Goal: Task Accomplishment & Management: Contribute content

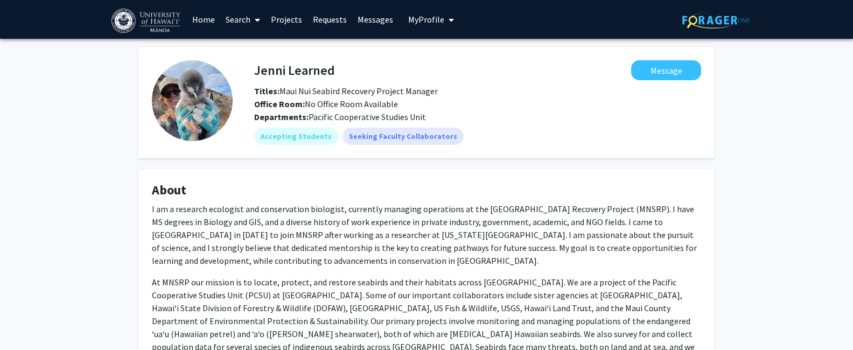
click at [293, 17] on link "Projects" at bounding box center [287, 20] width 42 height 38
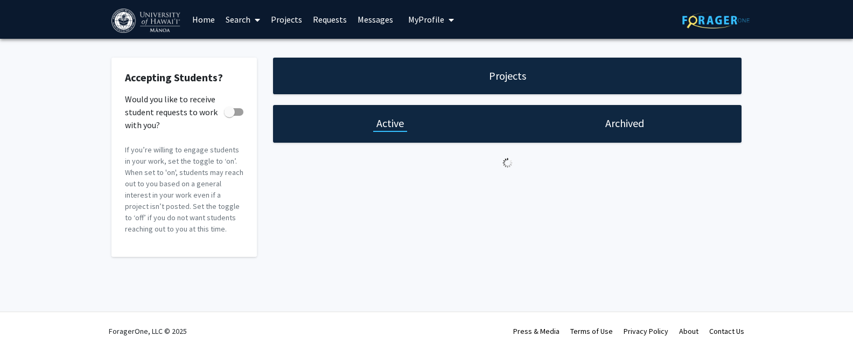
checkbox input "true"
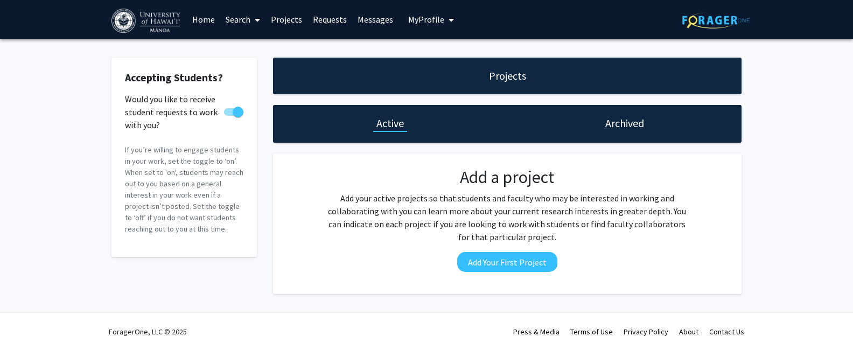
click at [640, 126] on h1 "Archived" at bounding box center [624, 123] width 39 height 15
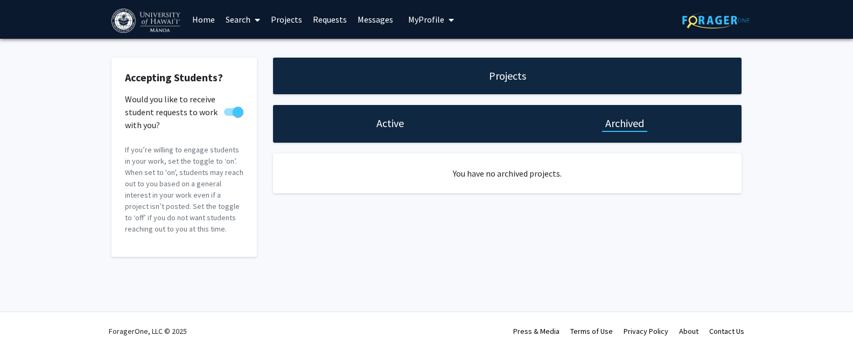
click at [382, 125] on h1 "Active" at bounding box center [390, 123] width 27 height 15
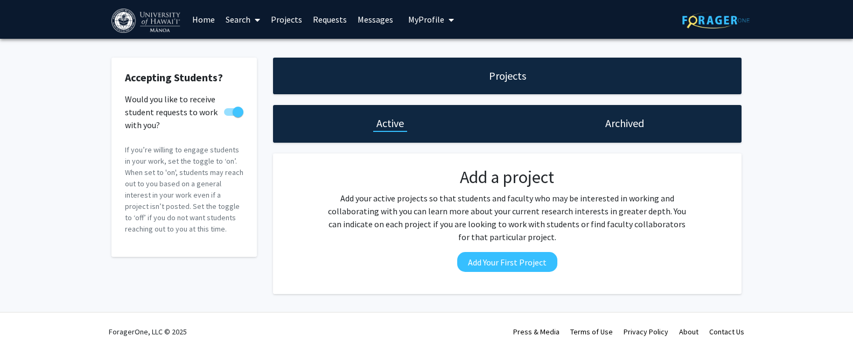
click at [429, 20] on span "My Profile" at bounding box center [426, 19] width 36 height 11
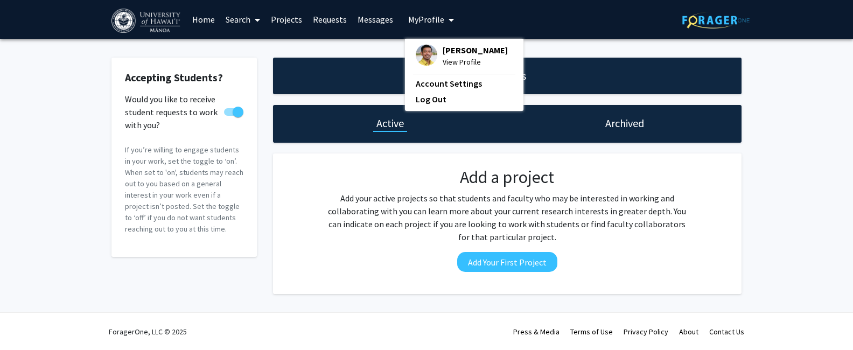
click at [451, 62] on span "View Profile" at bounding box center [475, 62] width 65 height 12
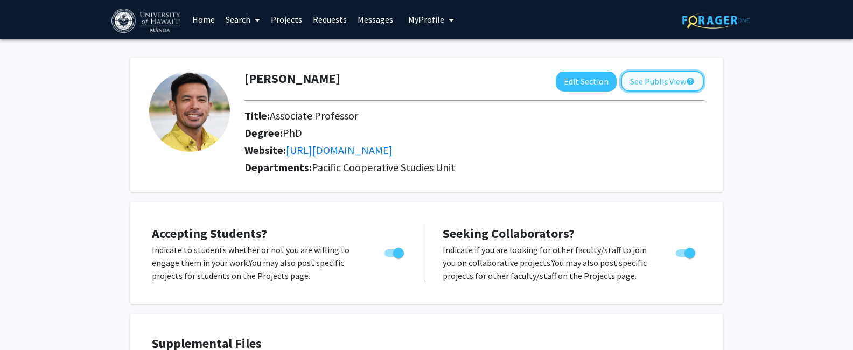
click at [664, 83] on button "See Public View help" at bounding box center [662, 81] width 83 height 20
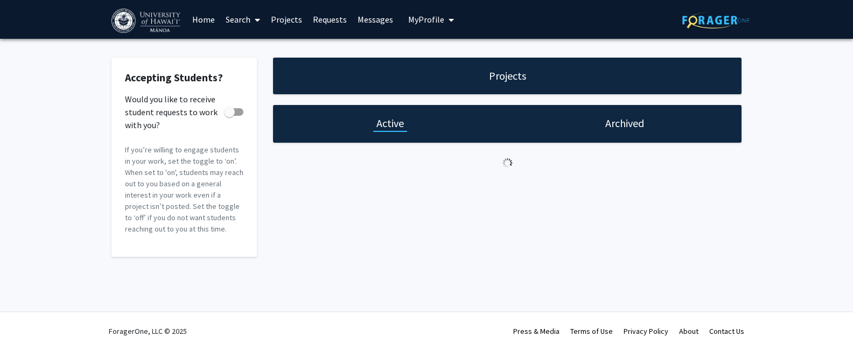
checkbox input "true"
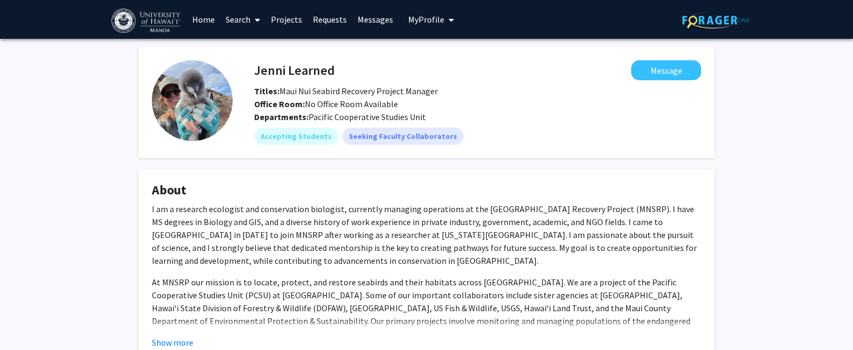
scroll to position [176, 0]
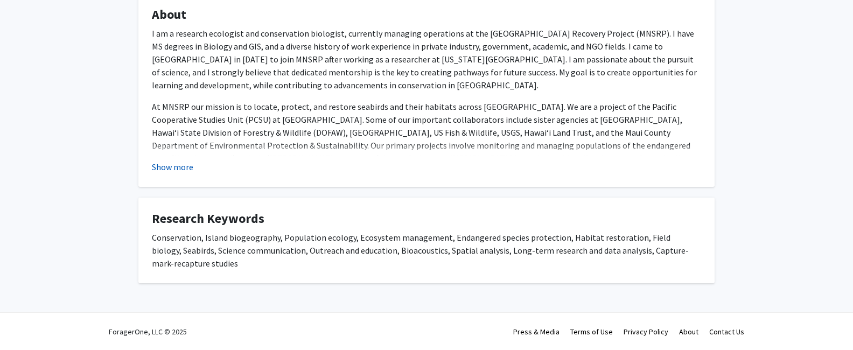
click at [179, 165] on button "Show more" at bounding box center [172, 167] width 41 height 13
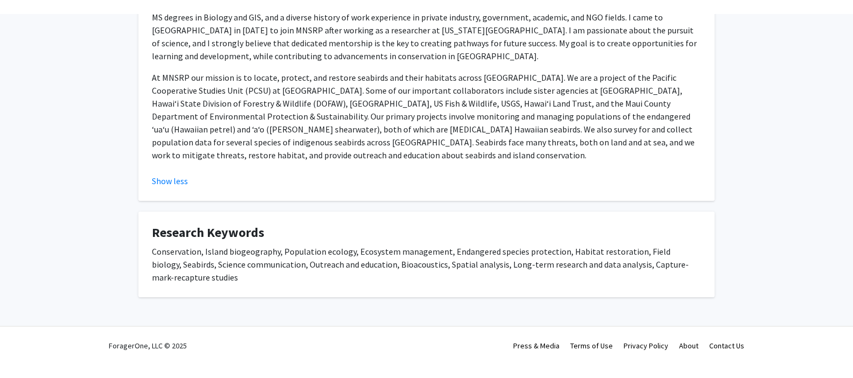
scroll to position [0, 0]
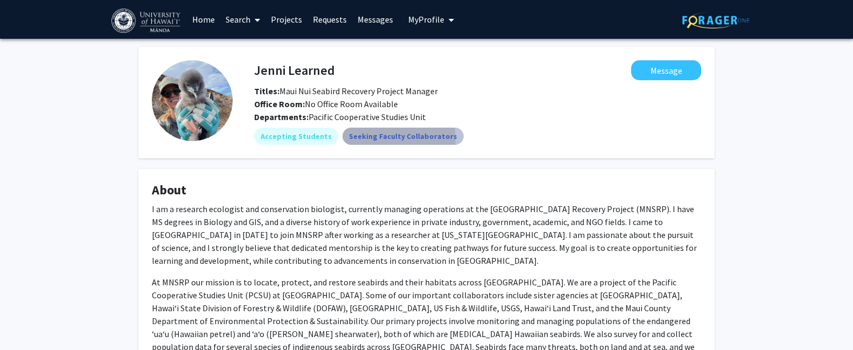
click at [364, 140] on mat-chip "Seeking Faculty Collaborators" at bounding box center [403, 136] width 121 height 17
click at [368, 138] on mat-chip "Seeking Faculty Collaborators" at bounding box center [403, 136] width 121 height 17
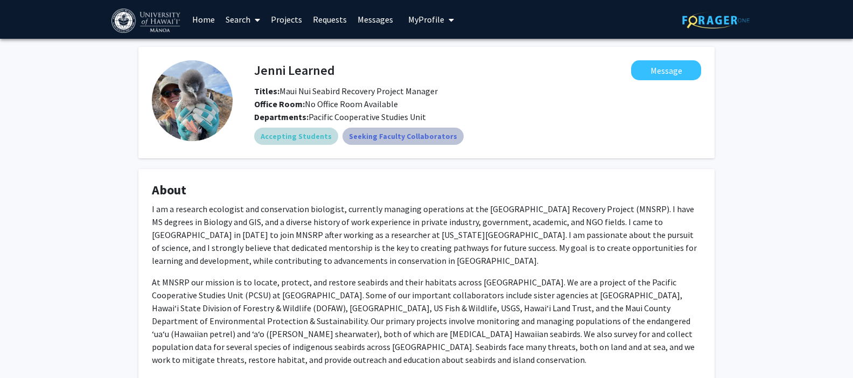
drag, startPoint x: 381, startPoint y: 140, endPoint x: 301, endPoint y: 141, distance: 80.3
click at [381, 140] on mat-chip "Seeking Faculty Collaborators" at bounding box center [403, 136] width 121 height 17
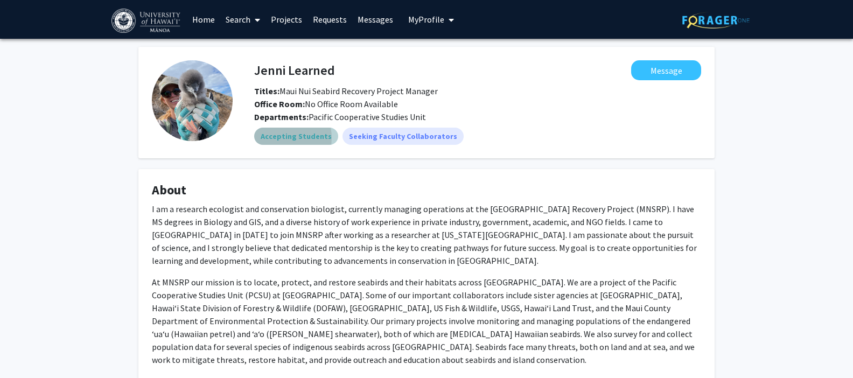
click at [279, 138] on mat-chip "Accepting Students" at bounding box center [296, 136] width 84 height 17
click at [288, 19] on link "Projects" at bounding box center [287, 20] width 42 height 38
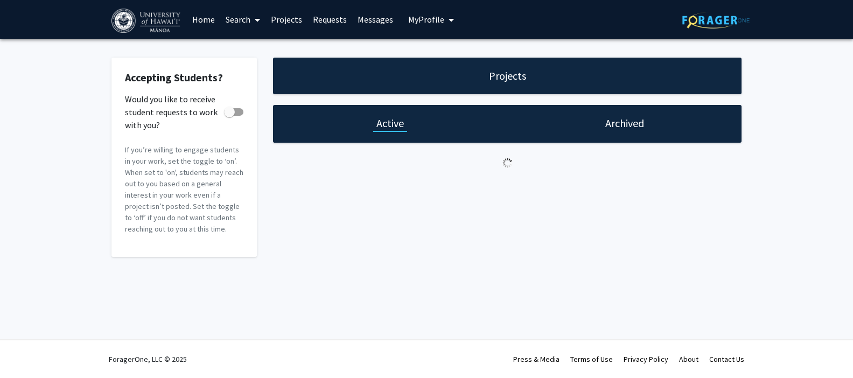
checkbox input "true"
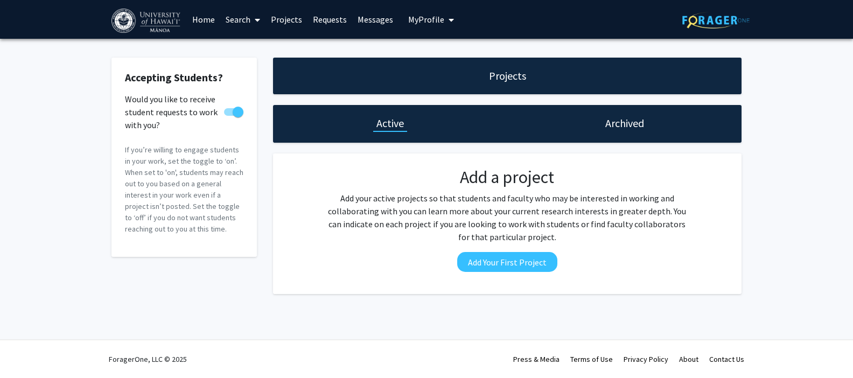
click at [196, 18] on link "Home" at bounding box center [203, 20] width 33 height 38
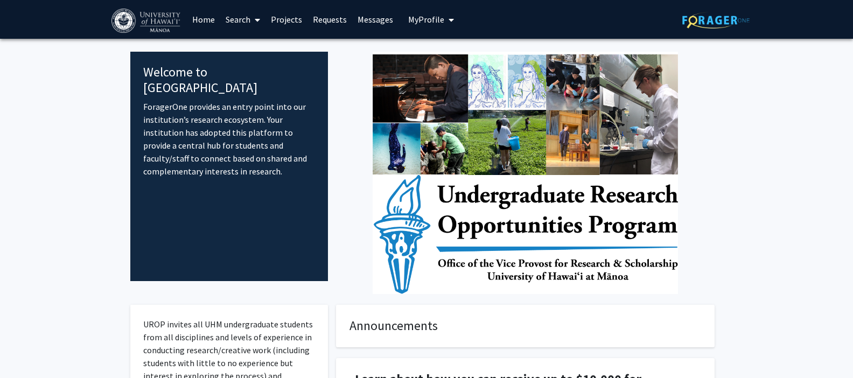
click at [431, 22] on span "My Profile" at bounding box center [426, 19] width 36 height 11
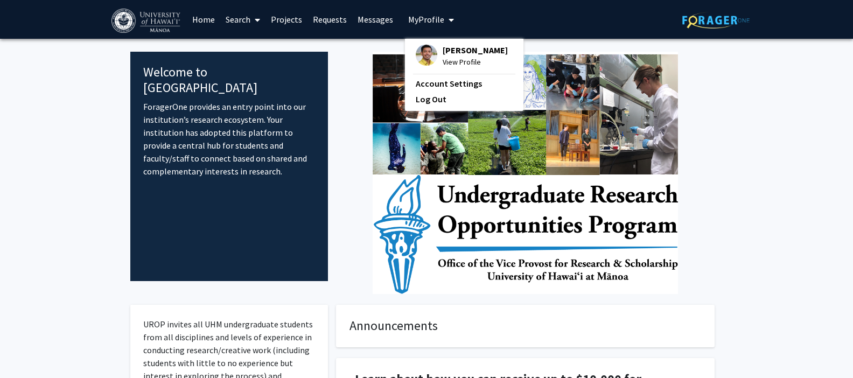
click at [476, 56] on span "View Profile" at bounding box center [475, 62] width 65 height 12
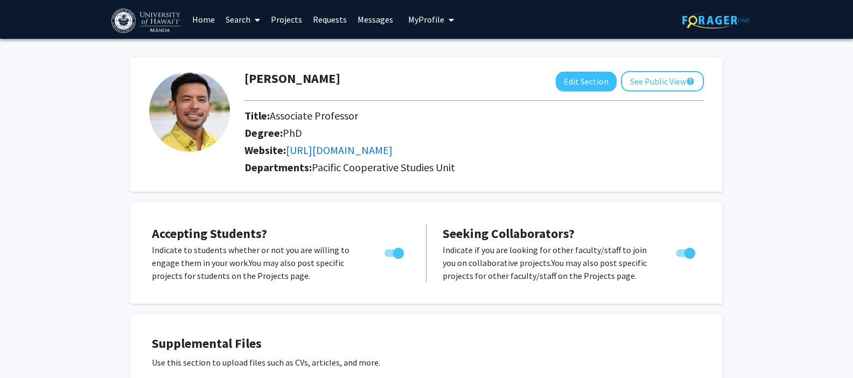
click at [449, 19] on icon "My profile dropdown to access profile and logout" at bounding box center [451, 20] width 5 height 9
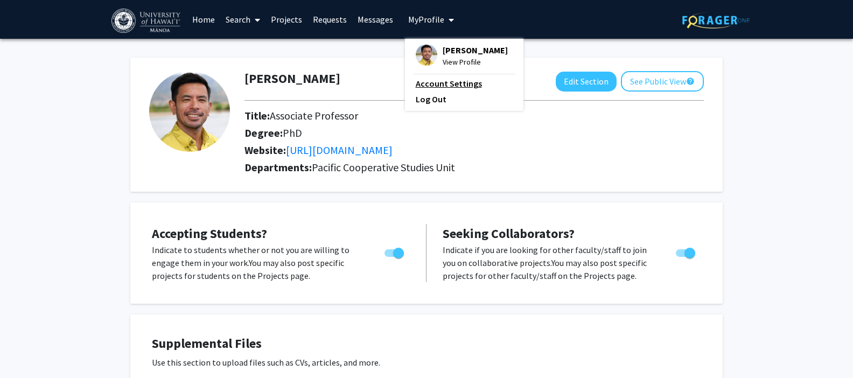
click at [462, 82] on link "Account Settings" at bounding box center [464, 83] width 97 height 13
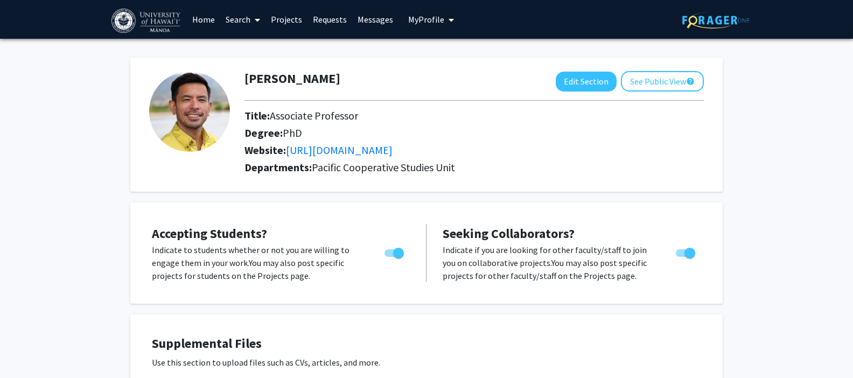
click at [284, 20] on link "Projects" at bounding box center [287, 20] width 42 height 38
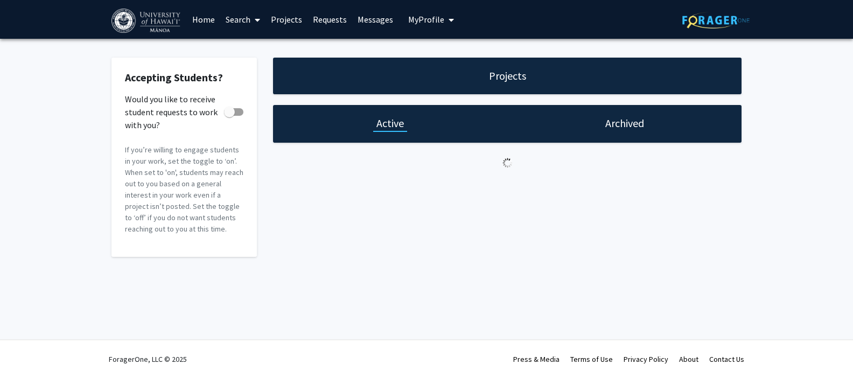
checkbox input "true"
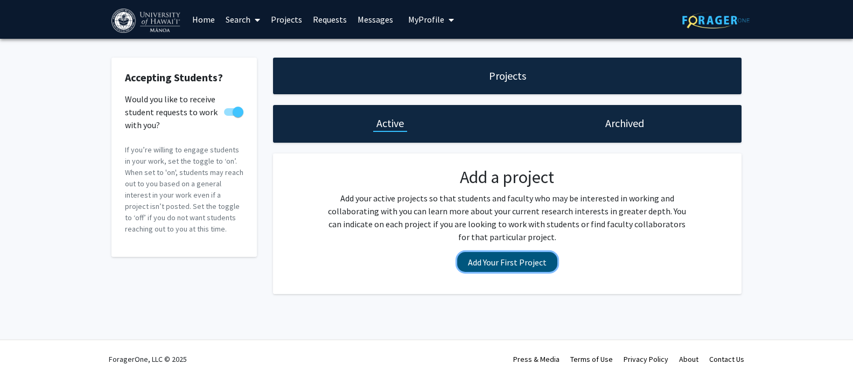
click at [503, 262] on button "Add Your First Project" at bounding box center [507, 262] width 100 height 20
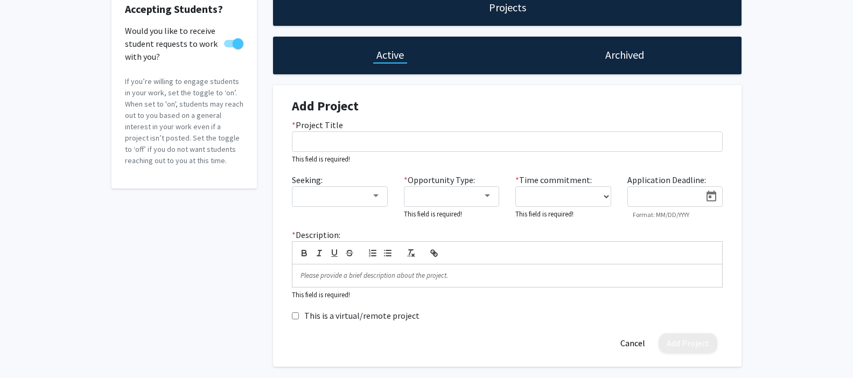
scroll to position [70, 0]
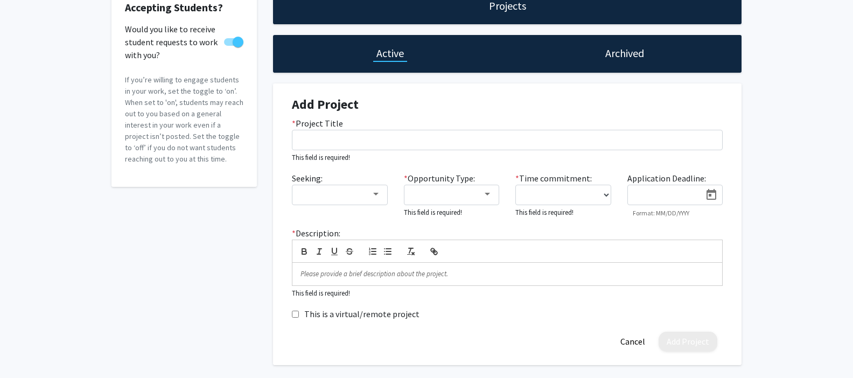
click at [295, 315] on input "This is a virtual/remote project" at bounding box center [295, 314] width 7 height 7
click at [297, 315] on input "This is a virtual/remote project" at bounding box center [295, 314] width 7 height 7
checkbox input "false"
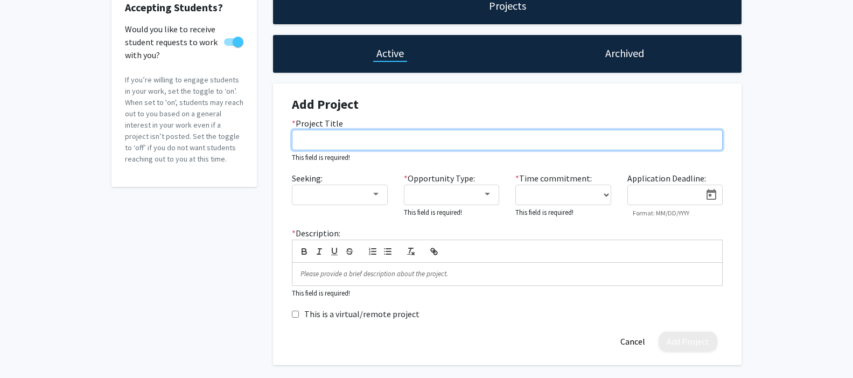
click at [330, 136] on input "* Project Title" at bounding box center [507, 140] width 431 height 20
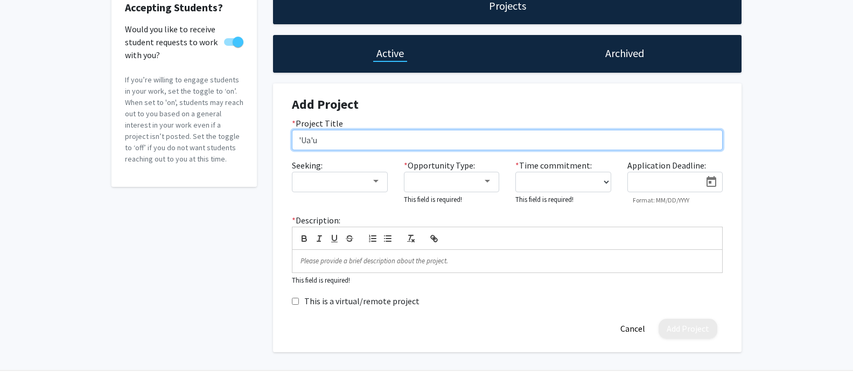
click at [337, 140] on input "'Ua'u" at bounding box center [507, 140] width 431 height 20
paste input "Digital image analysis to describe the phenology and behavior of an endangered …"
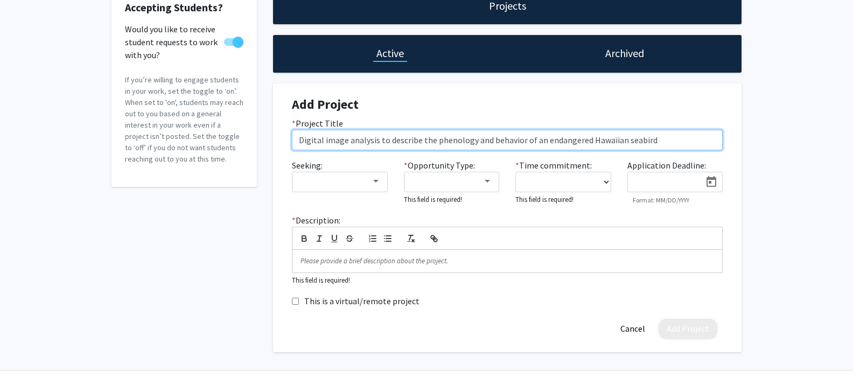
type input "Digital image analysis to describe the phenology and behavior of an endangered …"
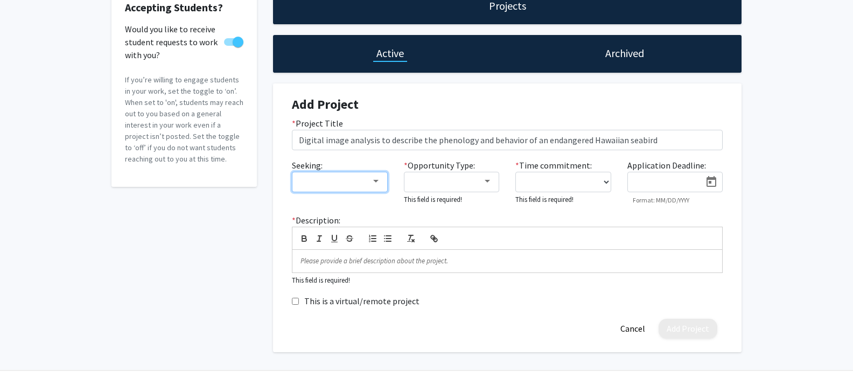
click at [366, 186] on div at bounding box center [335, 181] width 72 height 13
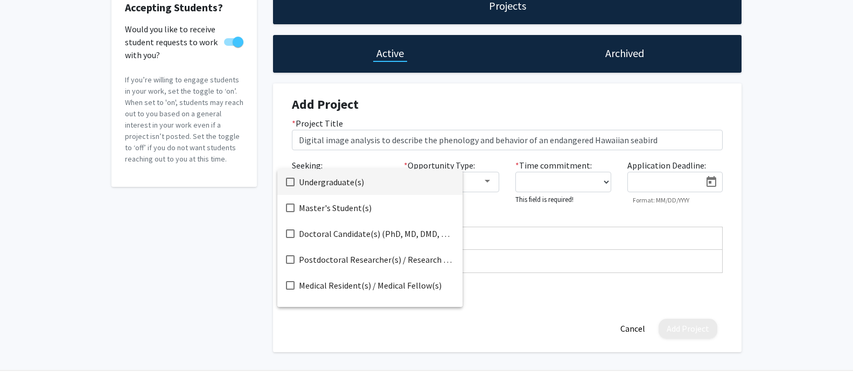
click at [341, 183] on span "Undergraduate(s)" at bounding box center [376, 182] width 155 height 26
click at [492, 179] on div at bounding box center [426, 189] width 853 height 378
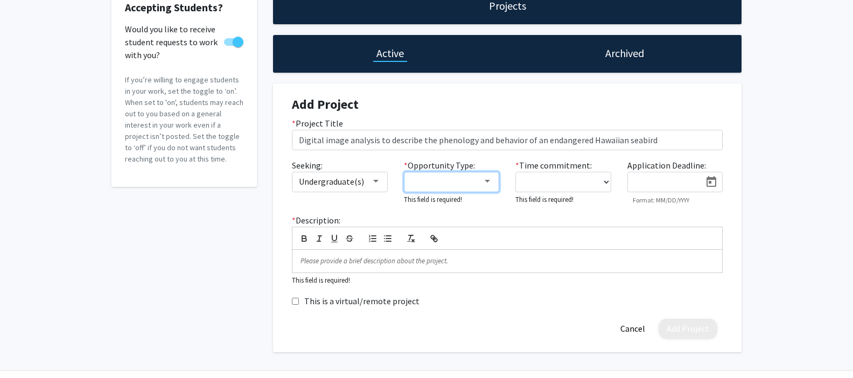
click at [473, 186] on div at bounding box center [447, 181] width 72 height 13
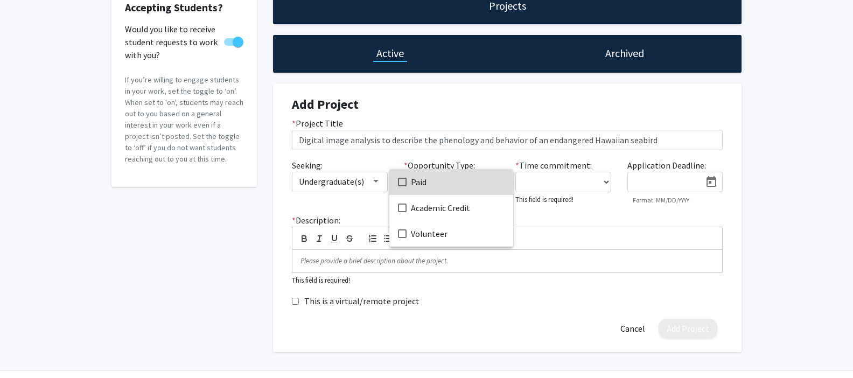
click at [414, 182] on span "Paid" at bounding box center [458, 182] width 94 height 26
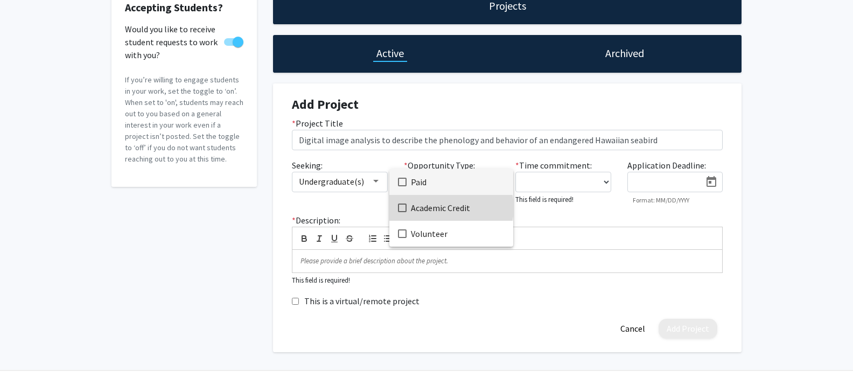
click at [444, 208] on span "Academic Credit" at bounding box center [458, 208] width 94 height 26
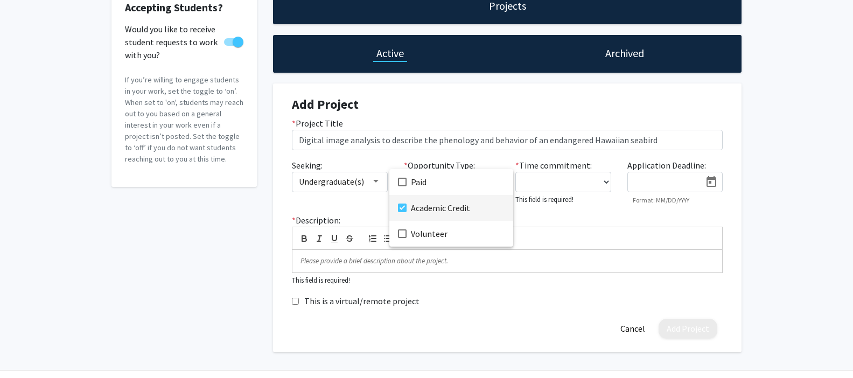
click at [577, 186] on div at bounding box center [426, 189] width 853 height 378
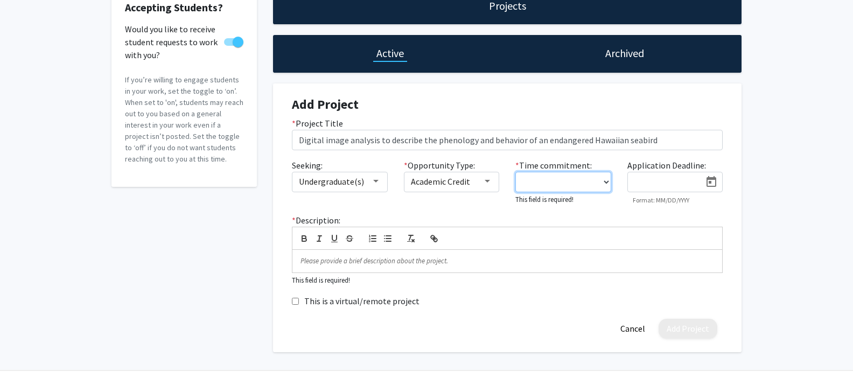
click at [577, 186] on select "0 - 5 hours/week 5 - 10 hours/week 10 - 15 hours/week 15 - 20 hours/week 20 - 3…" at bounding box center [563, 182] width 96 height 20
select select "5 - 10"
click at [515, 172] on select "0 - 5 hours/week 5 - 10 hours/week 10 - 15 hours/week 15 - 20 hours/week 20 - 3…" at bounding box center [563, 182] width 96 height 20
click at [710, 184] on icon "Open calendar" at bounding box center [711, 182] width 13 height 13
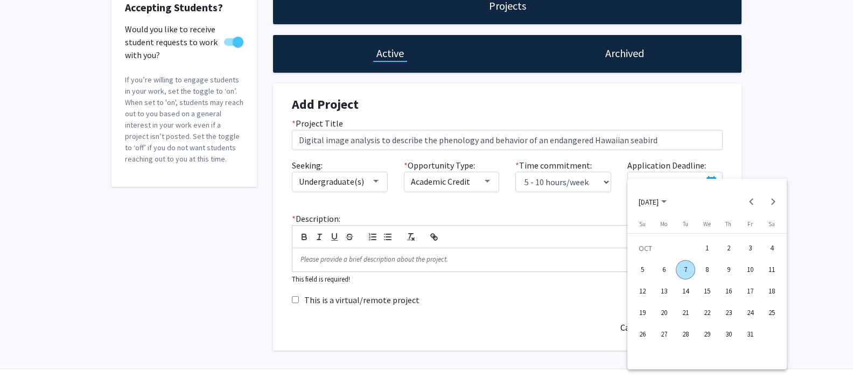
click at [755, 270] on div "10" at bounding box center [750, 269] width 19 height 19
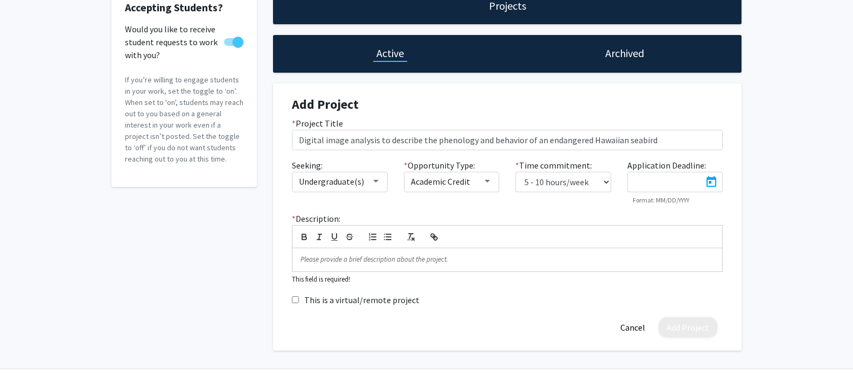
type input "[DATE]"
click at [357, 263] on p at bounding box center [508, 260] width 414 height 10
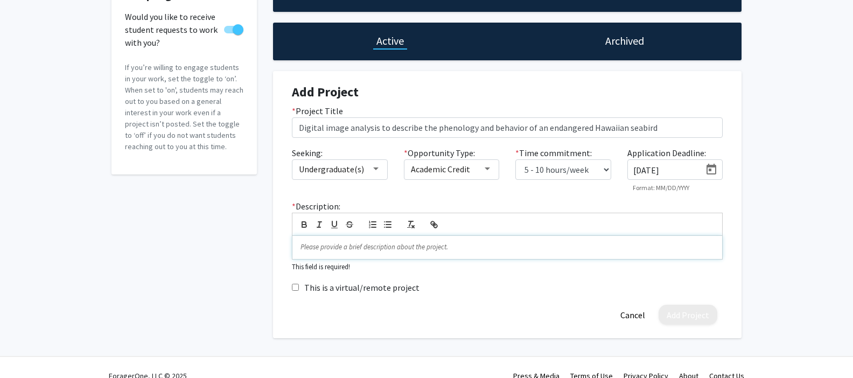
scroll to position [0, 0]
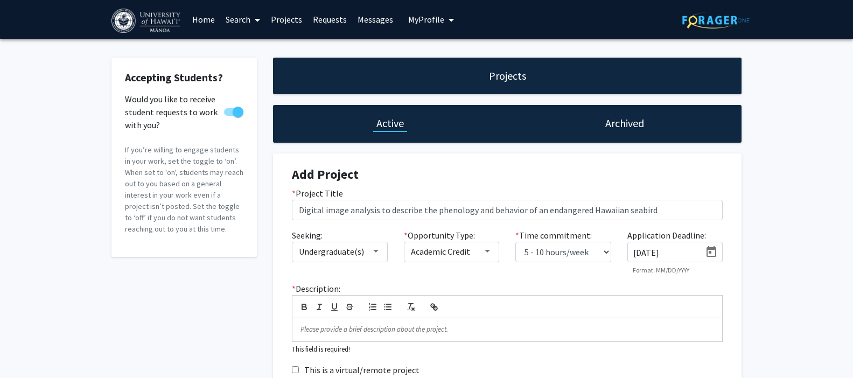
click at [201, 18] on link "Home" at bounding box center [203, 20] width 33 height 38
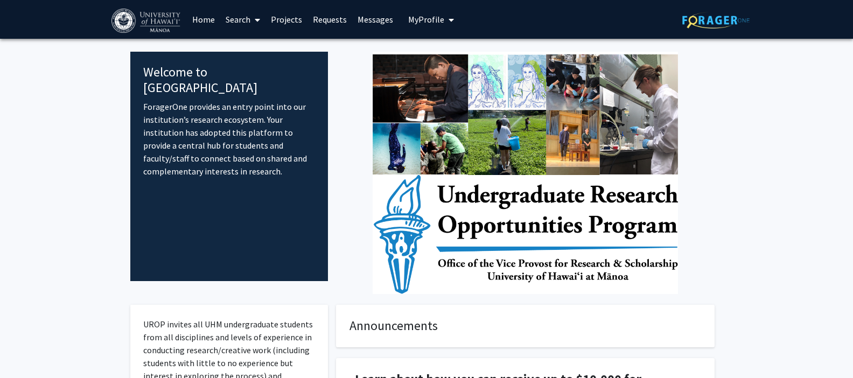
click at [246, 20] on link "Search" at bounding box center [242, 20] width 45 height 38
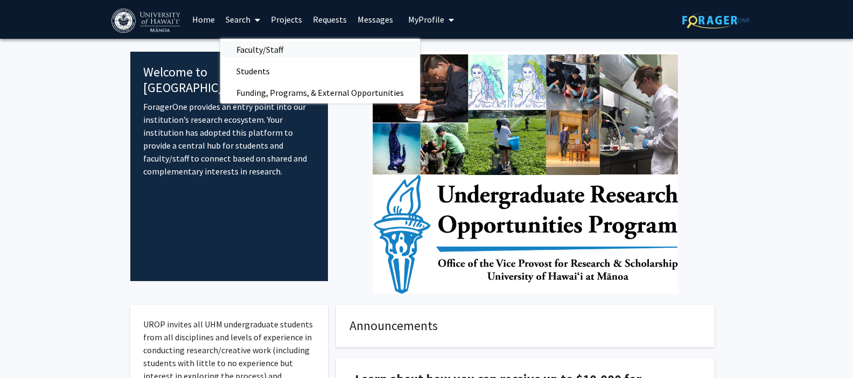
click at [262, 51] on span "Faculty/Staff" at bounding box center [259, 50] width 79 height 22
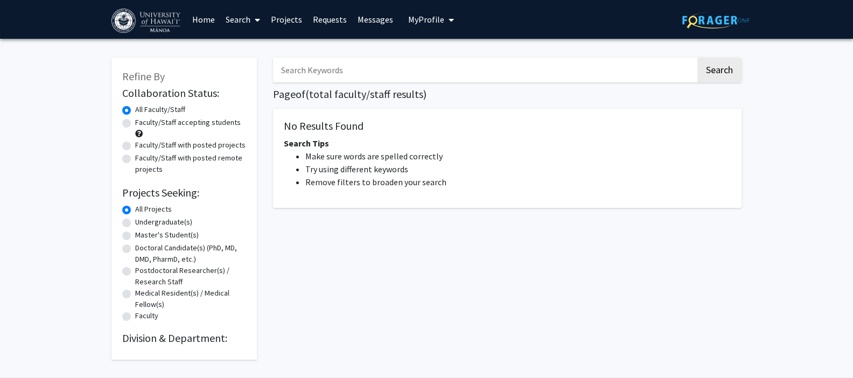
click at [313, 72] on input "Search Keywords" at bounding box center [484, 70] width 423 height 25
type input "Conservation"
click at [715, 69] on button "Search" at bounding box center [720, 70] width 44 height 25
click at [204, 22] on link "Home" at bounding box center [203, 20] width 33 height 38
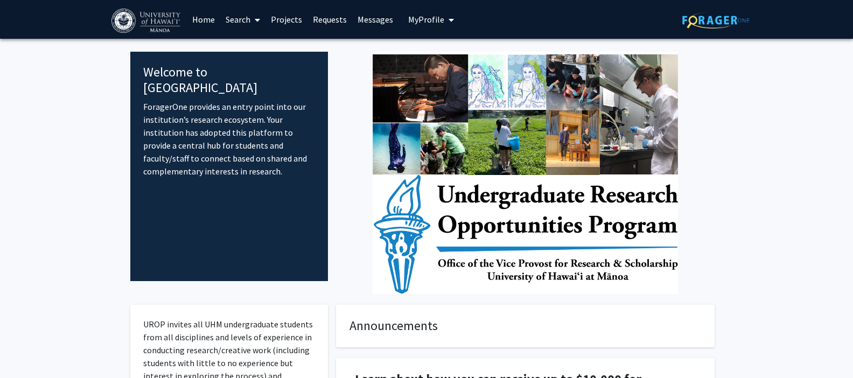
click at [231, 20] on link "Search" at bounding box center [242, 20] width 45 height 38
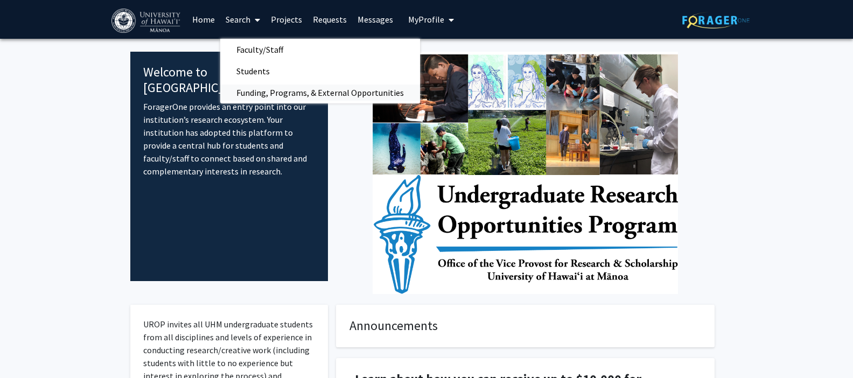
click at [266, 90] on span "Funding, Programs, & External Opportunities" at bounding box center [320, 93] width 200 height 22
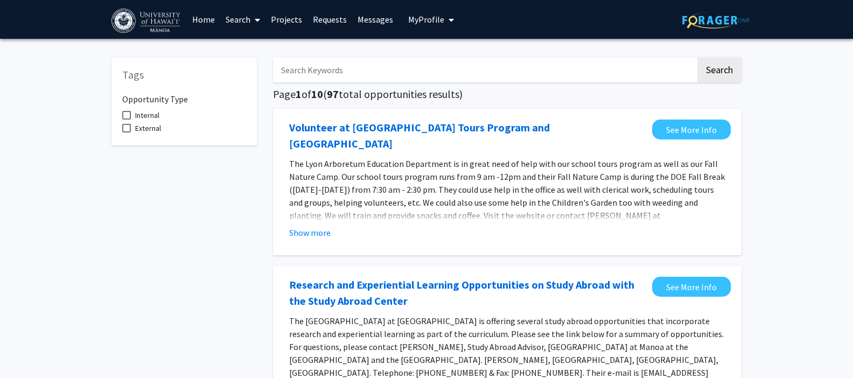
click at [317, 70] on input "Search Keywords" at bounding box center [484, 70] width 423 height 25
type input "conservation"
click at [698, 58] on button "Search" at bounding box center [720, 70] width 44 height 25
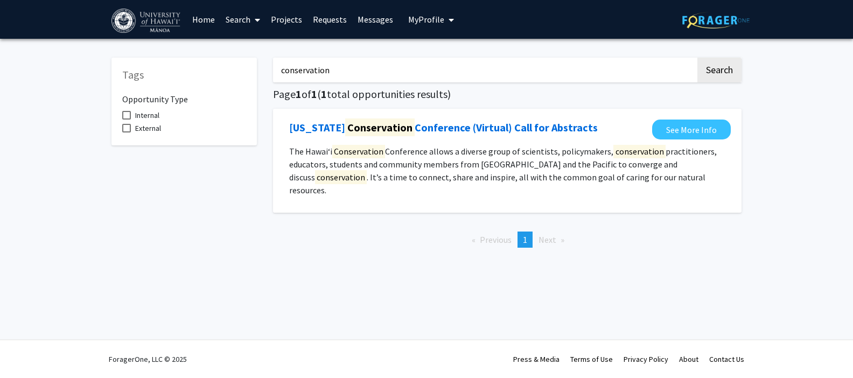
click at [171, 20] on img at bounding box center [147, 21] width 71 height 24
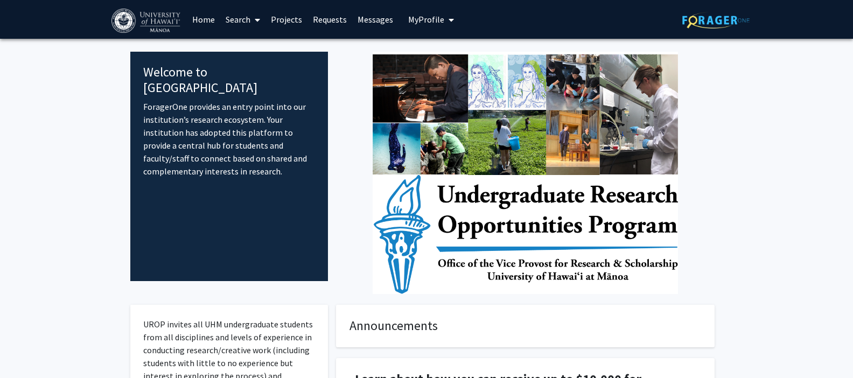
click at [711, 19] on img at bounding box center [715, 20] width 67 height 17
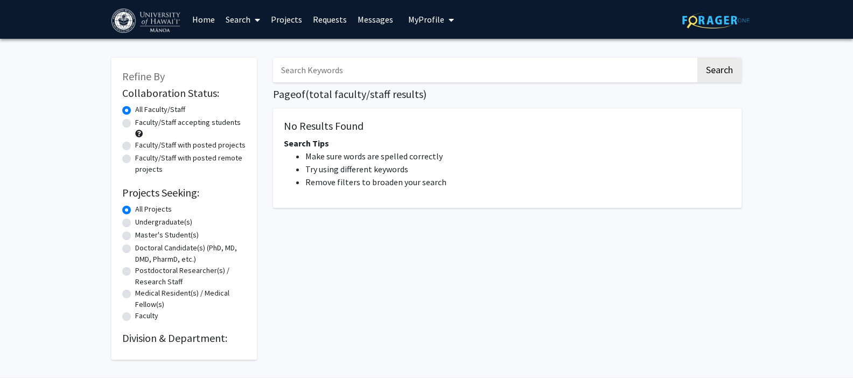
click at [721, 23] on img at bounding box center [715, 20] width 67 height 17
click at [198, 24] on link "Home" at bounding box center [203, 20] width 33 height 38
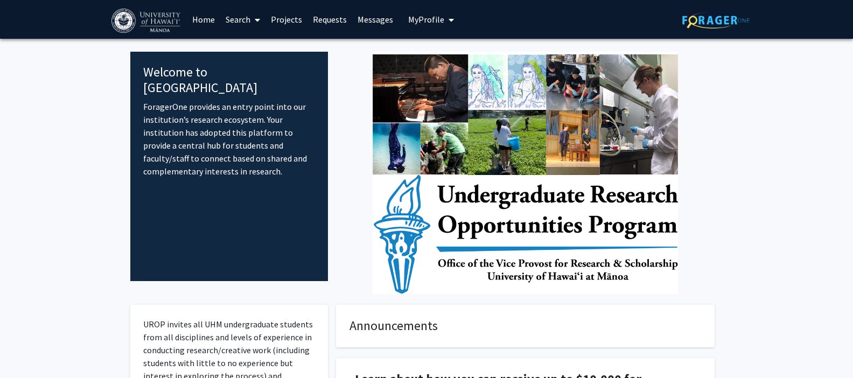
scroll to position [2, 0]
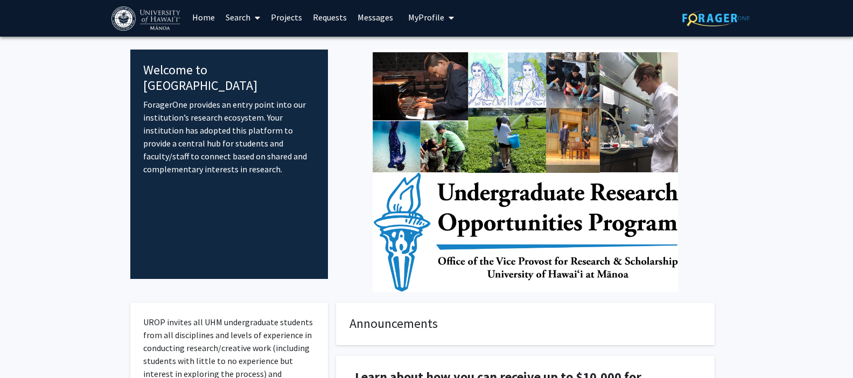
click at [520, 218] on img at bounding box center [525, 171] width 305 height 242
click at [523, 268] on img at bounding box center [525, 171] width 305 height 242
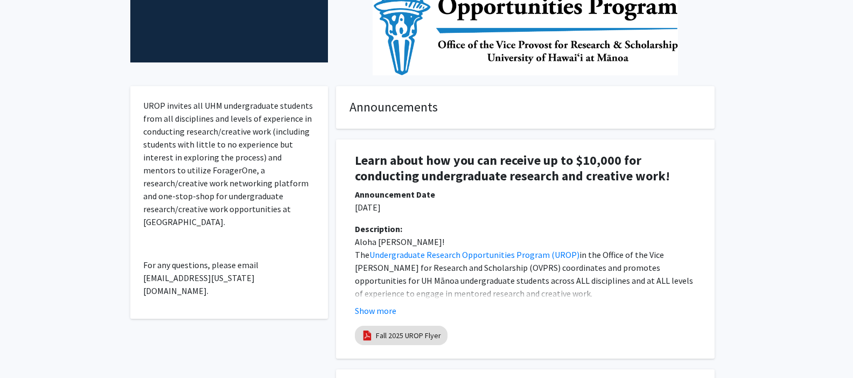
scroll to position [227, 0]
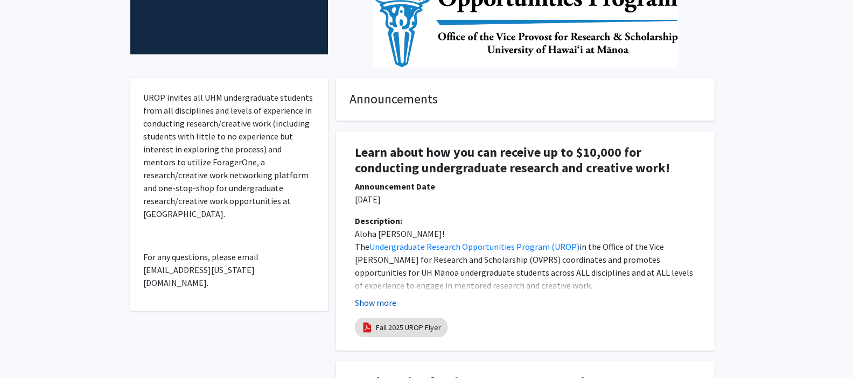
click at [380, 306] on button "Show more" at bounding box center [375, 302] width 41 height 13
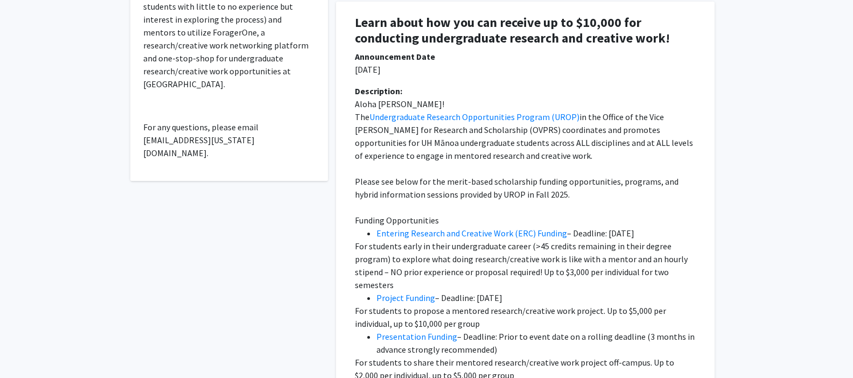
scroll to position [360, 0]
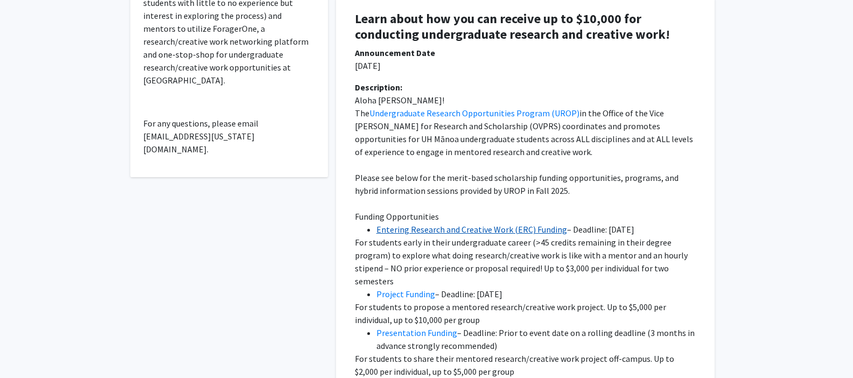
click at [460, 227] on link "Entering Research and Creative Work (ERC) Funding" at bounding box center [472, 229] width 191 height 11
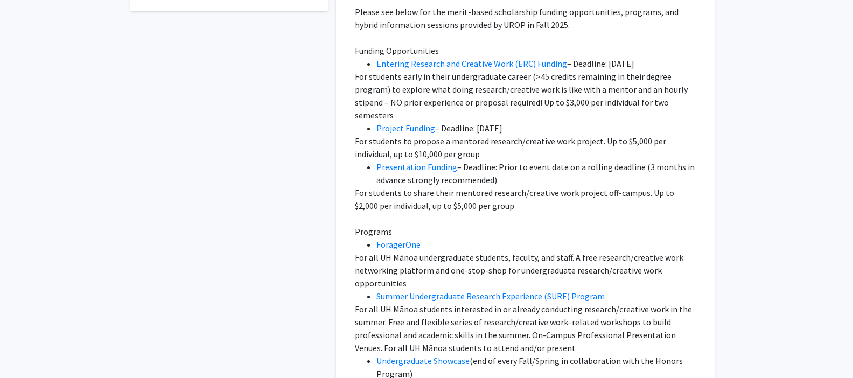
scroll to position [527, 0]
click at [403, 245] on link "ForagerOne" at bounding box center [399, 244] width 44 height 11
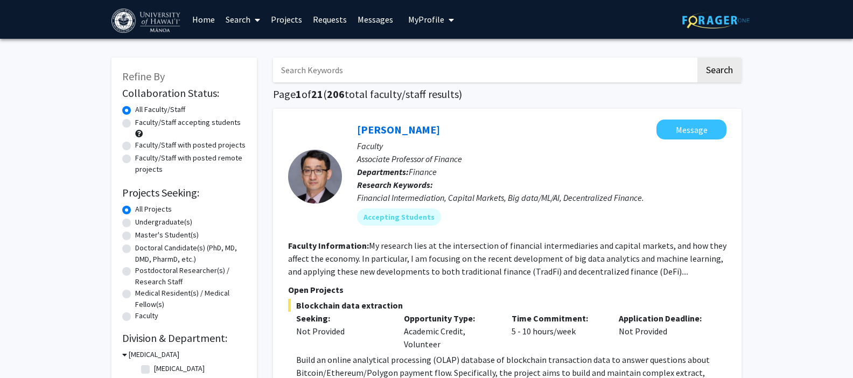
click at [320, 68] on input "Search Keywords" at bounding box center [484, 70] width 423 height 25
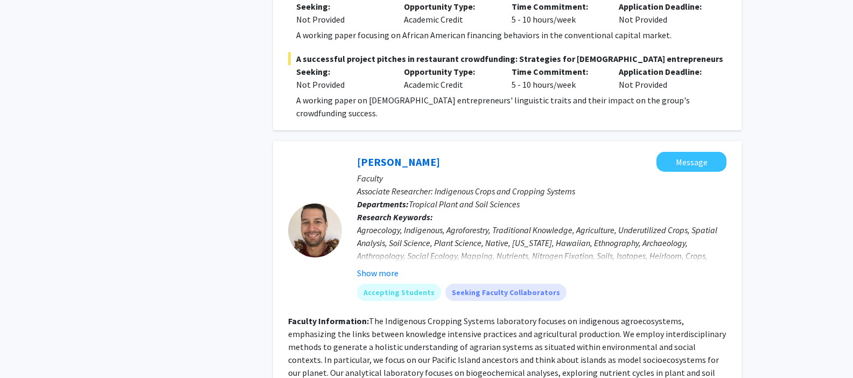
scroll to position [1208, 0]
click at [378, 268] on button "Show more" at bounding box center [377, 272] width 41 height 13
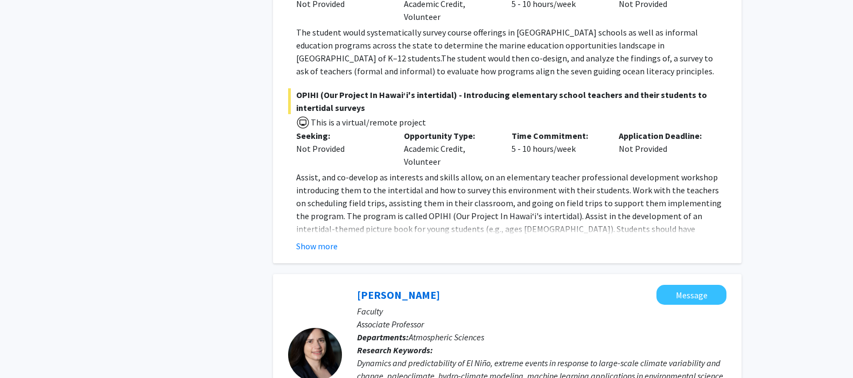
scroll to position [3211, 0]
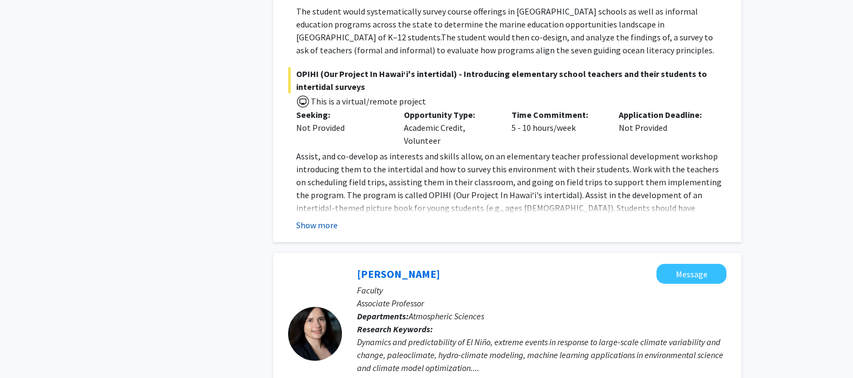
click at [325, 219] on button "Show more" at bounding box center [316, 225] width 41 height 13
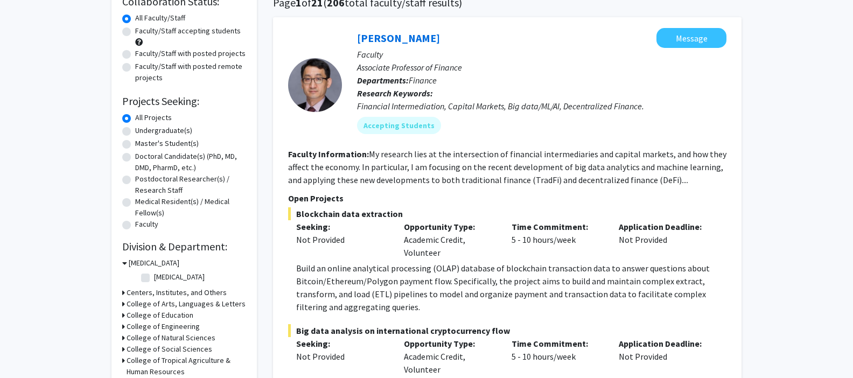
scroll to position [0, 0]
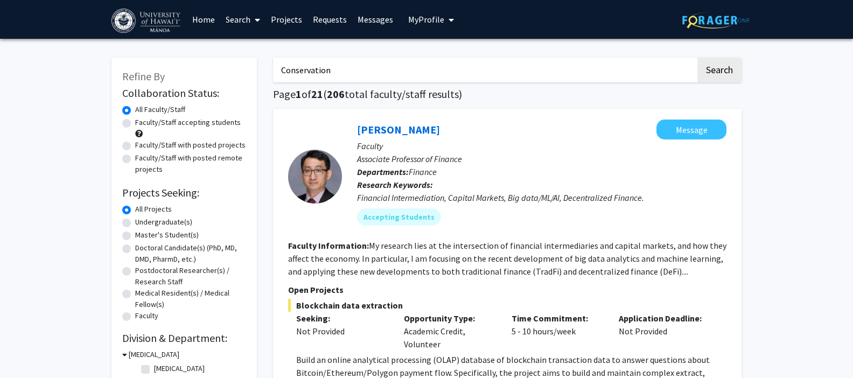
click at [340, 73] on input "Conservation" at bounding box center [484, 70] width 423 height 25
type input "[PERSON_NAME]"
click at [733, 79] on button "Search" at bounding box center [720, 70] width 44 height 25
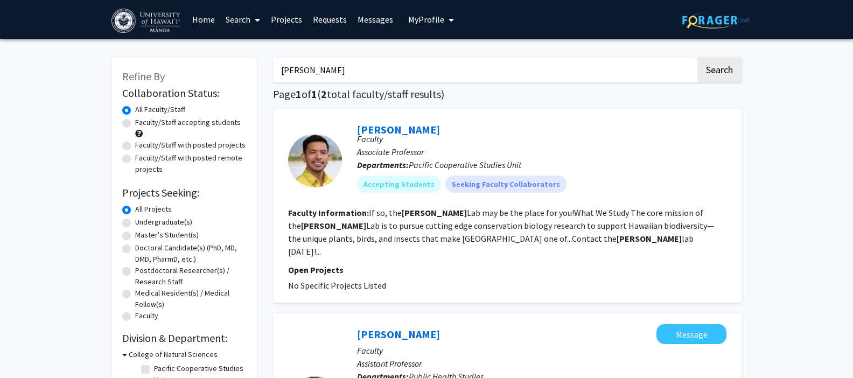
click at [490, 238] on section "Faculty Information: If so, the [PERSON_NAME] Lab may be the place for you!What…" at bounding box center [507, 232] width 438 height 52
click at [370, 128] on link "[PERSON_NAME]" at bounding box center [398, 129] width 83 height 13
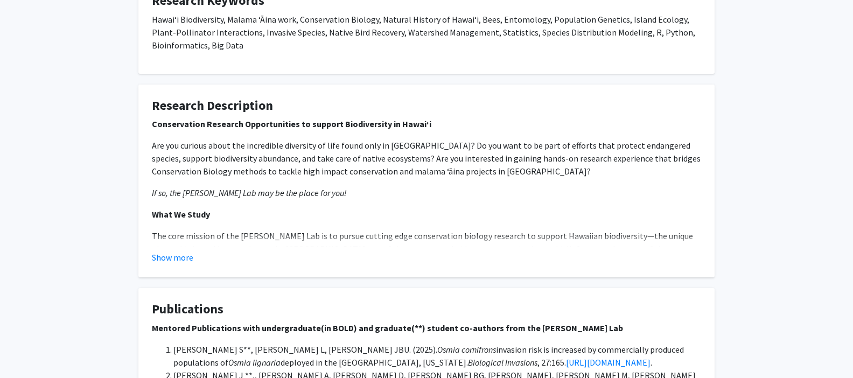
scroll to position [382, 0]
click at [169, 250] on button "Show more" at bounding box center [172, 256] width 41 height 13
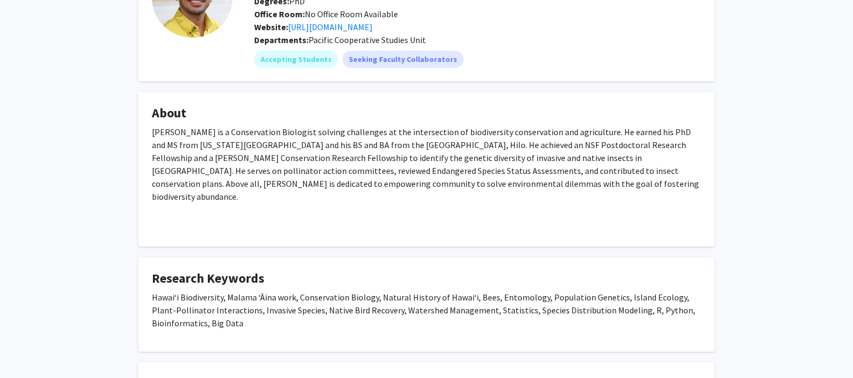
scroll to position [0, 0]
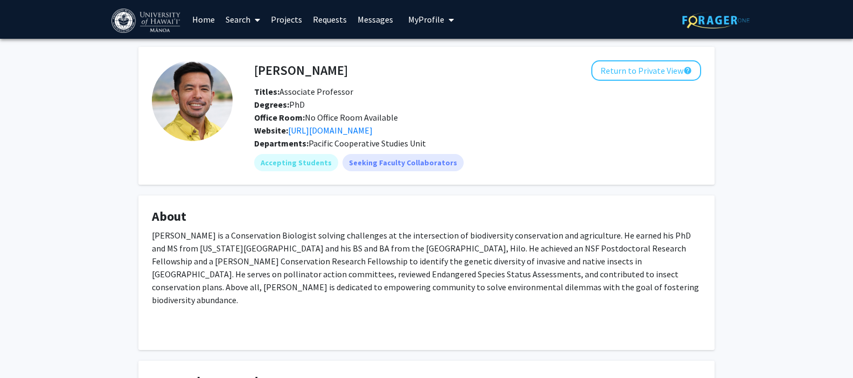
click at [288, 20] on link "Projects" at bounding box center [287, 20] width 42 height 38
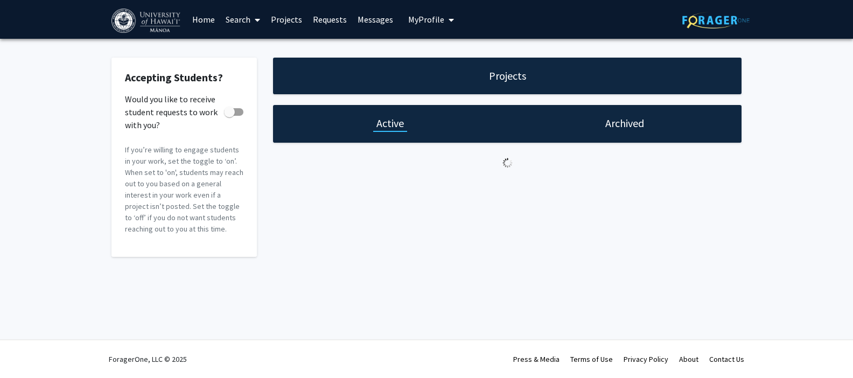
checkbox input "true"
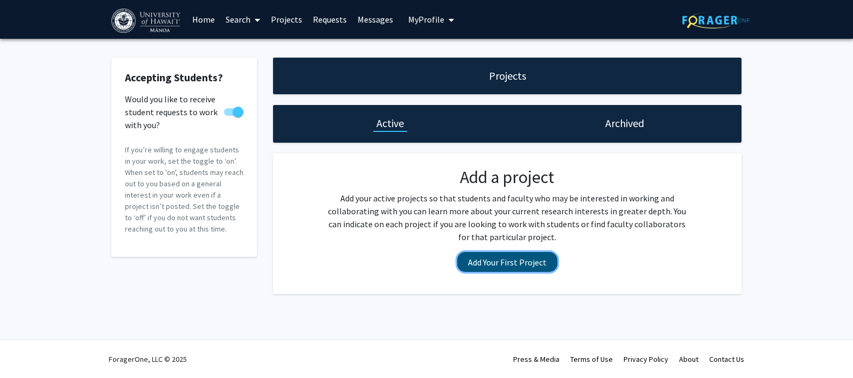
click at [491, 268] on button "Add Your First Project" at bounding box center [507, 262] width 100 height 20
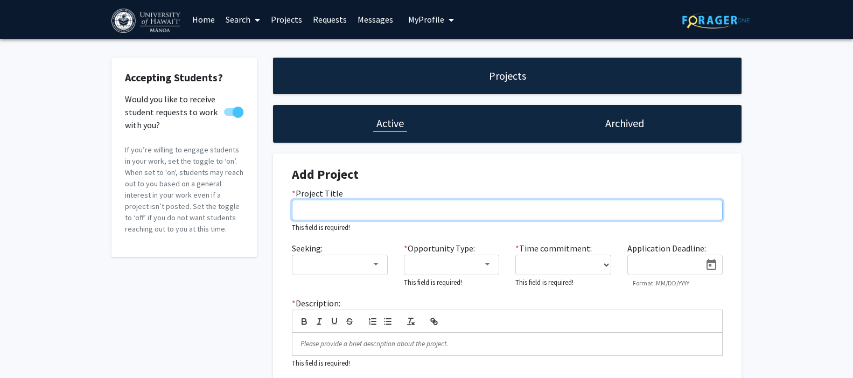
click at [336, 209] on input "* Project Title" at bounding box center [507, 210] width 431 height 20
paste input "Digital image analysis to describe the phenology and behavior of an endangered …"
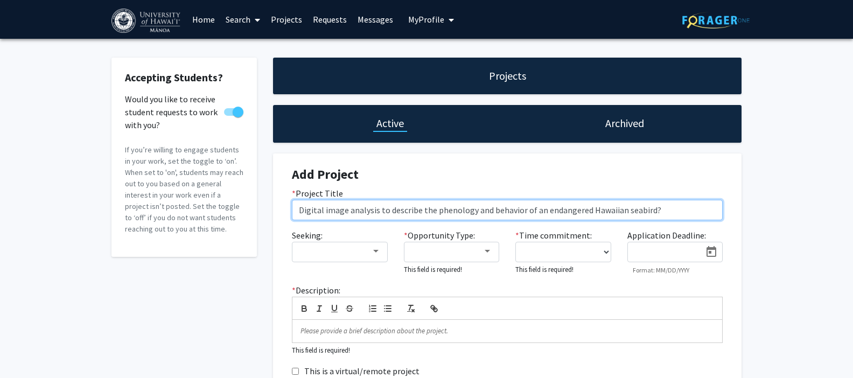
type input "Digital image analysis to describe the phenology and behavior of an endangered …"
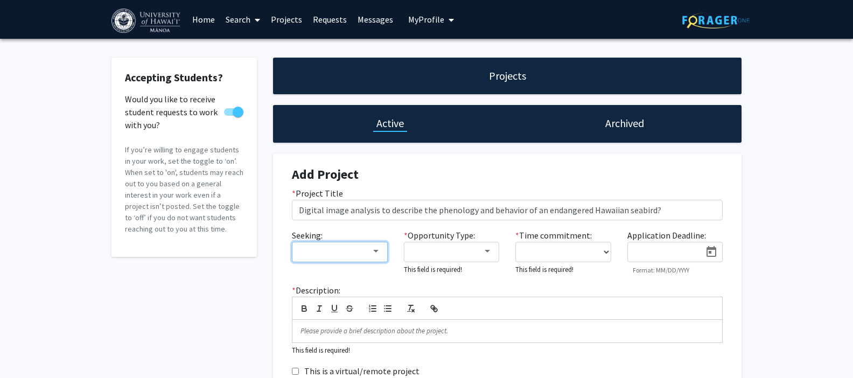
click at [375, 260] on mat-select at bounding box center [340, 252] width 96 height 20
click at [374, 253] on div at bounding box center [375, 251] width 5 height 3
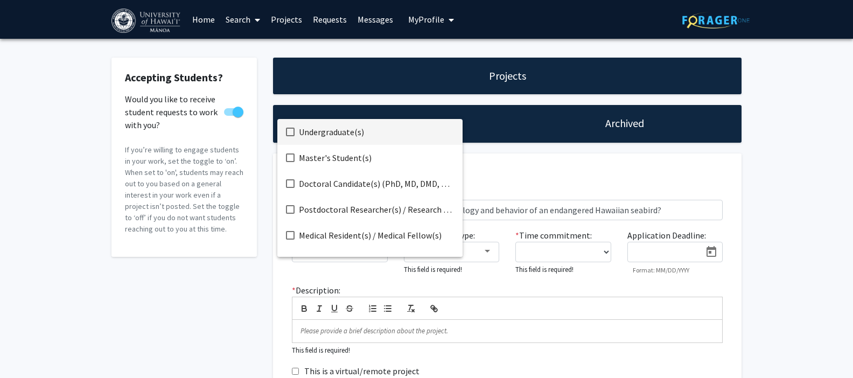
click at [332, 131] on span "Undergraduate(s)" at bounding box center [376, 132] width 155 height 26
click at [481, 256] on div at bounding box center [426, 189] width 853 height 378
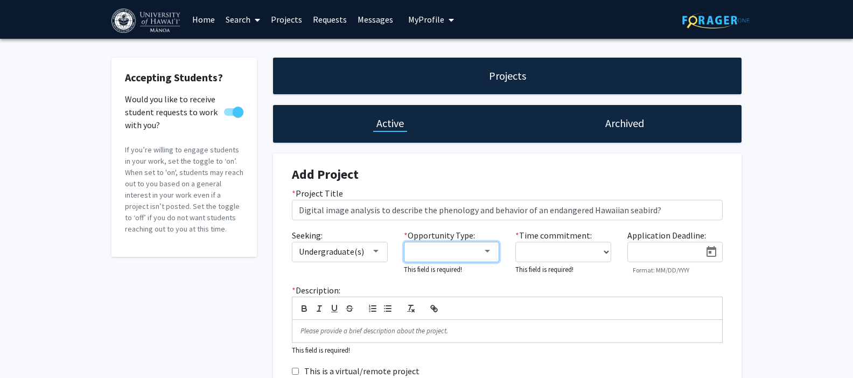
click at [489, 252] on div at bounding box center [487, 251] width 5 height 3
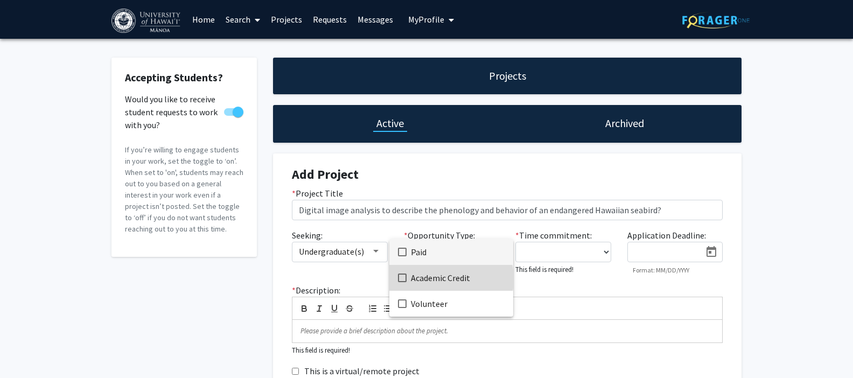
click at [434, 279] on span "Academic Credit" at bounding box center [458, 278] width 94 height 26
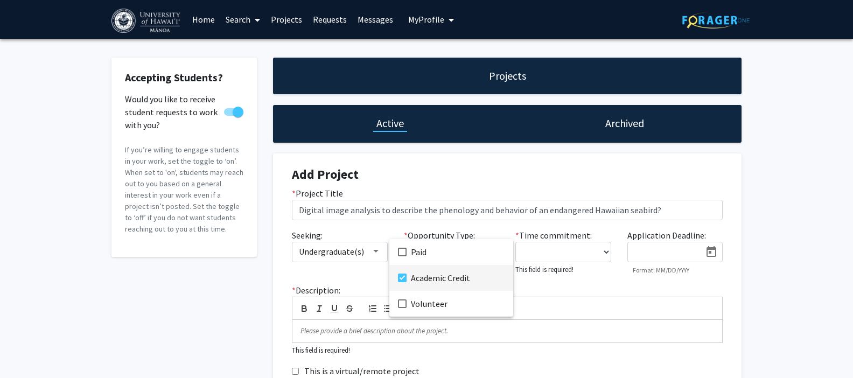
click at [561, 253] on div at bounding box center [426, 189] width 853 height 378
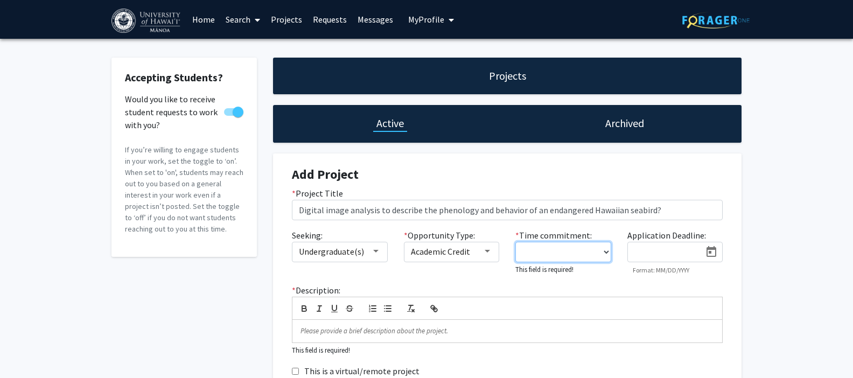
click at [608, 251] on select "0 - 5 hours/week 5 - 10 hours/week 10 - 15 hours/week 15 - 20 hours/week 20 - 3…" at bounding box center [563, 252] width 96 height 20
select select "5 - 10"
click at [515, 242] on select "0 - 5 hours/week 5 - 10 hours/week 10 - 15 hours/week 15 - 20 hours/week 20 - 3…" at bounding box center [563, 252] width 96 height 20
click at [710, 252] on icon "Open calendar" at bounding box center [712, 251] width 10 height 11
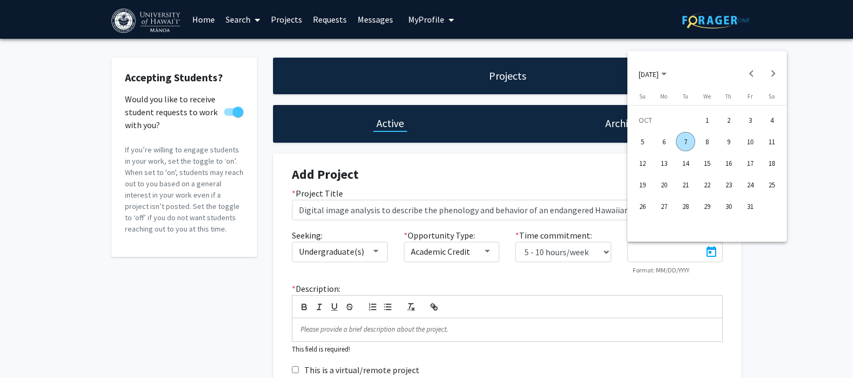
click at [752, 146] on div "10" at bounding box center [750, 141] width 19 height 19
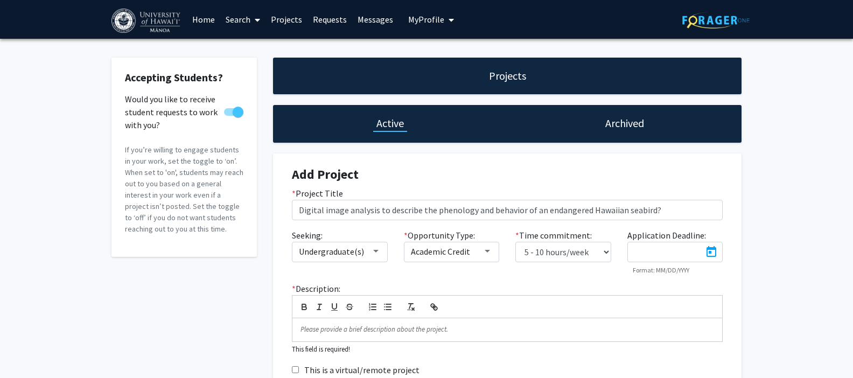
type input "[DATE]"
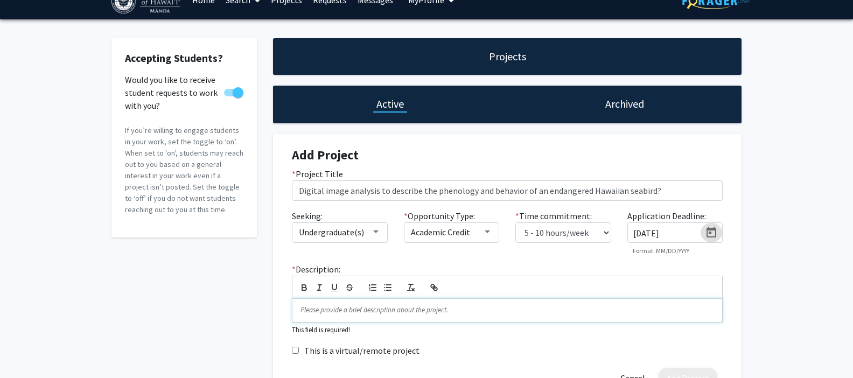
click at [311, 316] on div at bounding box center [507, 310] width 430 height 23
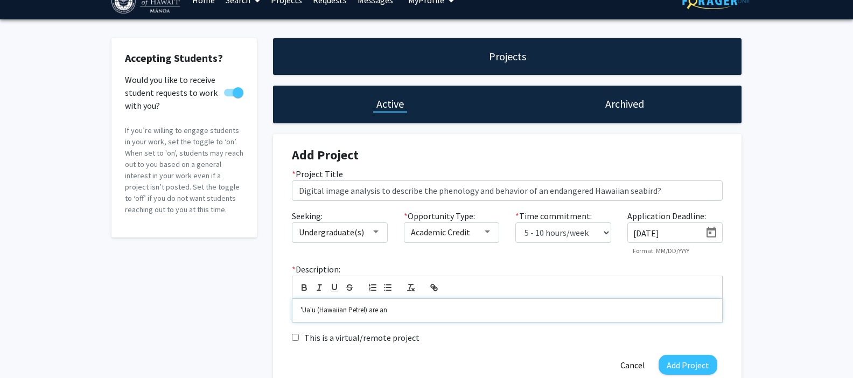
scroll to position [72, 0]
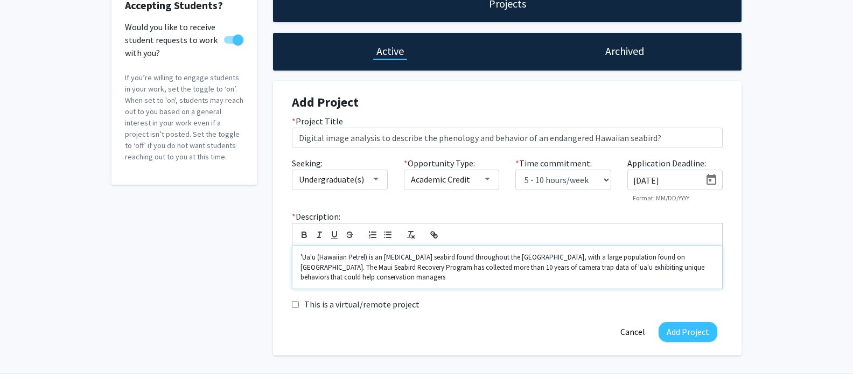
click at [699, 254] on p "'Ua'u (Hawaiian Petrel) is an [MEDICAL_DATA] seabird found throughout the [GEOG…" at bounding box center [508, 268] width 414 height 30
click at [499, 278] on p "'Ua'u (Hawaiian Petrel) is an [MEDICAL_DATA] seabird found throughout the [GEOG…" at bounding box center [508, 268] width 414 height 30
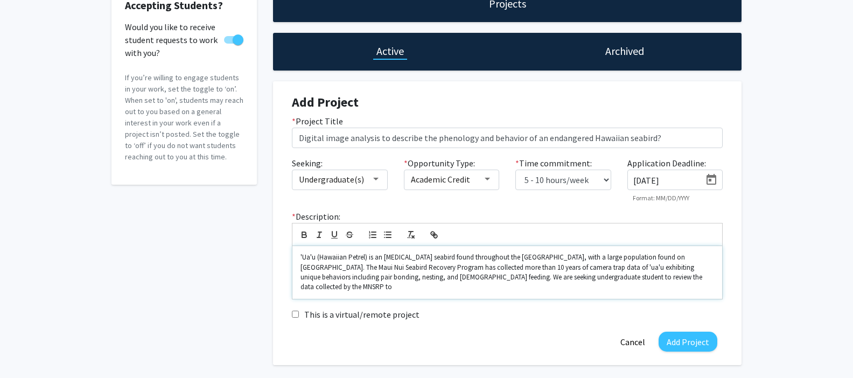
click at [532, 278] on p "'Ua'u (Hawaiian Petrel) is an [MEDICAL_DATA] seabird found throughout the [GEOG…" at bounding box center [508, 273] width 414 height 40
click at [677, 279] on p "'Ua'u (Hawaiian Petrel) is an [MEDICAL_DATA] seabird found throughout the [GEOG…" at bounding box center [508, 273] width 414 height 40
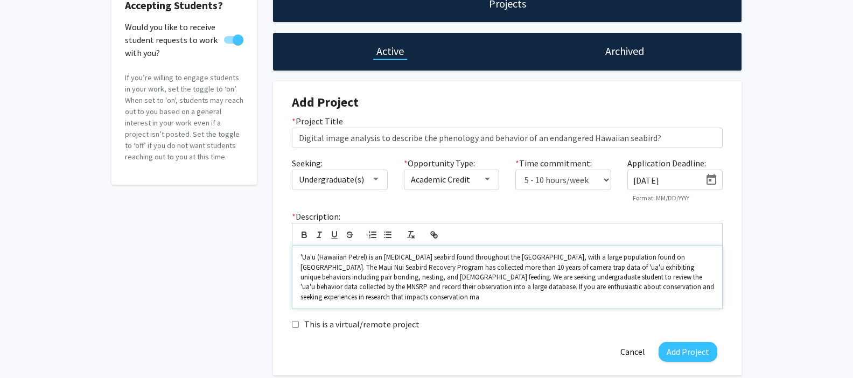
click at [524, 287] on p "'Ua'u (Hawaiian Petrel) is an [MEDICAL_DATA] seabird found throughout the [GEOG…" at bounding box center [508, 278] width 414 height 50
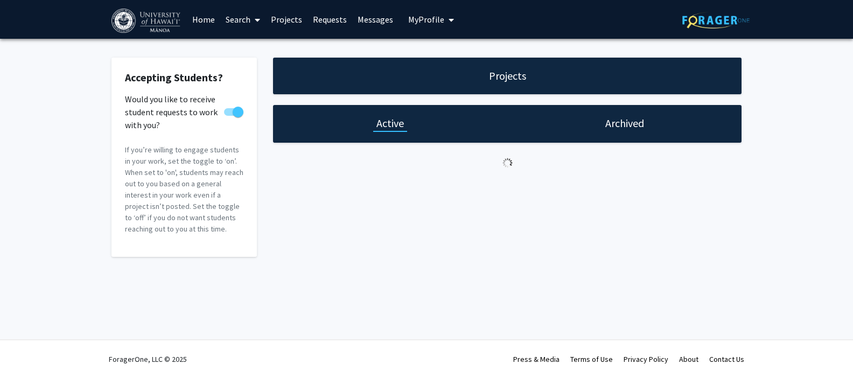
select select "5 - 10"
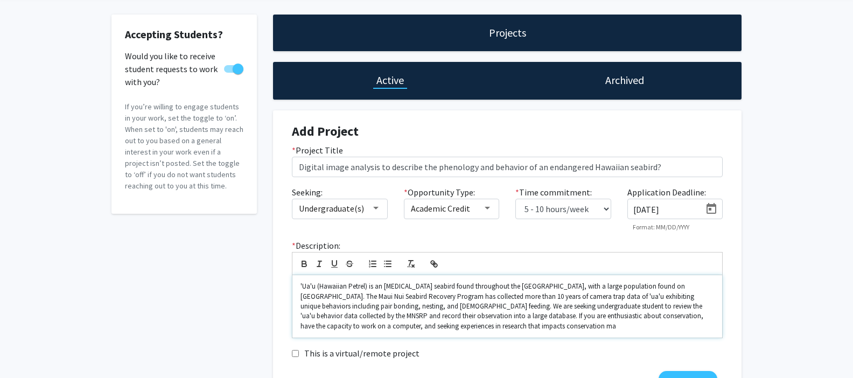
scroll to position [71, 0]
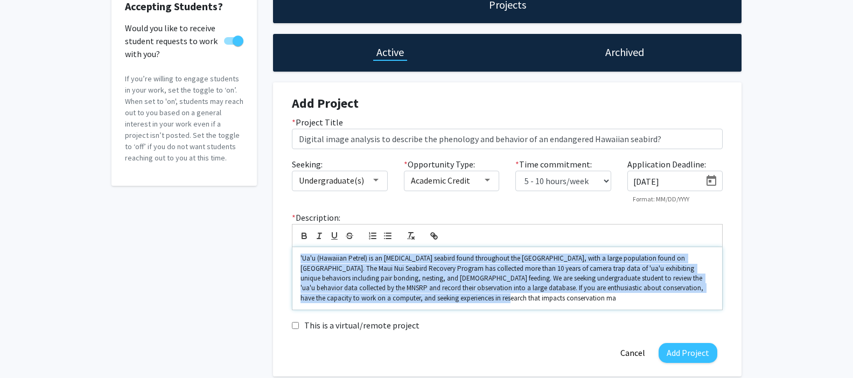
drag, startPoint x: 471, startPoint y: 296, endPoint x: 284, endPoint y: 242, distance: 194.9
click at [284, 242] on div "* Description: 'Ua'u (Hawaiian Petrel) is an [MEDICAL_DATA] seabird found throu…" at bounding box center [507, 260] width 447 height 99
copy p "'Ua'u (Hawaiian Petrel) is an [MEDICAL_DATA] seabird found throughout the [GEOG…"
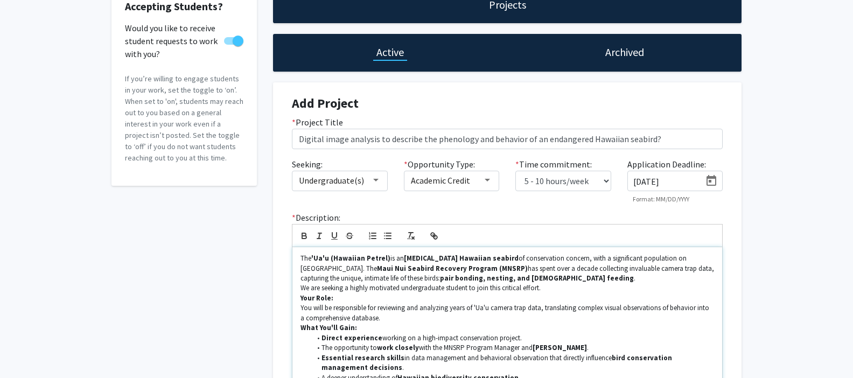
scroll to position [0, 0]
click at [468, 278] on p "The 'Ua'u (Hawaiian Petrel) is an [MEDICAL_DATA] Hawaiian seabird of conservati…" at bounding box center [508, 269] width 414 height 30
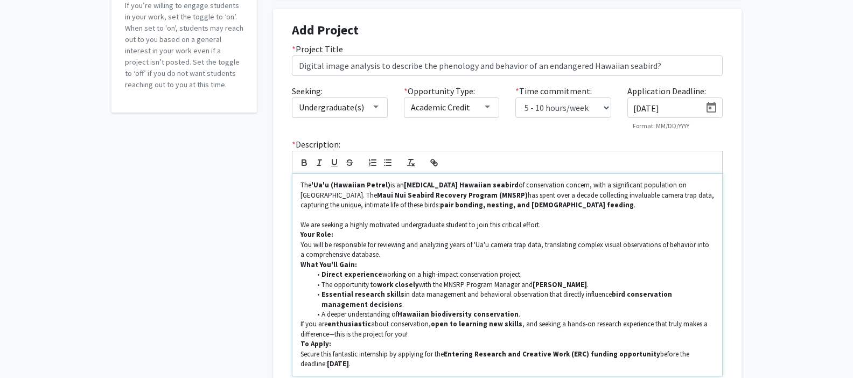
scroll to position [145, 0]
click at [301, 232] on strong "Your Role:" at bounding box center [317, 233] width 33 height 9
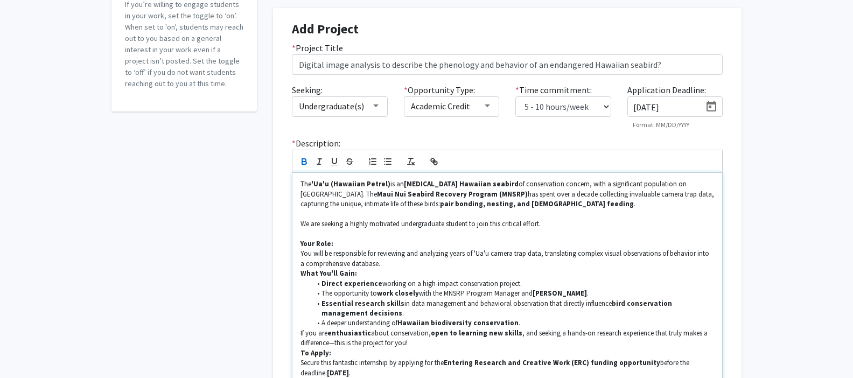
click at [301, 272] on strong "What You'll Gain:" at bounding box center [329, 273] width 57 height 9
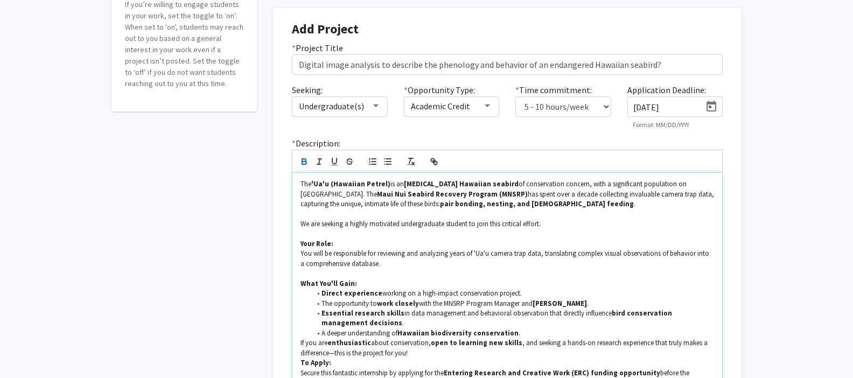
click at [518, 303] on li "The opportunity to work closely with the MNSRP Program Manager and [PERSON_NAME…" at bounding box center [512, 304] width 403 height 10
drag, startPoint x: 559, startPoint y: 305, endPoint x: 521, endPoint y: 305, distance: 38.2
click at [521, 305] on li "The opportunity to work closely with the MNSRP Program Manager [PERSON_NAME] [P…" at bounding box center [512, 304] width 403 height 10
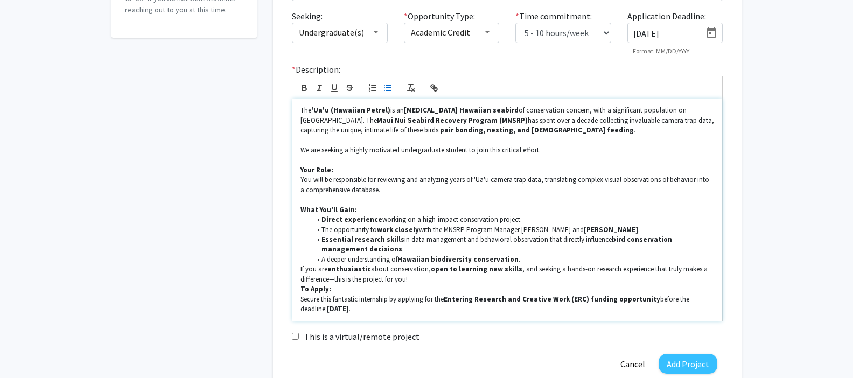
scroll to position [228, 0]
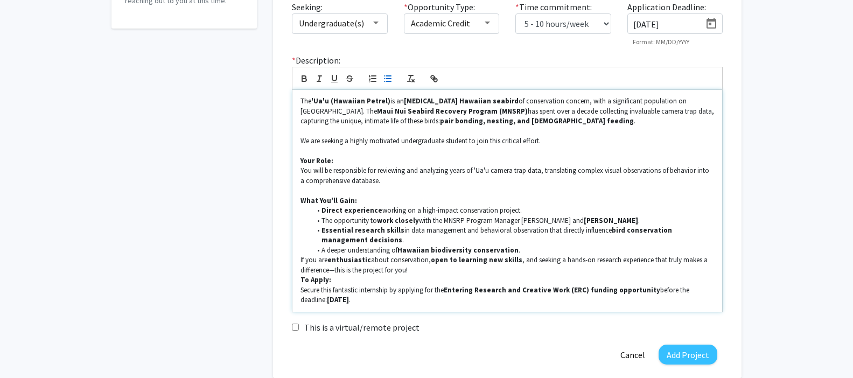
click at [602, 219] on li "The opportunity to work closely with the MNSRP Program Manager [PERSON_NAME] an…" at bounding box center [512, 221] width 403 height 10
click at [520, 240] on li "Essential research skills in data management and behavioral observation that di…" at bounding box center [512, 236] width 403 height 20
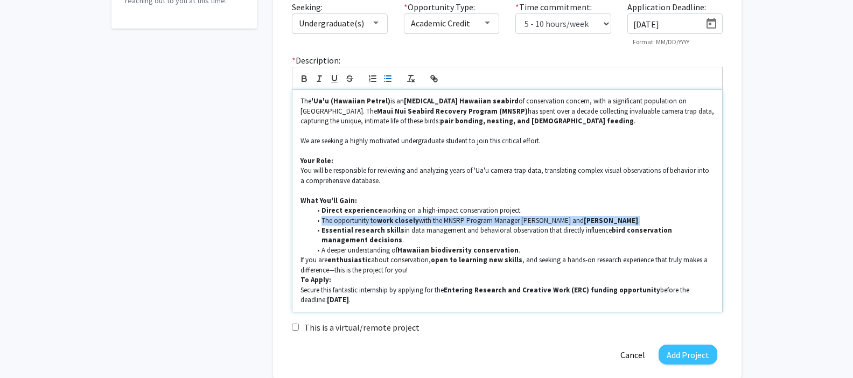
drag, startPoint x: 320, startPoint y: 230, endPoint x: 319, endPoint y: 220, distance: 10.2
click at [319, 220] on ul "Direct experience working on a high-impact conservation project. The opportunit…" at bounding box center [508, 231] width 414 height 50
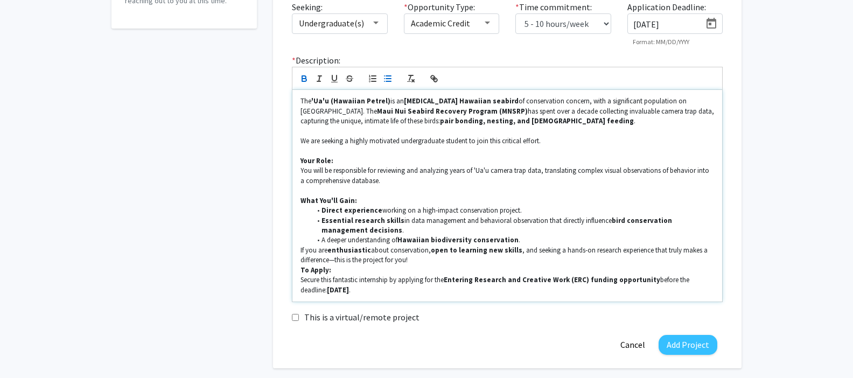
click at [299, 249] on div "The 'Ua'u (Hawaiian Petrel) is an [MEDICAL_DATA] Hawaiian seabird of conservati…" at bounding box center [507, 196] width 430 height 212
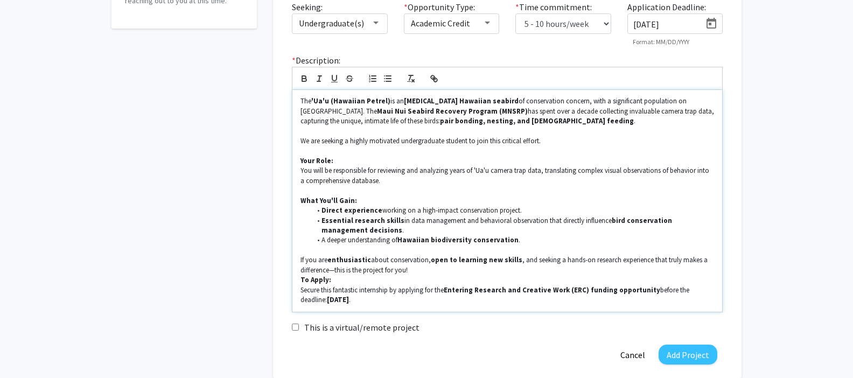
click at [301, 281] on strong "To Apply:" at bounding box center [316, 279] width 31 height 9
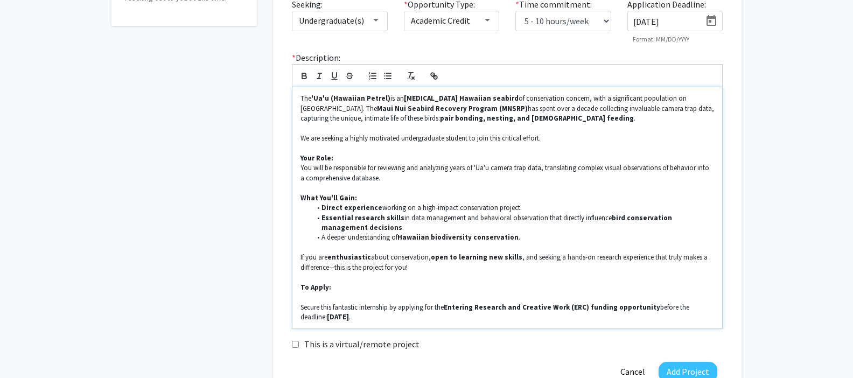
scroll to position [190, 0]
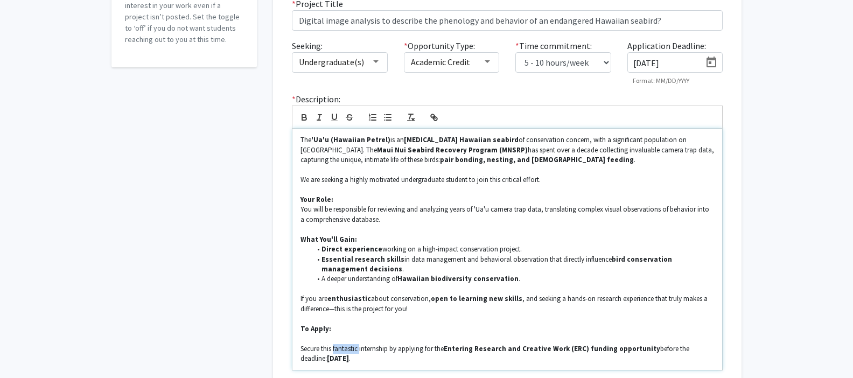
drag, startPoint x: 357, startPoint y: 346, endPoint x: 334, endPoint y: 350, distance: 22.9
click at [334, 350] on p "Secure this fantastic internship by applying for the Entering Research and Crea…" at bounding box center [508, 354] width 414 height 20
click at [450, 312] on p "If you are enthusiastic about conservation, open to learning new skills , and s…" at bounding box center [508, 304] width 414 height 20
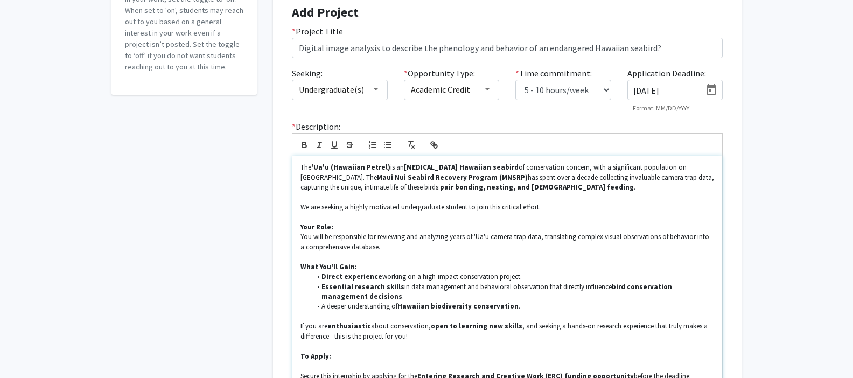
scroll to position [163, 0]
click at [552, 205] on p "We are seeking a highly motivated undergraduate student to join this critical e…" at bounding box center [508, 207] width 414 height 10
click at [408, 176] on strong "Maui Nui Seabird Recovery Program (MNSRP)" at bounding box center [452, 176] width 151 height 9
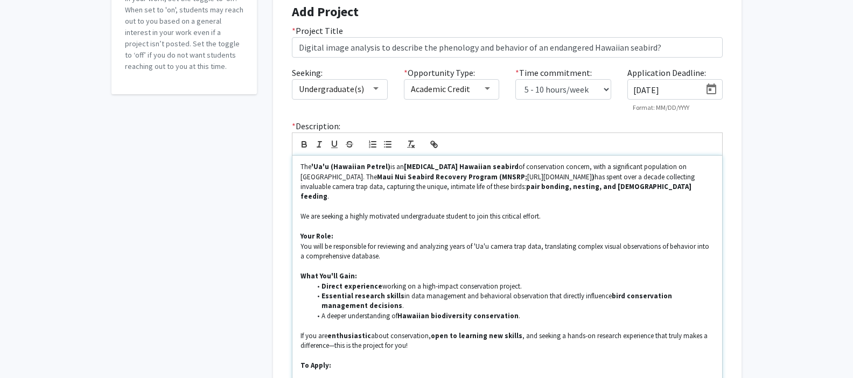
scroll to position [0, 0]
drag, startPoint x: 413, startPoint y: 178, endPoint x: 497, endPoint y: 173, distance: 84.7
click at [497, 173] on p "The 'Ua'u (Hawaiian Petrel) is an [MEDICAL_DATA] Hawaiian seabird of conservati…" at bounding box center [508, 182] width 414 height 40
click at [306, 142] on icon "button" at bounding box center [304, 145] width 10 height 10
click at [397, 222] on p at bounding box center [508, 227] width 414 height 10
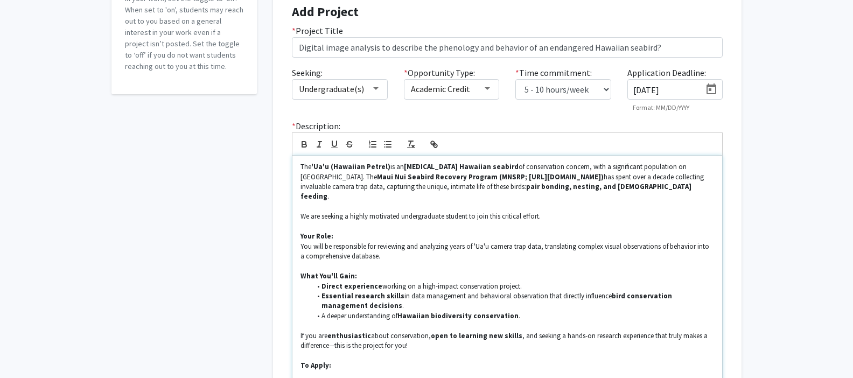
drag, startPoint x: 413, startPoint y: 177, endPoint x: 502, endPoint y: 179, distance: 88.9
click at [502, 179] on strong "Maui Nui Seabird Recovery Program (MNSRP; [URL][DOMAIN_NAME])" at bounding box center [490, 176] width 227 height 9
click at [435, 145] on line "button" at bounding box center [434, 144] width 2 height 2
type input "[URL][DOMAIN_NAME]"
drag, startPoint x: 526, startPoint y: 198, endPoint x: 550, endPoint y: 202, distance: 24.6
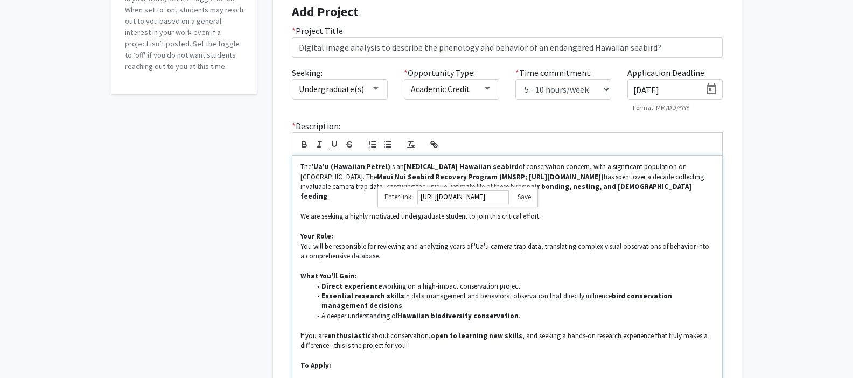
click at [526, 198] on link at bounding box center [520, 196] width 22 height 9
click at [624, 222] on p at bounding box center [508, 227] width 414 height 10
drag, startPoint x: 491, startPoint y: 166, endPoint x: 554, endPoint y: 166, distance: 63.6
click at [554, 166] on p "The 'Ua'u (Hawaiian Petrel) is an [MEDICAL_DATA] Hawaiian seabird of conservati…" at bounding box center [508, 182] width 414 height 40
drag, startPoint x: 484, startPoint y: 167, endPoint x: 552, endPoint y: 166, distance: 67.9
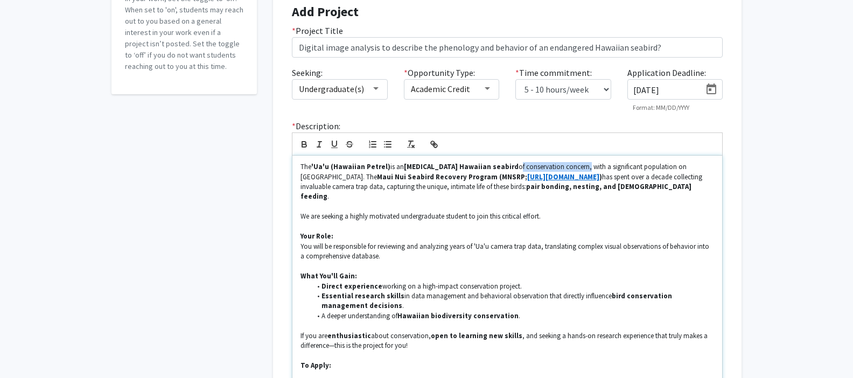
click at [552, 166] on p "The 'Ua'u (Hawaiian Petrel) is an [MEDICAL_DATA] Hawaiian seabird of conservati…" at bounding box center [508, 182] width 414 height 40
click at [604, 178] on p "The 'Ua'u (Hawaiian Petrel) is an [MEDICAL_DATA] Hawaiian seabird of conservati…" at bounding box center [508, 182] width 414 height 40
click at [492, 164] on p "The 'Ua'u (Hawaiian Petrel) is an [MEDICAL_DATA] Hawaiian seabird of conservati…" at bounding box center [508, 182] width 414 height 40
click at [630, 191] on p "The 'Ua'u (Hawaiian Petrel) is an [MEDICAL_DATA] Hawaiian seabird of great cons…" at bounding box center [508, 182] width 414 height 40
drag, startPoint x: 441, startPoint y: 185, endPoint x: 447, endPoint y: 183, distance: 6.8
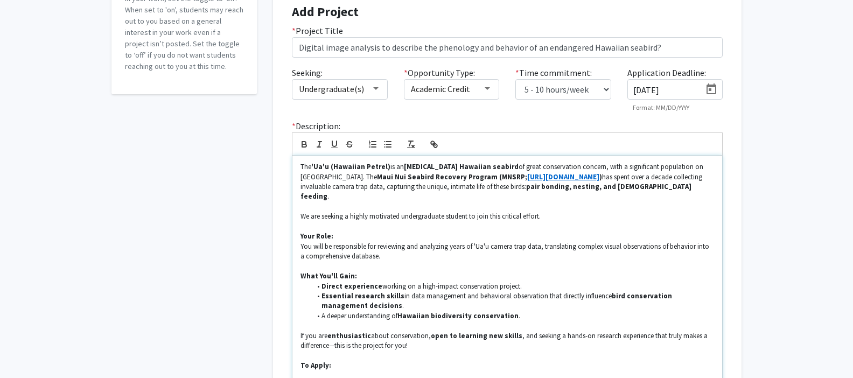
click at [441, 185] on p "The 'Ua'u (Hawaiian Petrel) is an [MEDICAL_DATA] Hawaiian seabird of great cons…" at bounding box center [508, 182] width 414 height 40
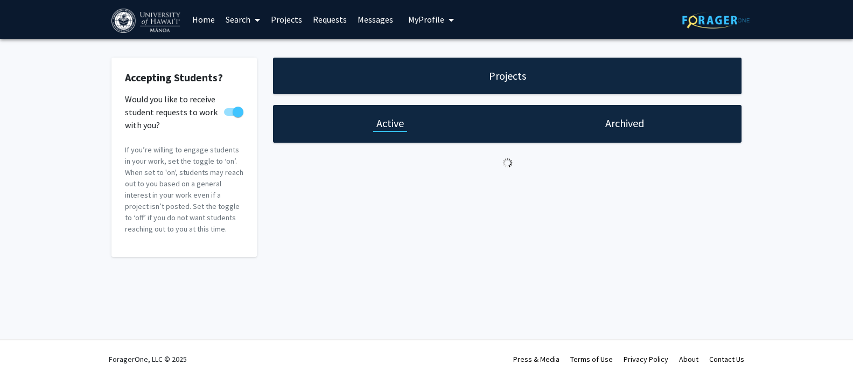
select select "5 - 10"
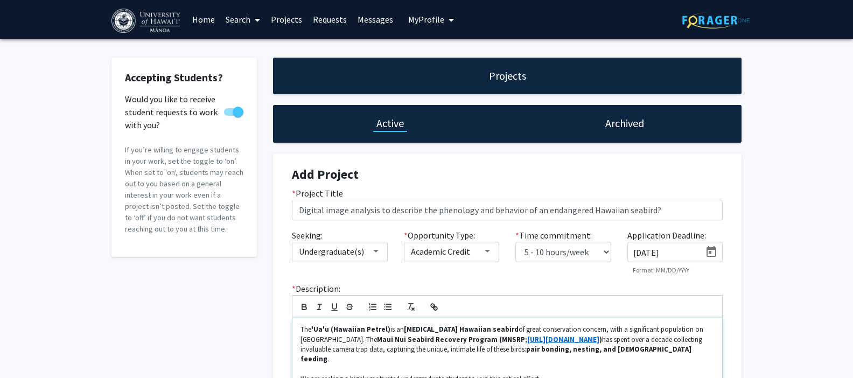
drag, startPoint x: 441, startPoint y: 350, endPoint x: 451, endPoint y: 349, distance: 10.4
click at [443, 350] on p "The 'Ua'u (Hawaiian Petrel) is an [MEDICAL_DATA] Hawaiian seabird of great cons…" at bounding box center [508, 345] width 414 height 40
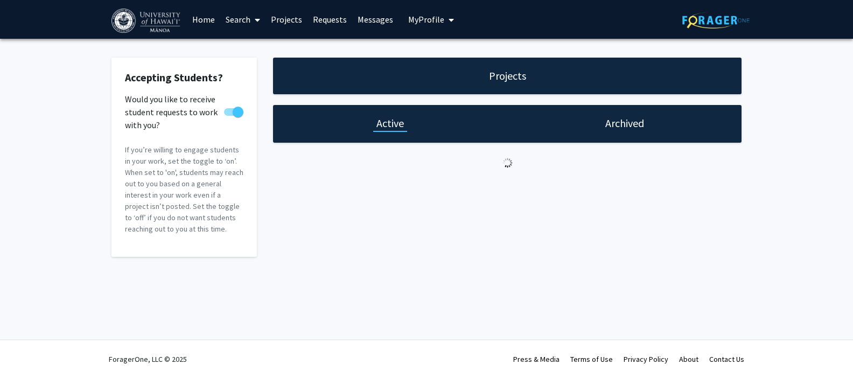
select select "5 - 10"
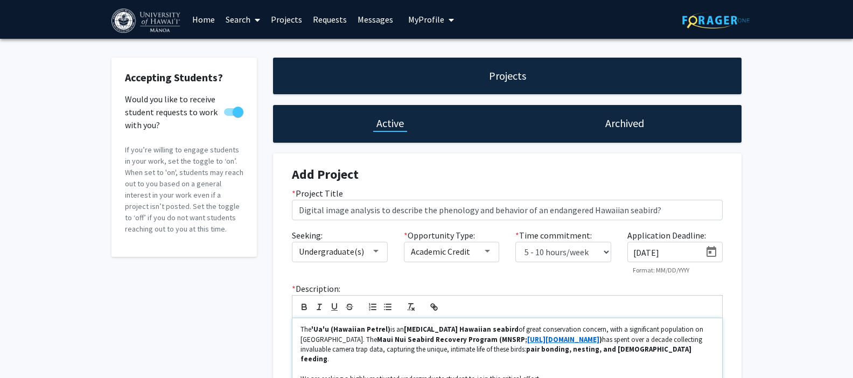
click at [414, 354] on p "The 'Ua'u (Hawaiian Petrel) is an [MEDICAL_DATA] Hawaiian seabird of great cons…" at bounding box center [508, 345] width 414 height 40
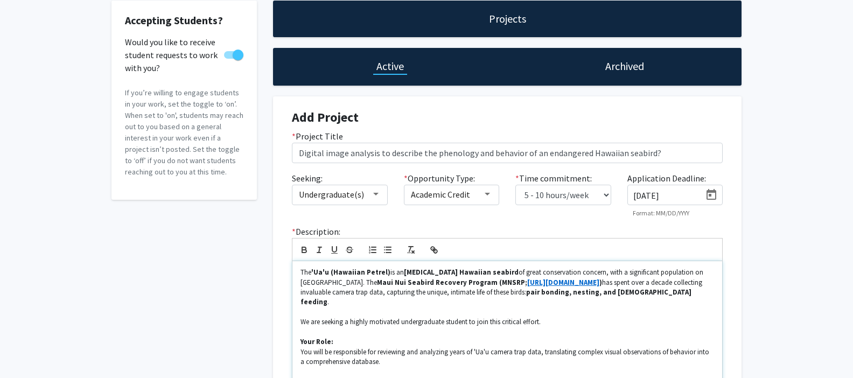
scroll to position [59, 0]
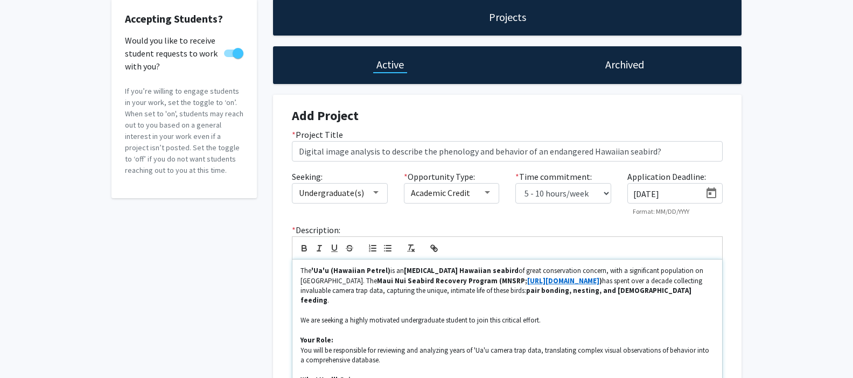
click at [438, 288] on p "The 'Ua'u (Hawaiian Petrel) is an [MEDICAL_DATA] Hawaiian seabird of great cons…" at bounding box center [508, 286] width 414 height 40
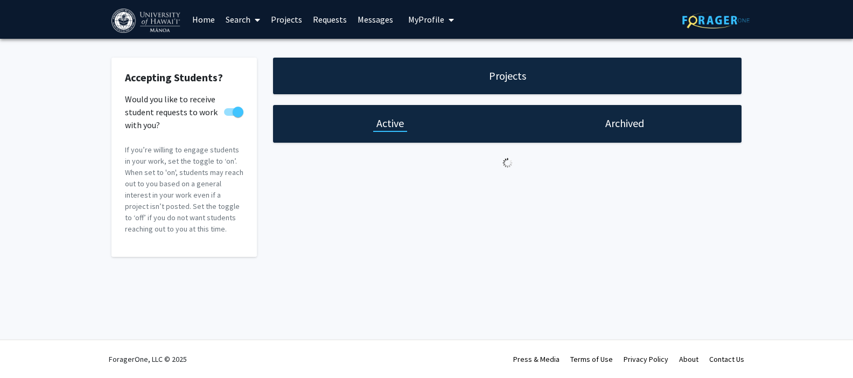
select select "5 - 10"
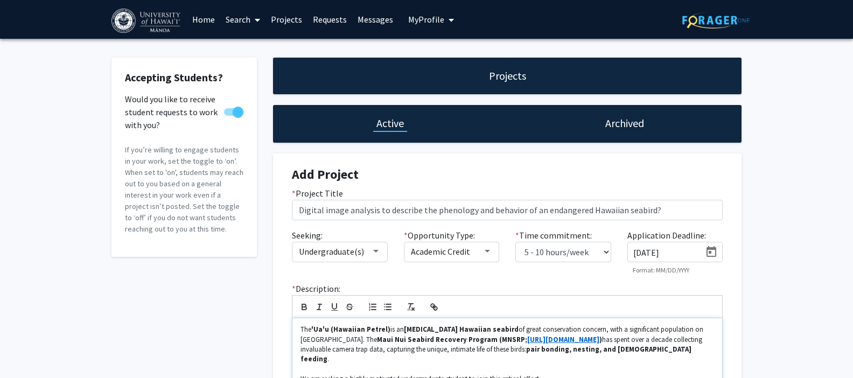
click at [443, 349] on p "The 'Ua'u (Hawaiian Petrel) is an [MEDICAL_DATA] Hawaiian seabird of great cons…" at bounding box center [508, 345] width 414 height 40
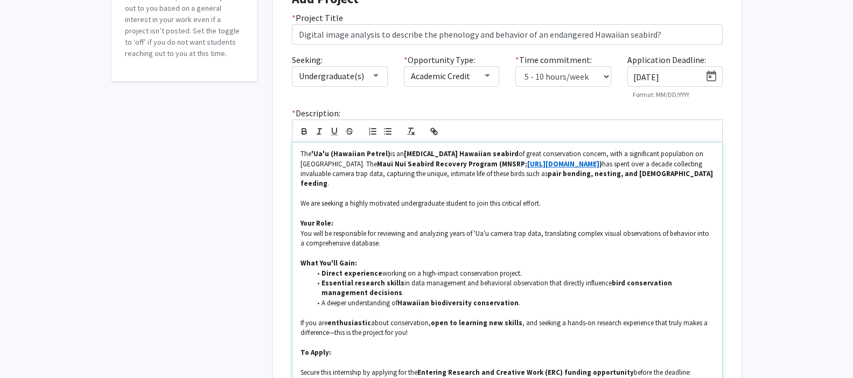
scroll to position [187, 0]
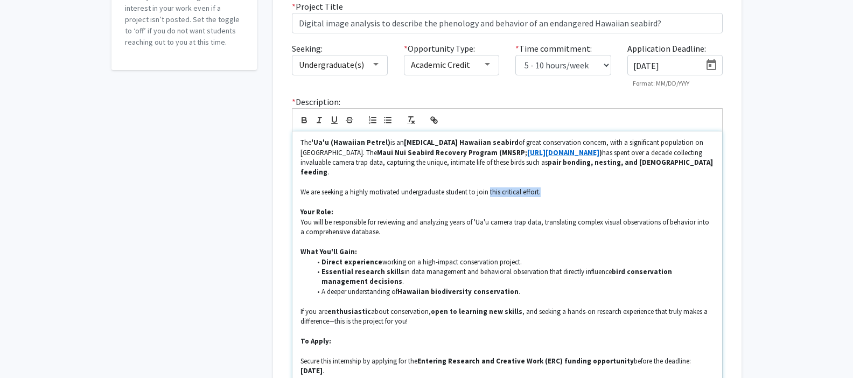
drag, startPoint x: 489, startPoint y: 181, endPoint x: 565, endPoint y: 183, distance: 75.4
click at [565, 187] on p "We are seeking a highly motivated undergraduate student to join this critical e…" at bounding box center [508, 192] width 414 height 10
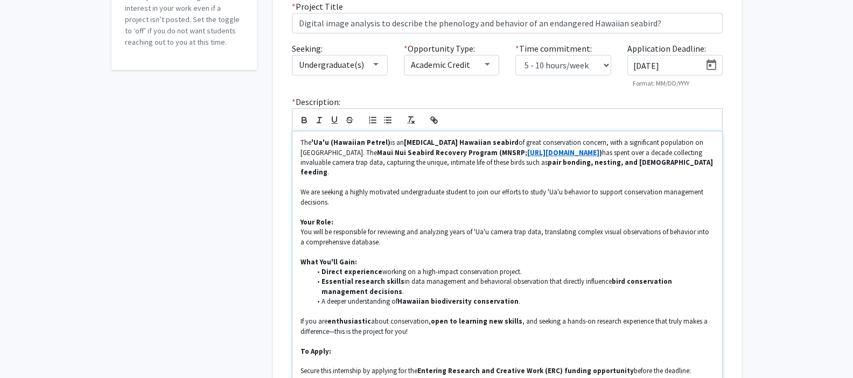
click at [449, 207] on p at bounding box center [508, 212] width 414 height 10
click at [402, 233] on p "You will be responsible for reviewing and analyzing years of 'Ua'u camera trap …" at bounding box center [508, 237] width 414 height 20
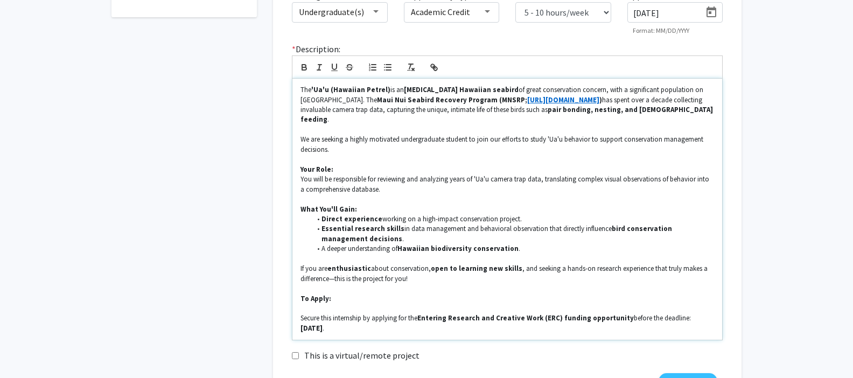
scroll to position [240, 0]
click at [454, 214] on li "Direct experience working on a high-impact conservation project." at bounding box center [512, 219] width 403 height 10
click at [523, 243] on li "A deeper understanding of Hawaiian biodiversity conservation ." at bounding box center [512, 248] width 403 height 10
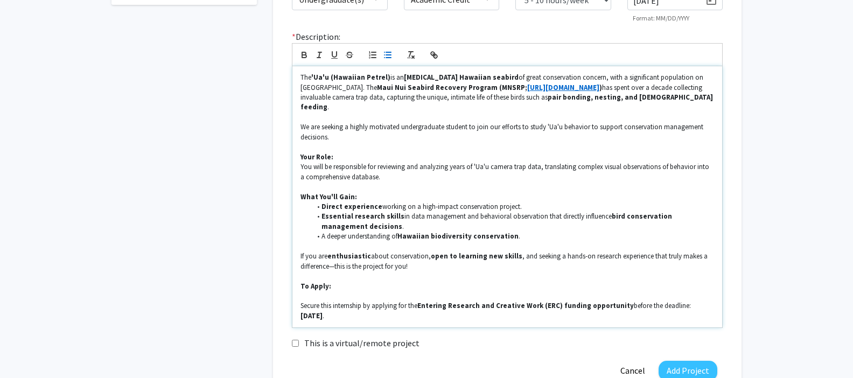
scroll to position [256, 0]
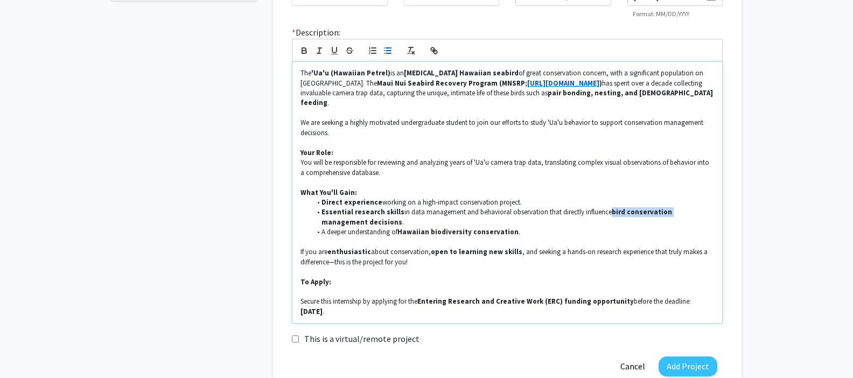
drag, startPoint x: 651, startPoint y: 200, endPoint x: 605, endPoint y: 202, distance: 45.8
click at [605, 207] on strong "bird conservation management decisions" at bounding box center [498, 216] width 352 height 19
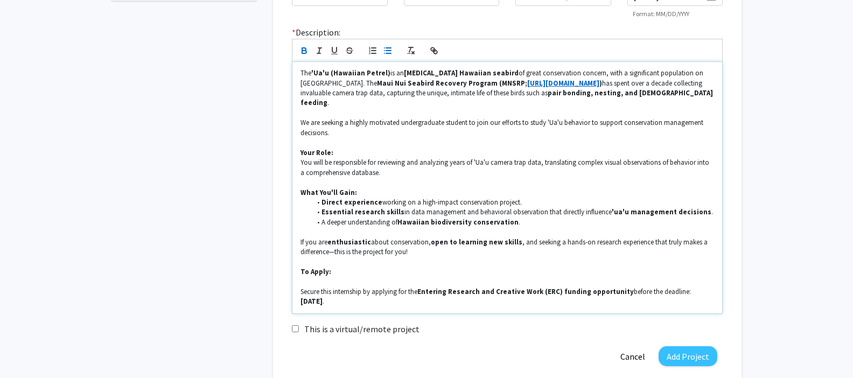
click at [539, 218] on li "A deeper understanding of Hawaiian biodiversity conservation ." at bounding box center [512, 223] width 403 height 10
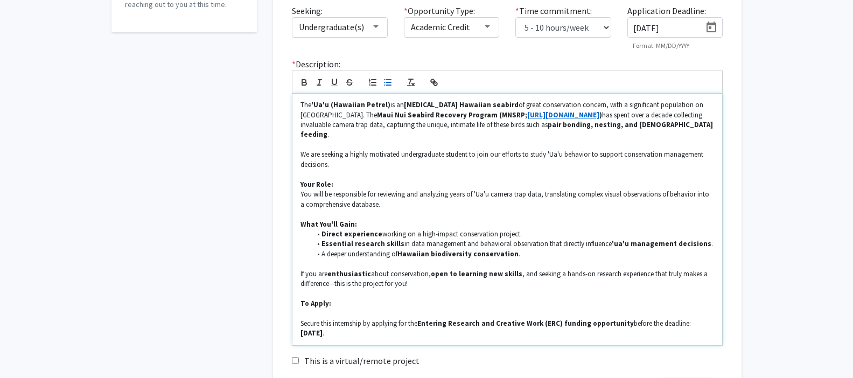
scroll to position [125, 0]
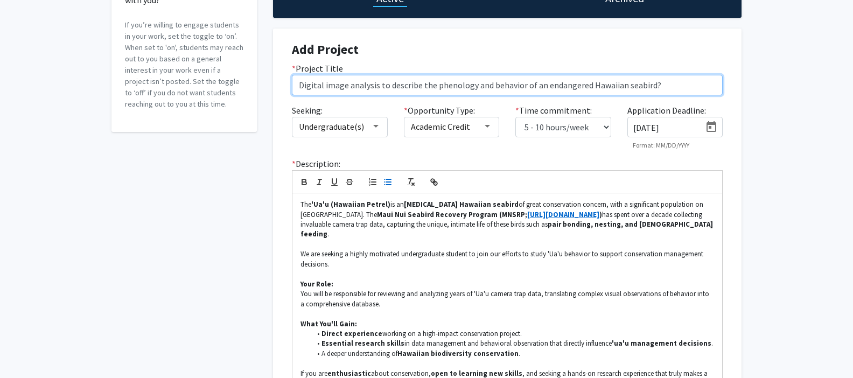
click at [670, 86] on input "Digital image analysis to describe the phenology and behavior of an endangered …" at bounding box center [507, 85] width 431 height 20
click at [372, 86] on input "Digital image analysis to describe the phenology and behavior of an endangered …" at bounding box center [507, 85] width 431 height 20
paste input "'Ua'u (Hawaiian Petrel) Behavioral Ecology"
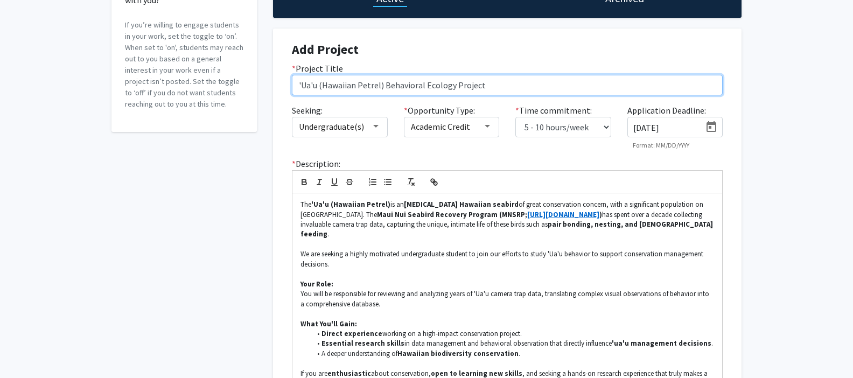
scroll to position [126, 0]
click at [452, 82] on input "'Ua'u (Hawaiian Petrel) Behavioral Ecology Project" at bounding box center [507, 84] width 431 height 20
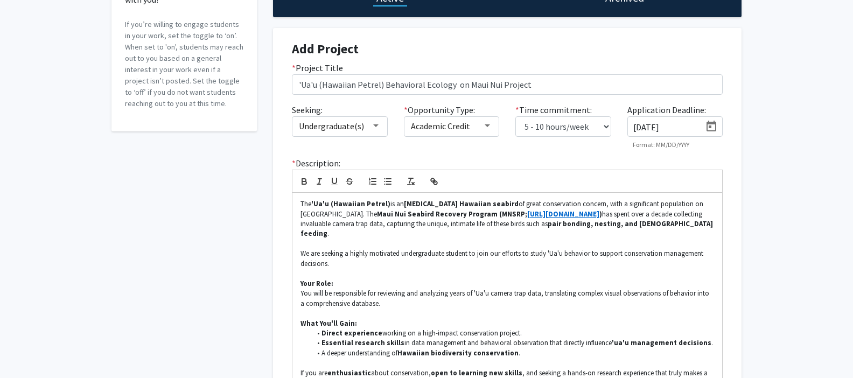
click at [763, 128] on div "Accepting Students? Would you like to receive student requests to work with you…" at bounding box center [426, 224] width 853 height 622
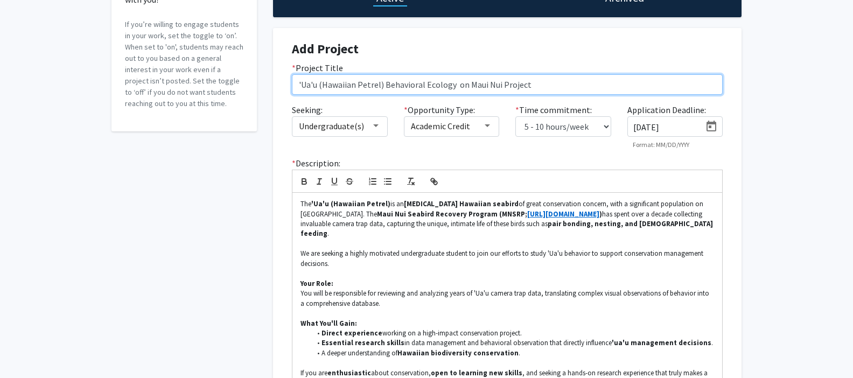
drag, startPoint x: 499, startPoint y: 81, endPoint x: 484, endPoint y: 84, distance: 15.3
click at [484, 84] on input "'Ua'u (Hawaiian Petrel) Behavioral Ecology on Maui Nui Project" at bounding box center [507, 84] width 431 height 20
click at [458, 82] on input "'Ua'u (Hawaiian Petrel) Behavioral Ecology on Maui Project" at bounding box center [507, 84] width 431 height 20
click at [540, 86] on input "'Ua'u (Hawaiian Petrel) Behavioral Ecology on Maui Project" at bounding box center [507, 84] width 431 height 20
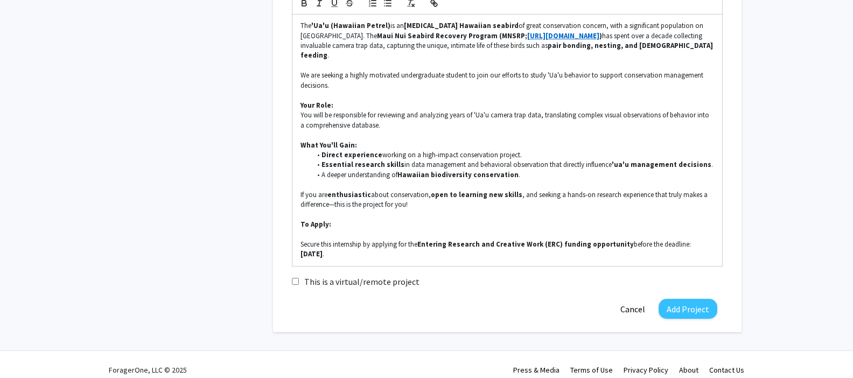
scroll to position [305, 0]
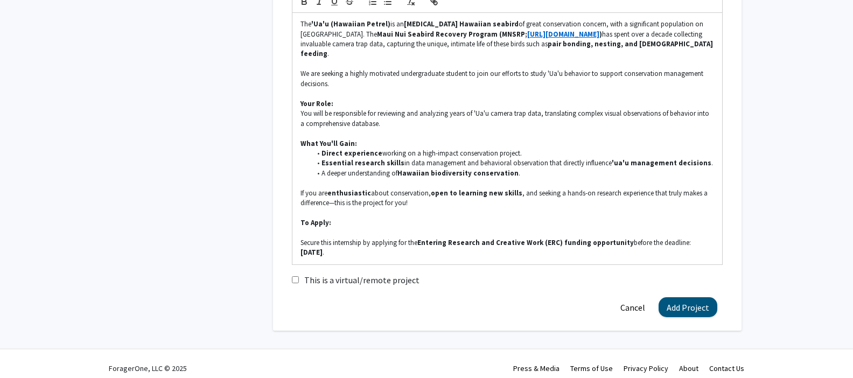
type input "'Ua'u (Hawaiian Petrel) Behavioral Ecology on Maui"
click at [687, 299] on button "Add Project" at bounding box center [688, 307] width 59 height 20
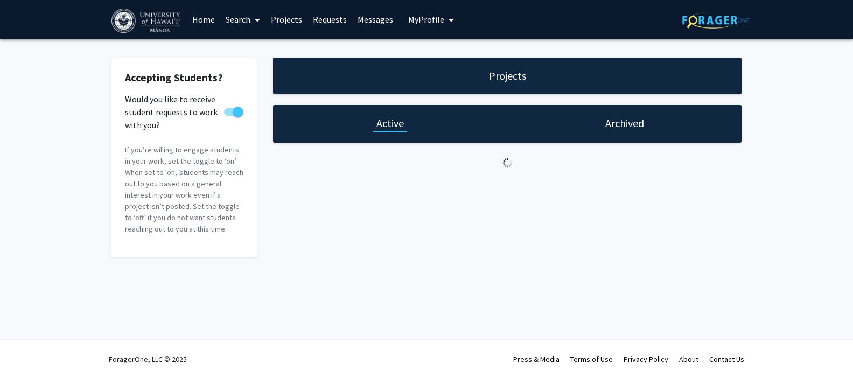
scroll to position [0, 0]
select select "5 - 10"
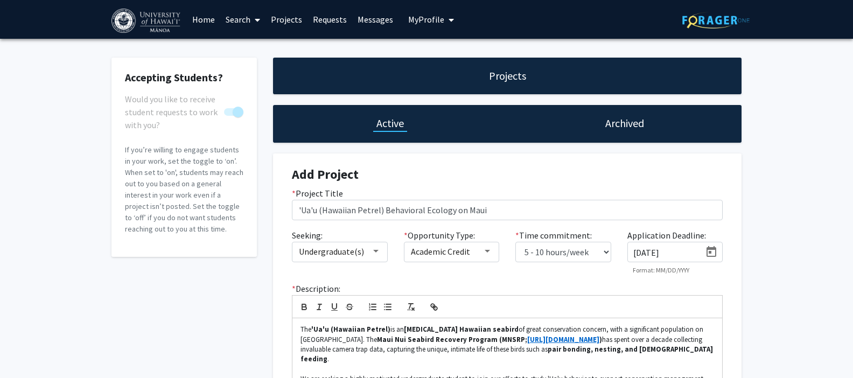
click at [429, 20] on span "My Profile" at bounding box center [426, 19] width 36 height 11
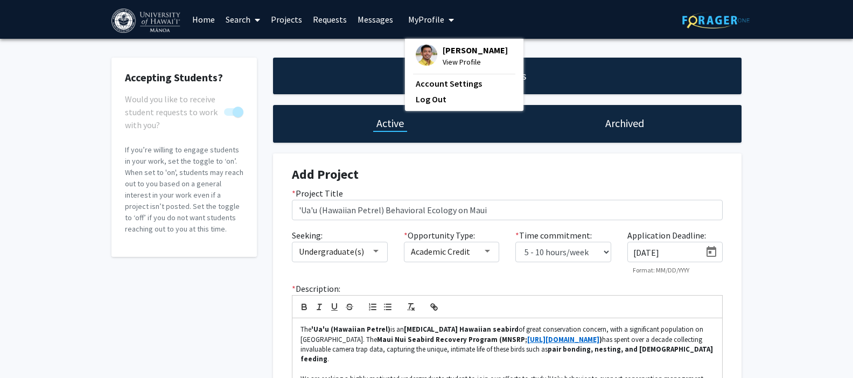
click at [451, 54] on span "[PERSON_NAME]" at bounding box center [475, 50] width 65 height 12
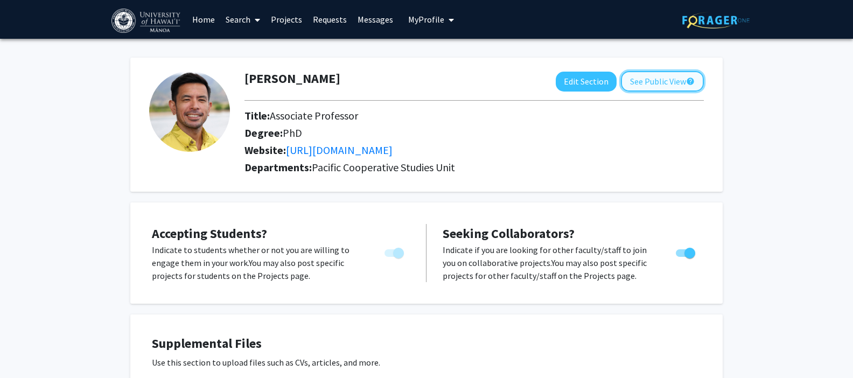
click at [676, 82] on button "See Public View help" at bounding box center [662, 81] width 83 height 20
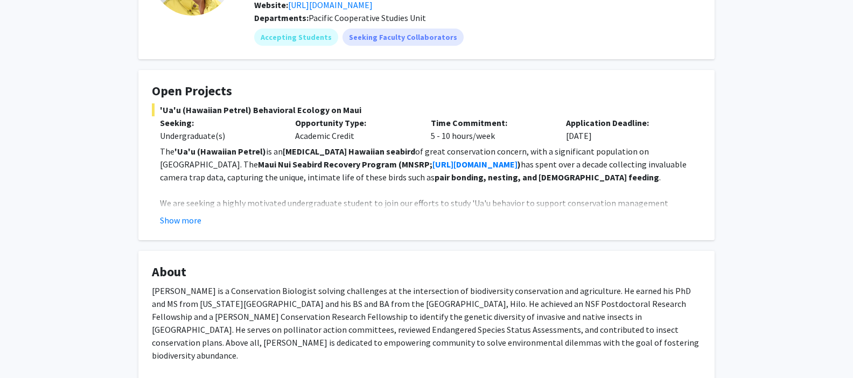
scroll to position [128, 0]
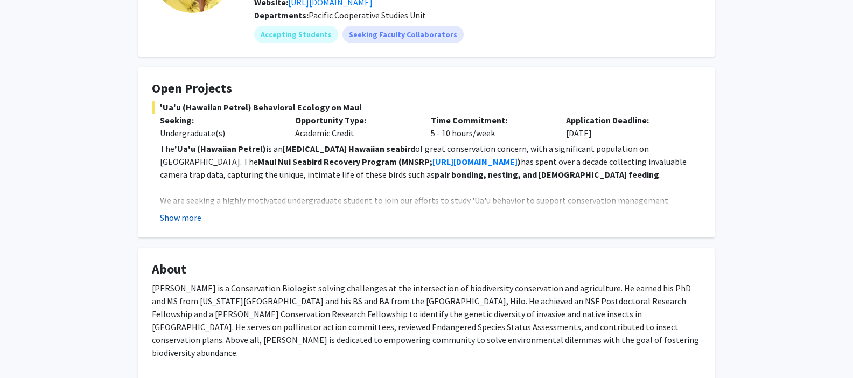
click at [186, 217] on button "Show more" at bounding box center [180, 217] width 41 height 13
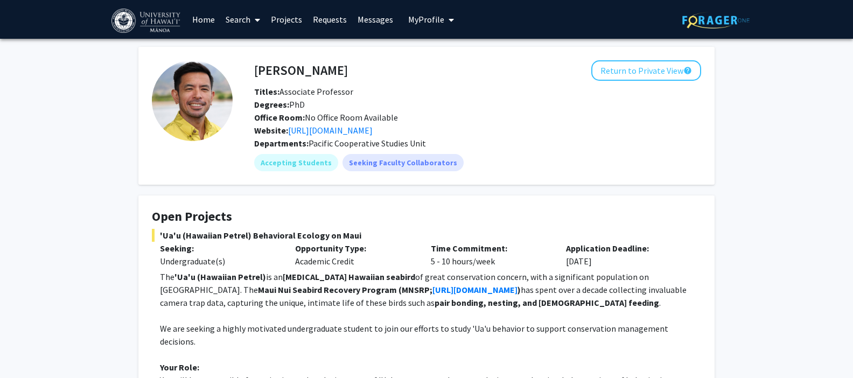
scroll to position [2, 0]
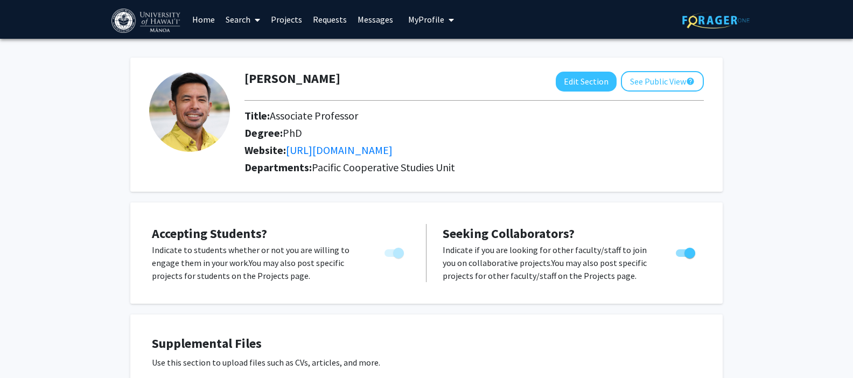
click at [287, 18] on link "Projects" at bounding box center [287, 20] width 42 height 38
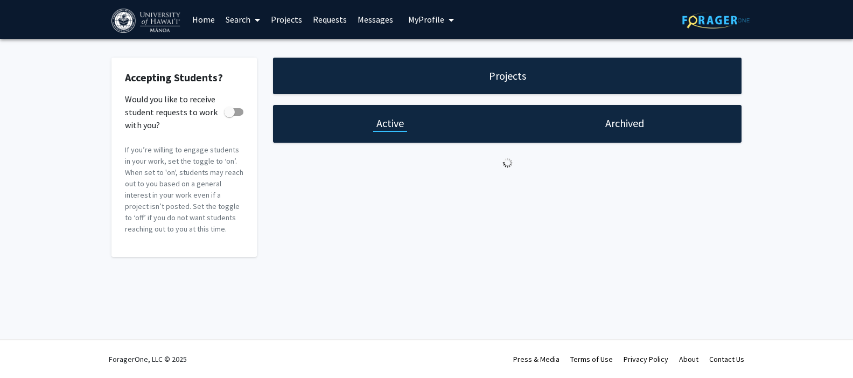
checkbox input "true"
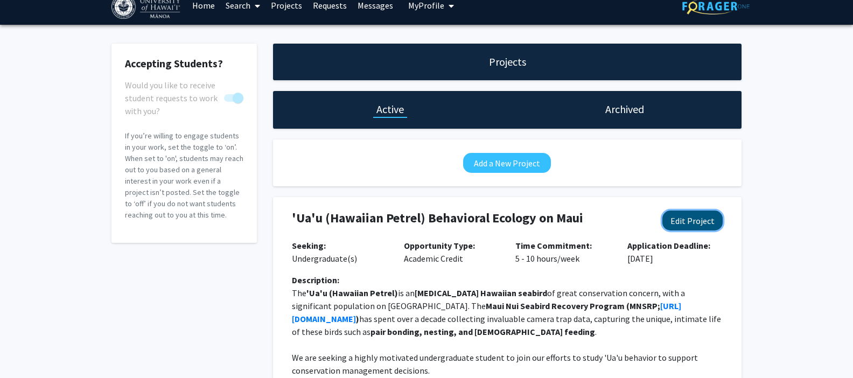
click at [692, 225] on button "Edit Project" at bounding box center [693, 221] width 60 height 20
select select "5 - 10"
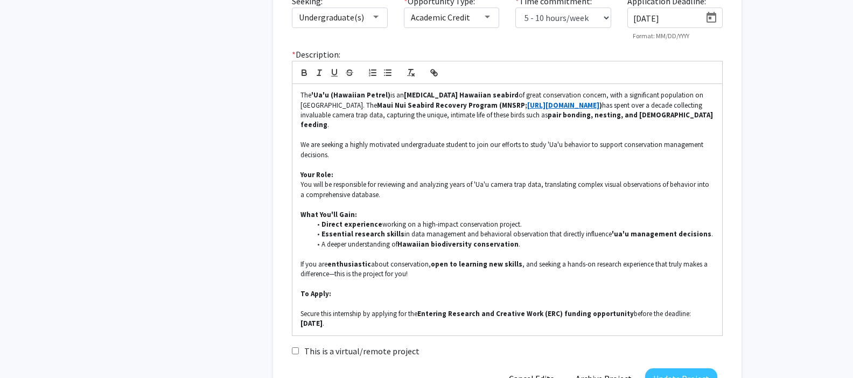
scroll to position [316, 0]
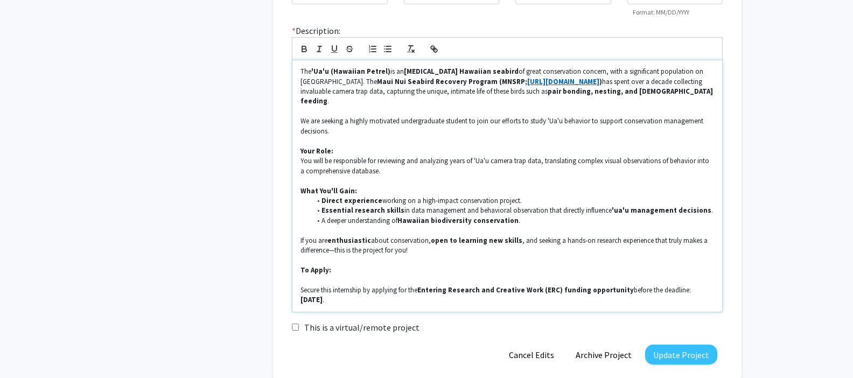
click at [520, 216] on li "A deeper understanding of Hawaiian biodiversity conservation ." at bounding box center [512, 221] width 403 height 10
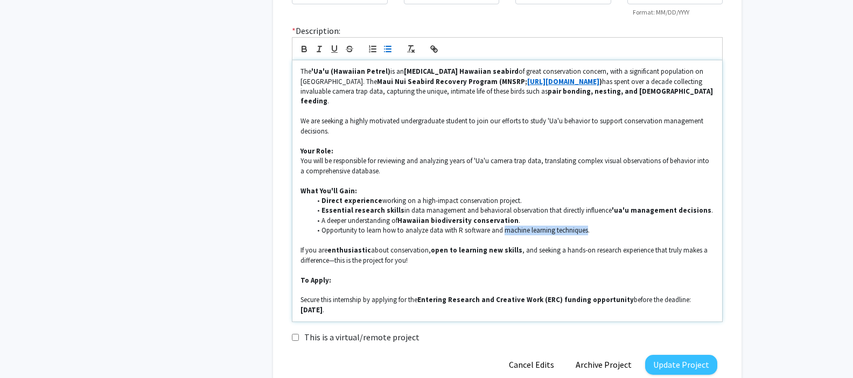
drag, startPoint x: 502, startPoint y: 221, endPoint x: 585, endPoint y: 220, distance: 83.0
click at [585, 226] on li "Opportunity to learn how to analyze data with R software and machine learning t…" at bounding box center [512, 231] width 403 height 10
click at [305, 52] on icon "button" at bounding box center [304, 50] width 4 height 3
click at [615, 226] on li "Opportunity to learn how to analyze data with R software and machine learning t…" at bounding box center [512, 231] width 403 height 10
drag, startPoint x: 457, startPoint y: 221, endPoint x: 486, endPoint y: 219, distance: 29.1
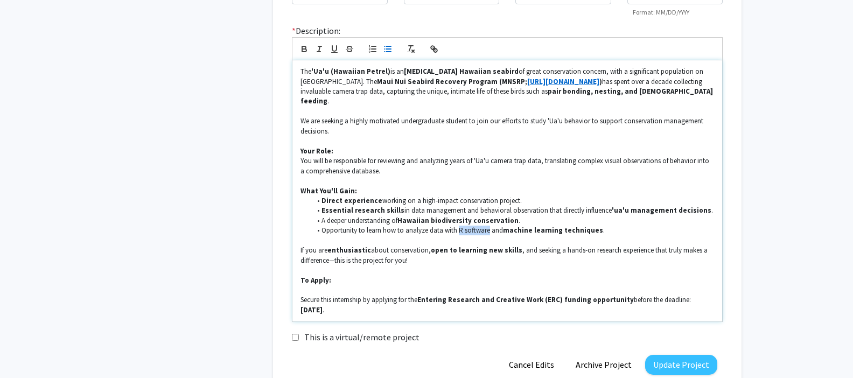
click at [486, 226] on li "Opportunity to learn how to analyze data with R software and machine learning t…" at bounding box center [512, 231] width 403 height 10
click at [304, 52] on icon "button" at bounding box center [304, 50] width 4 height 3
click at [451, 147] on p "Your Role:" at bounding box center [508, 152] width 414 height 10
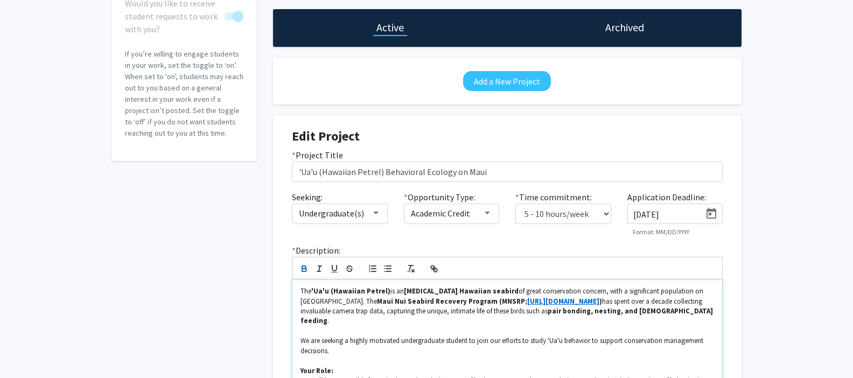
scroll to position [100, 0]
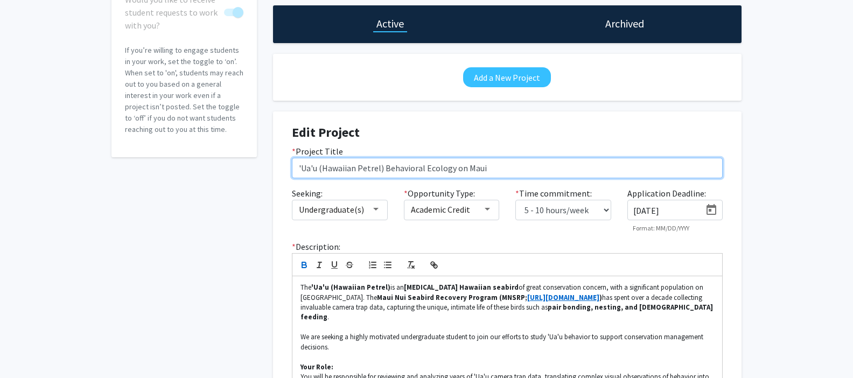
drag, startPoint x: 429, startPoint y: 165, endPoint x: 384, endPoint y: 168, distance: 44.8
click at [384, 168] on input "'Ua'u (Hawaiian Petrel) Behavioral Ecology on Maui" at bounding box center [507, 168] width 431 height 20
click at [564, 172] on input "'Ua'u (Hawaiian Petrel) phenology and nesting behavior on Maui" at bounding box center [507, 168] width 431 height 20
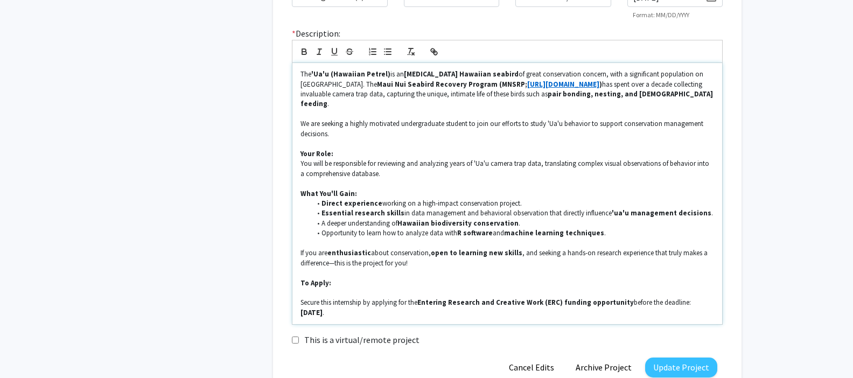
scroll to position [321, 0]
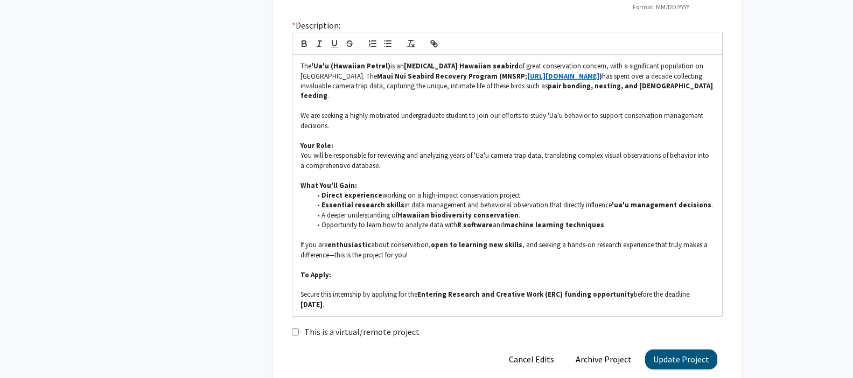
type input "'Ua'u (Hawaiian Petrel) phenology and nesting behavior"
click at [692, 356] on button "Update Project" at bounding box center [681, 360] width 72 height 20
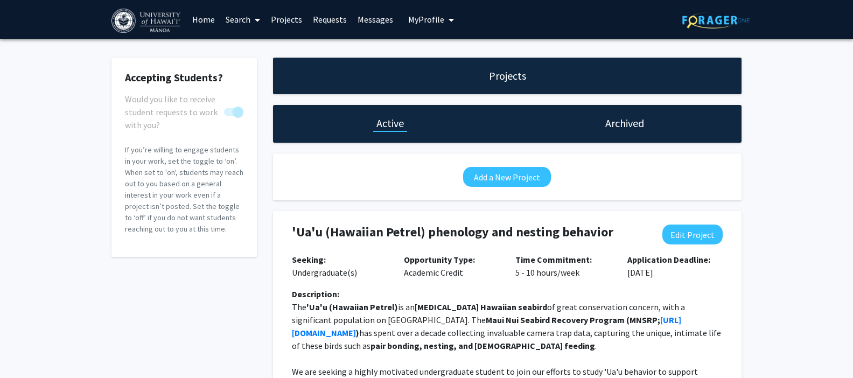
click at [434, 16] on span "My Profile" at bounding box center [426, 19] width 36 height 11
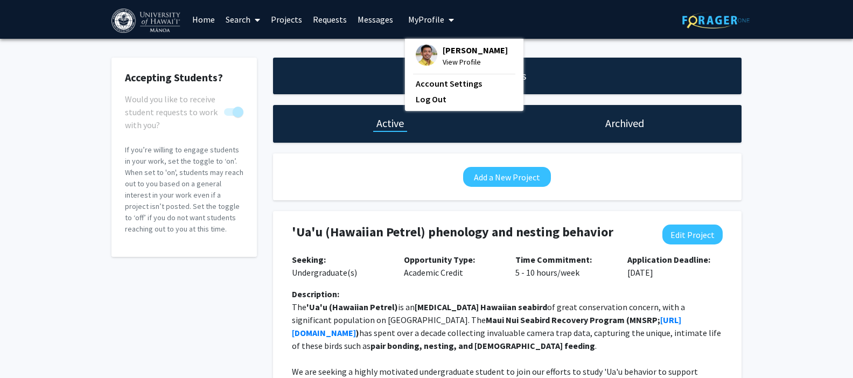
click at [443, 54] on span "[PERSON_NAME]" at bounding box center [475, 50] width 65 height 12
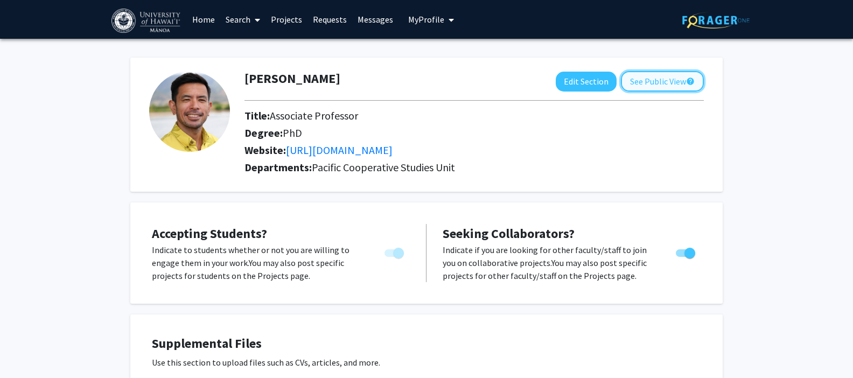
click at [647, 84] on button "See Public View help" at bounding box center [662, 81] width 83 height 20
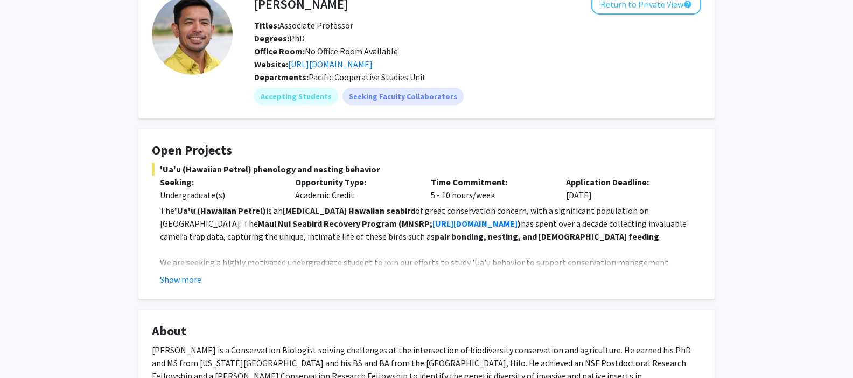
scroll to position [89, 0]
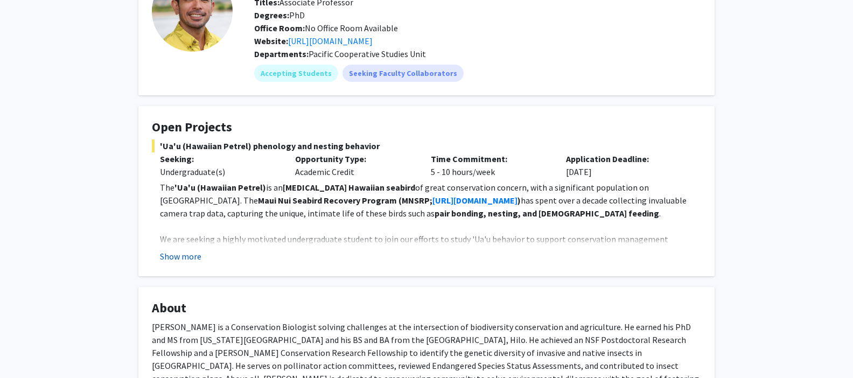
click at [175, 256] on button "Show more" at bounding box center [180, 256] width 41 height 13
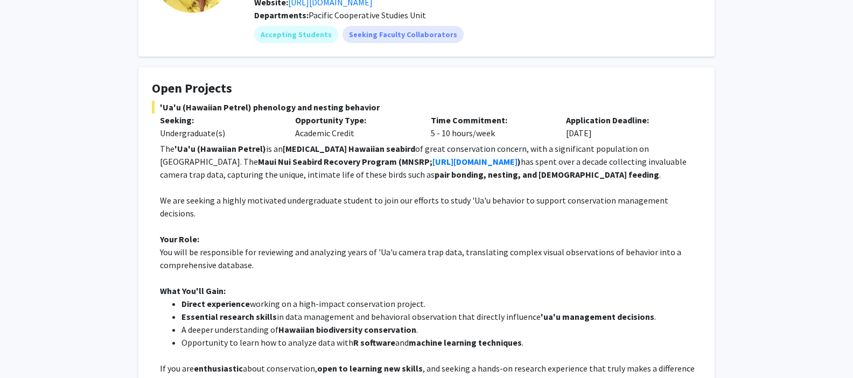
scroll to position [0, 0]
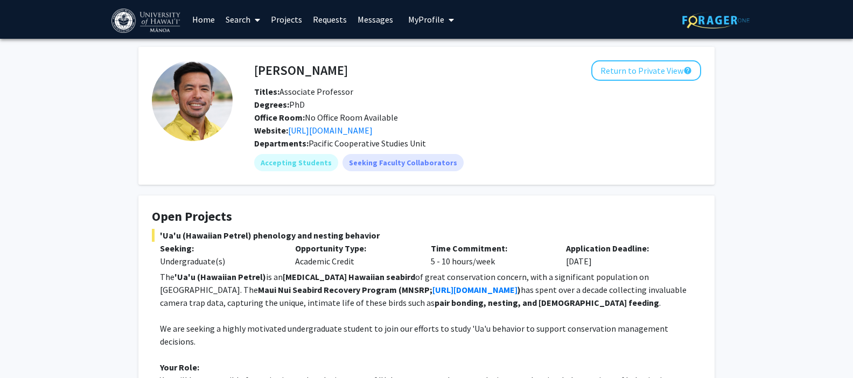
click at [296, 18] on link "Projects" at bounding box center [287, 20] width 42 height 38
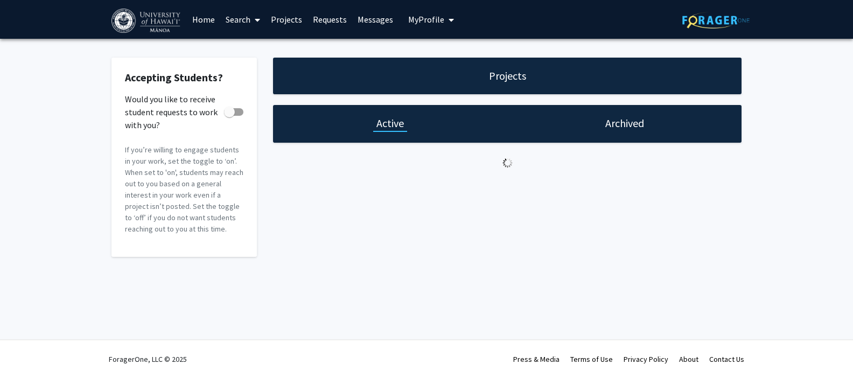
checkbox input "true"
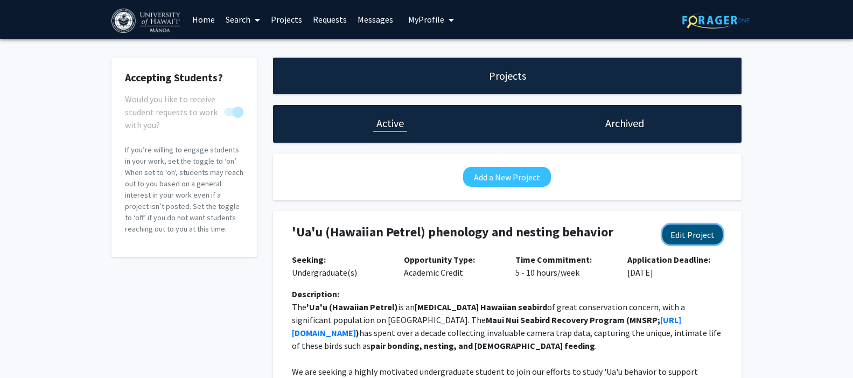
click at [699, 233] on button "Edit Project" at bounding box center [693, 235] width 60 height 20
select select "5 - 10"
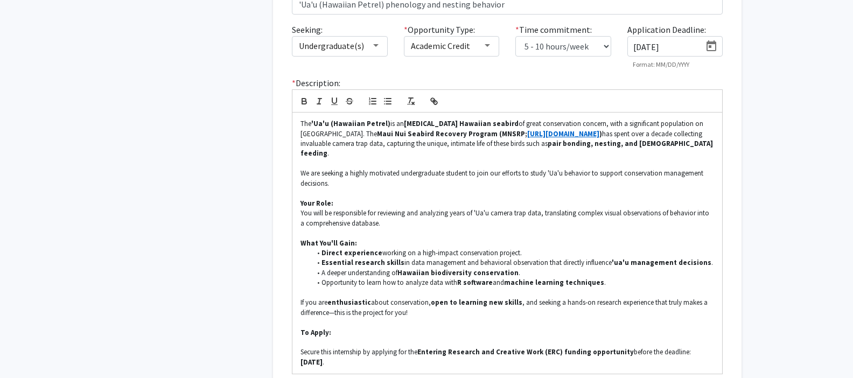
scroll to position [373, 0]
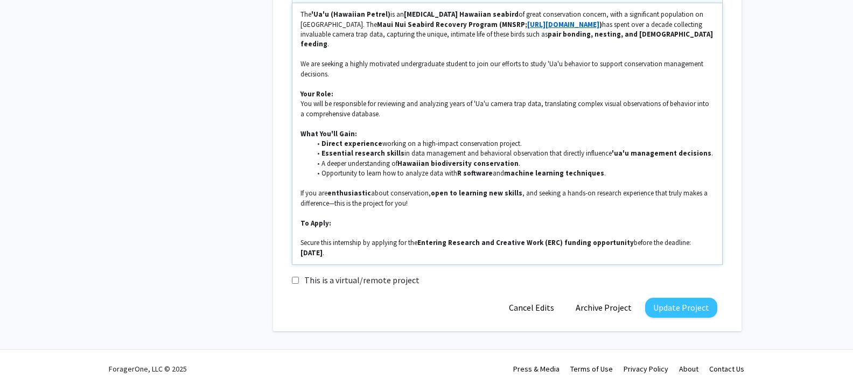
click at [610, 169] on li "Opportunity to learn how to analyze data with R software and machine learning t…" at bounding box center [512, 174] width 403 height 10
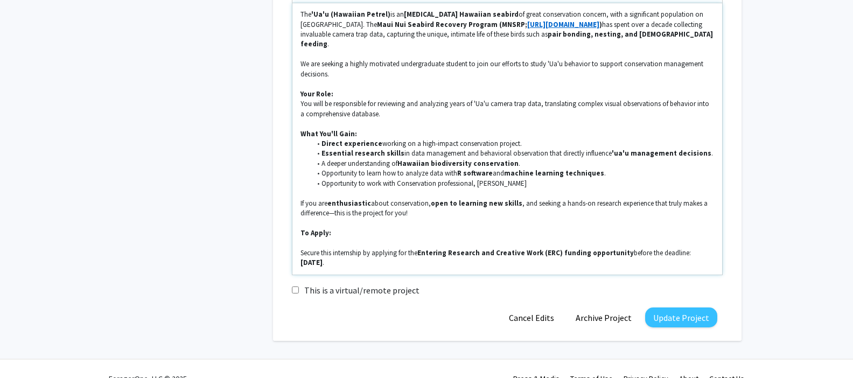
click at [400, 179] on li "Opportunity to work with Conservation professional, [PERSON_NAME]" at bounding box center [512, 184] width 403 height 10
click at [498, 179] on li "Opportunity to work with seabird conservation professional, [PERSON_NAME]" at bounding box center [512, 184] width 403 height 10
click at [564, 179] on li "Opportunity to work with seabird conservation professional, [PERSON_NAME]" at bounding box center [512, 184] width 403 height 10
click at [382, 179] on li "Opportunity to work with seabird conservation professional, [PERSON_NAME] and D…" at bounding box center [512, 184] width 403 height 10
drag, startPoint x: 554, startPoint y: 173, endPoint x: 636, endPoint y: 178, distance: 81.5
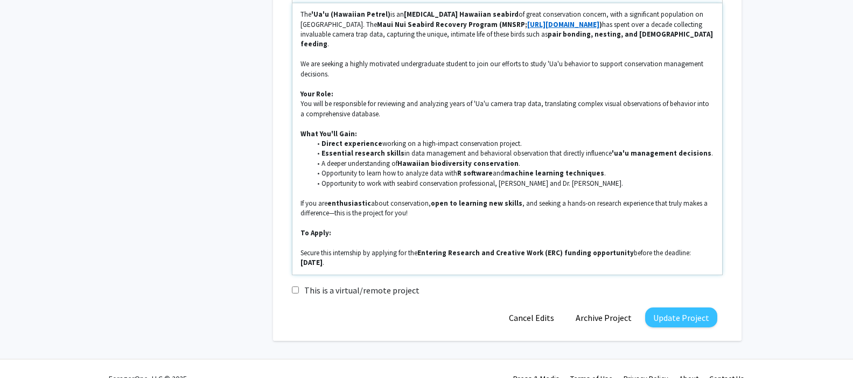
click at [636, 179] on li "Opportunity to work with seabird conservation professional, [PERSON_NAME] and D…" at bounding box center [512, 184] width 403 height 10
click at [539, 179] on li "Opportunity to work with seabird conservation professional, Jenni Learned and n…" at bounding box center [512, 184] width 403 height 10
click at [471, 199] on strong "open to learning new skills" at bounding box center [477, 203] width 92 height 9
drag, startPoint x: 329, startPoint y: 173, endPoint x: 323, endPoint y: 174, distance: 6.5
click at [323, 179] on li "Opportunity to work with seabird conservation professional, [PERSON_NAME], and …" at bounding box center [512, 184] width 403 height 10
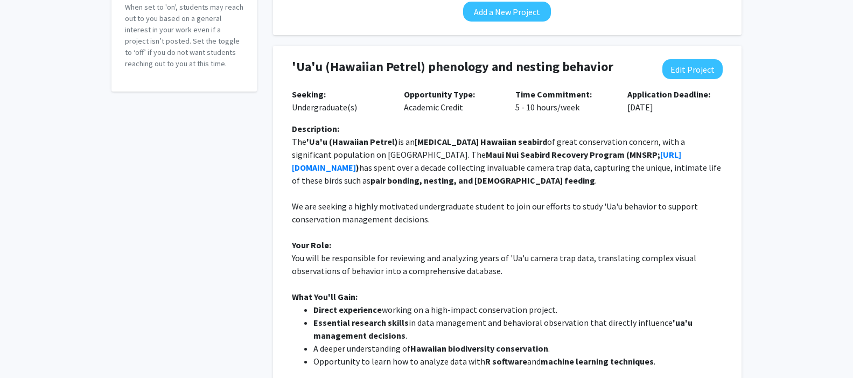
scroll to position [169, 0]
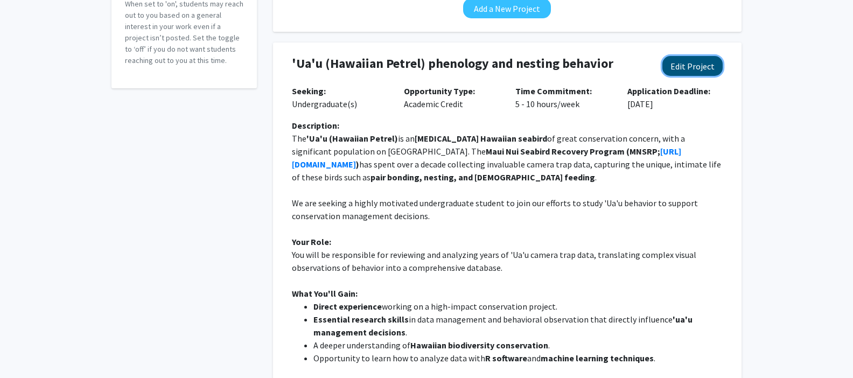
click at [691, 67] on button "Edit Project" at bounding box center [693, 66] width 60 height 20
select select "5 - 10"
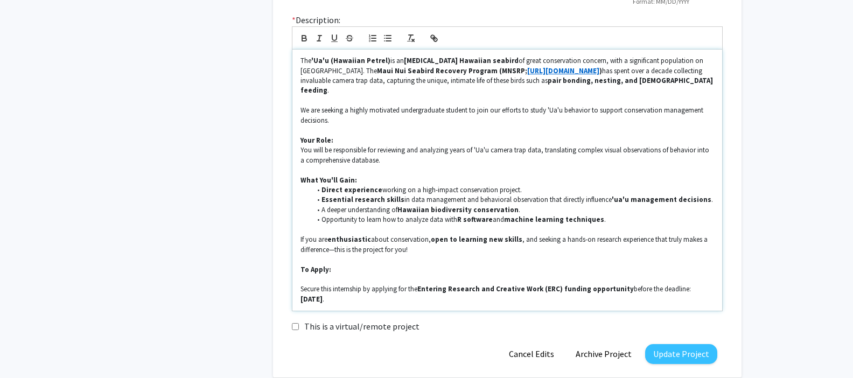
scroll to position [327, 0]
drag, startPoint x: 380, startPoint y: 217, endPoint x: 555, endPoint y: 220, distance: 175.1
click at [380, 225] on p at bounding box center [508, 230] width 414 height 10
click at [604, 214] on li "Opportunity to learn how to analyze data with R software and machine learning t…" at bounding box center [512, 219] width 403 height 10
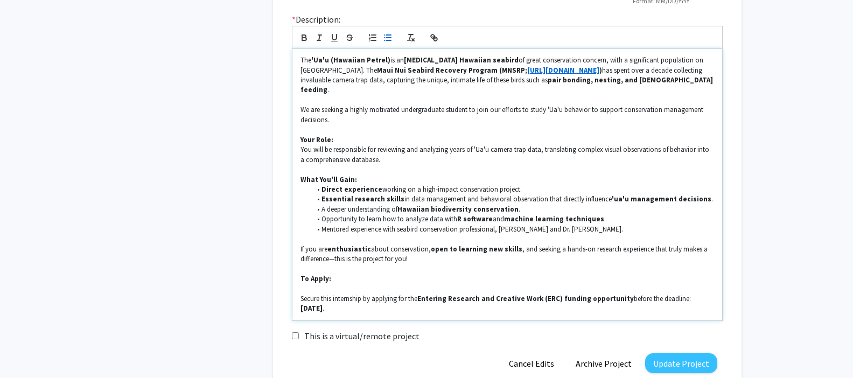
click at [541, 225] on li "Mentored experience with seabird conservation professional, [PERSON_NAME] and D…" at bounding box center [512, 230] width 403 height 10
click at [554, 225] on li "Mentored experience with seabird conservation professional, [PERSON_NAME] and D…" at bounding box center [512, 230] width 403 height 10
click at [692, 225] on li "Mentored experience with seabird conservation professional, [PERSON_NAME] and c…" at bounding box center [512, 230] width 403 height 10
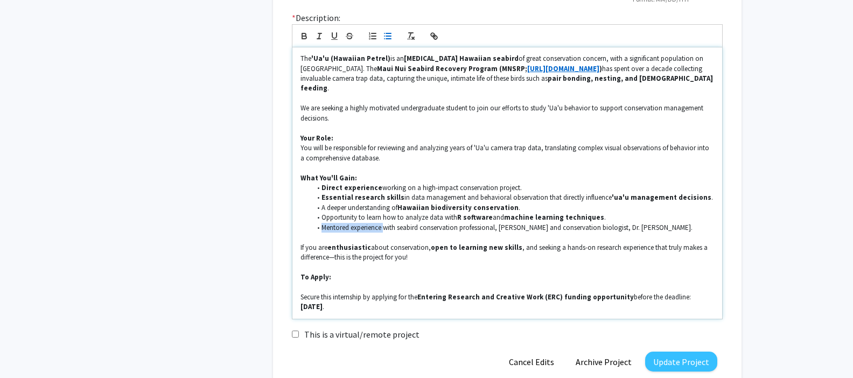
drag, startPoint x: 323, startPoint y: 220, endPoint x: 384, endPoint y: 217, distance: 61.0
click at [384, 223] on li "Mentored experience with seabird conservation professional, [PERSON_NAME] and c…" at bounding box center [512, 228] width 403 height 10
click at [299, 37] on icon "button" at bounding box center [304, 36] width 10 height 10
click at [698, 223] on li "Mentored experience with seabird conservation professional, [PERSON_NAME] and c…" at bounding box center [512, 228] width 403 height 10
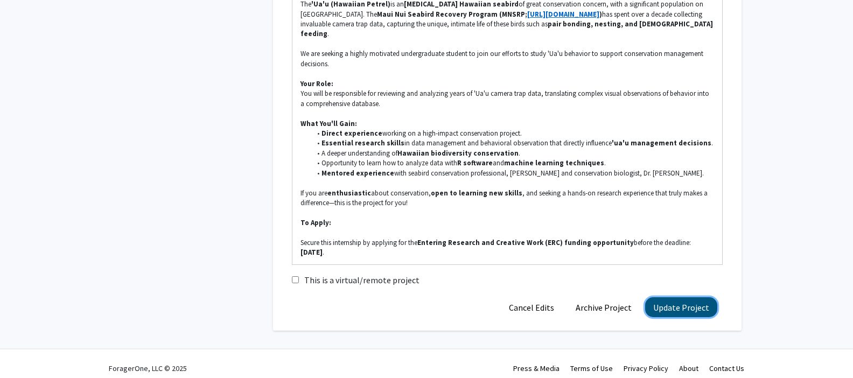
click at [680, 298] on button "Update Project" at bounding box center [681, 307] width 72 height 20
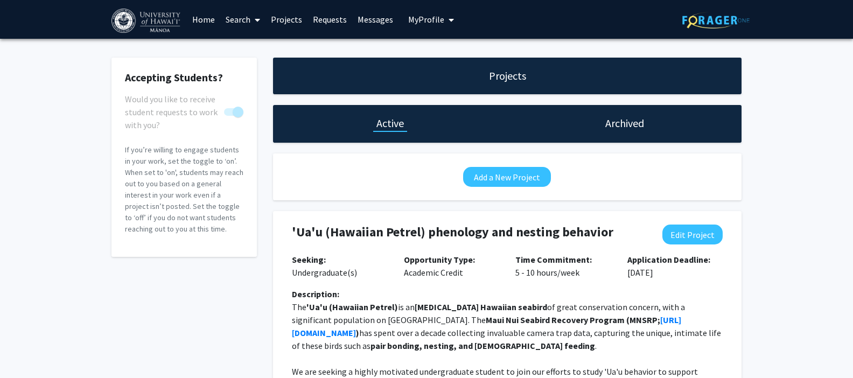
click at [424, 17] on span "My Profile" at bounding box center [426, 19] width 36 height 11
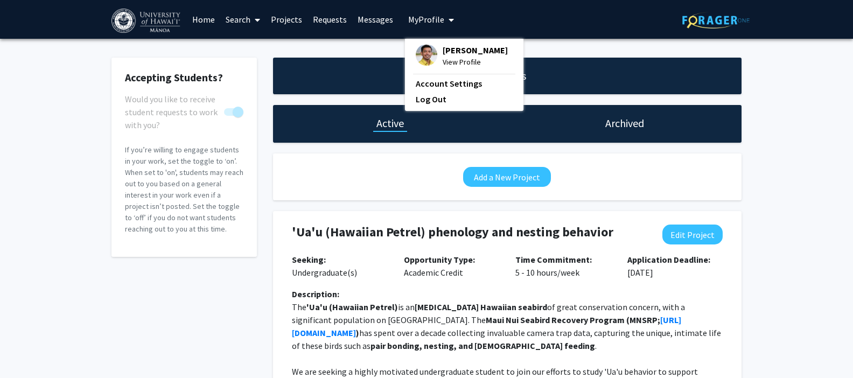
click at [458, 59] on span "View Profile" at bounding box center [475, 62] width 65 height 12
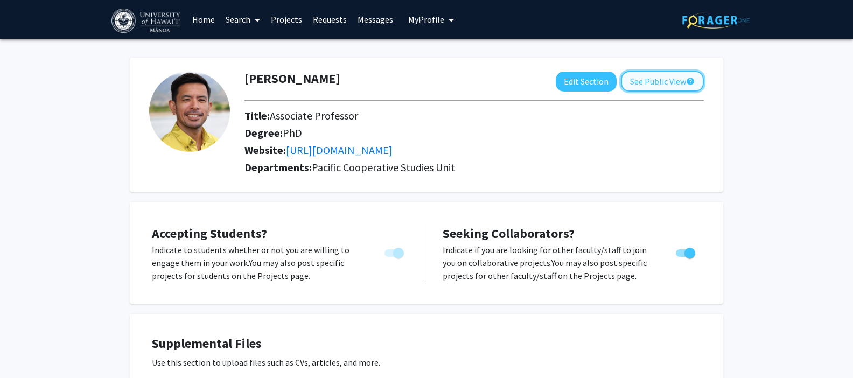
click at [661, 81] on button "See Public View help" at bounding box center [662, 81] width 83 height 20
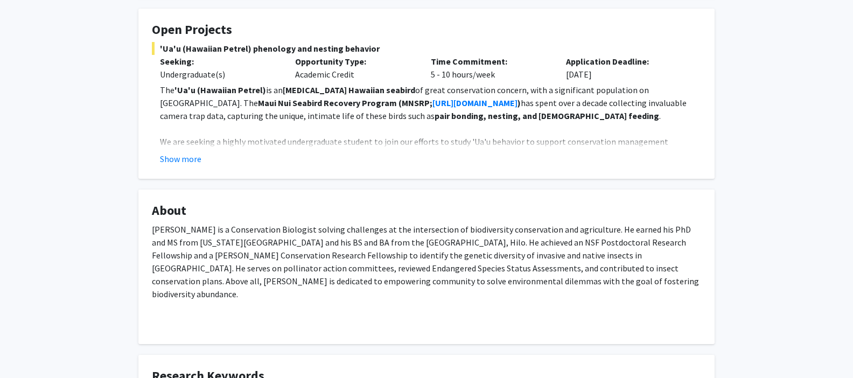
scroll to position [254, 0]
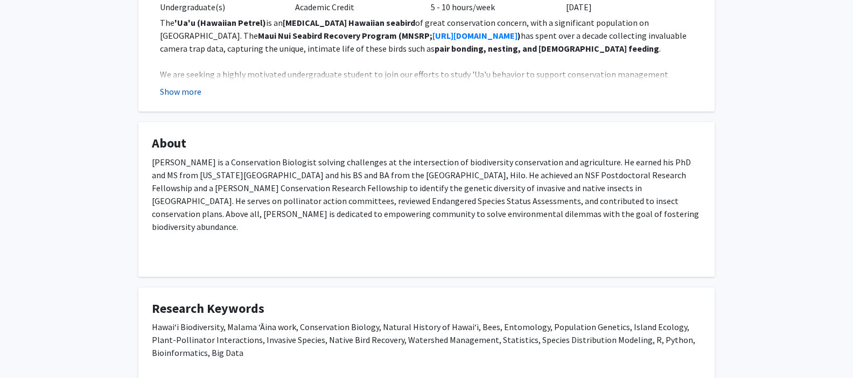
click at [187, 90] on button "Show more" at bounding box center [180, 91] width 41 height 13
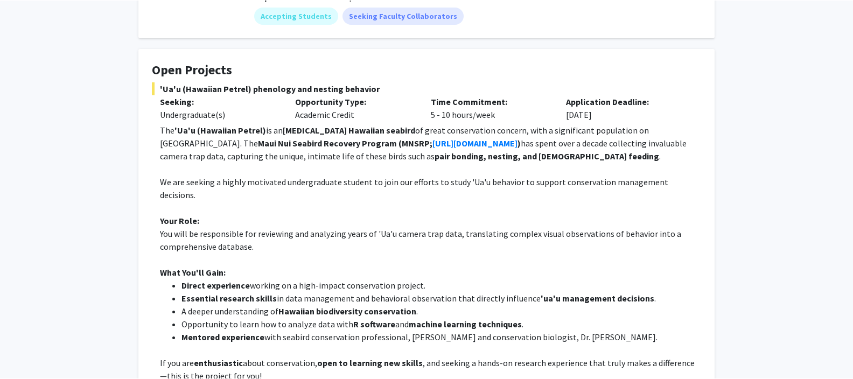
scroll to position [0, 0]
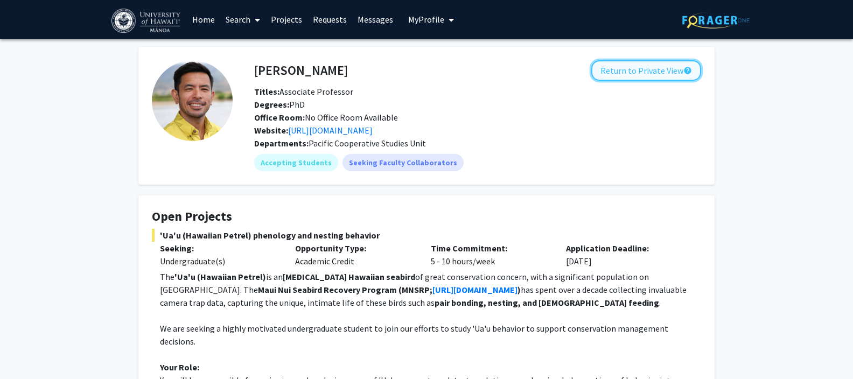
click at [645, 70] on button "Return to Private View help" at bounding box center [646, 70] width 110 height 20
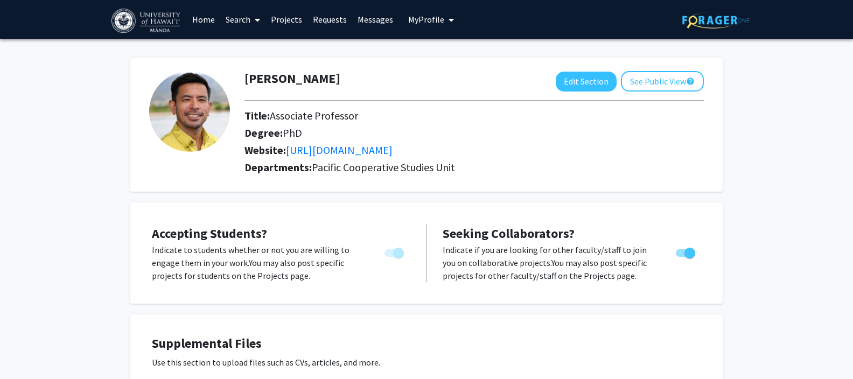
click at [289, 18] on link "Projects" at bounding box center [287, 20] width 42 height 38
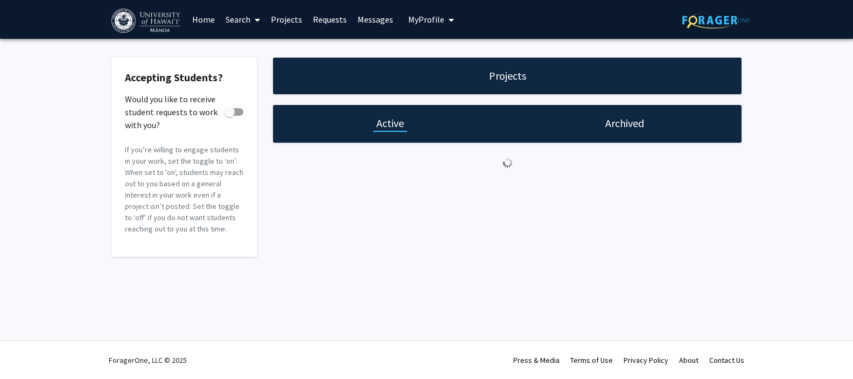
checkbox input "true"
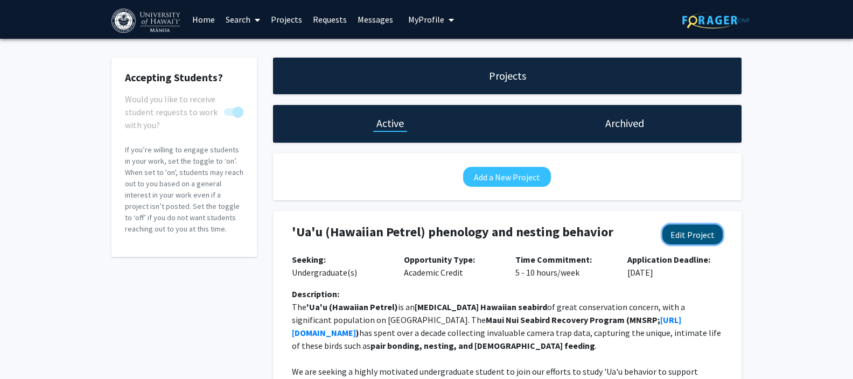
click at [700, 235] on button "Edit Project" at bounding box center [693, 235] width 60 height 20
select select "5 - 10"
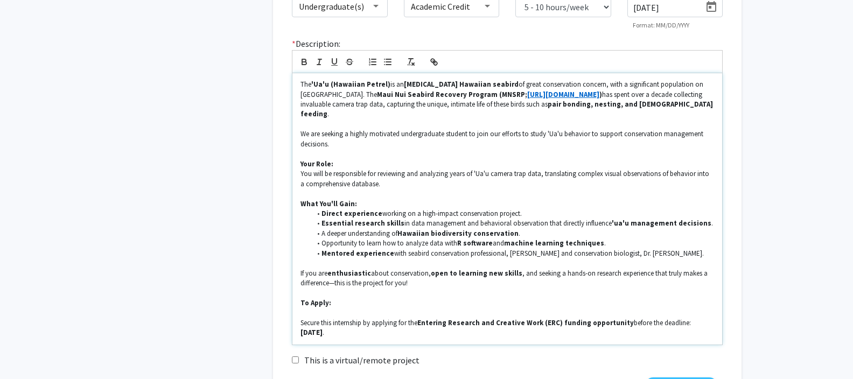
scroll to position [310, 0]
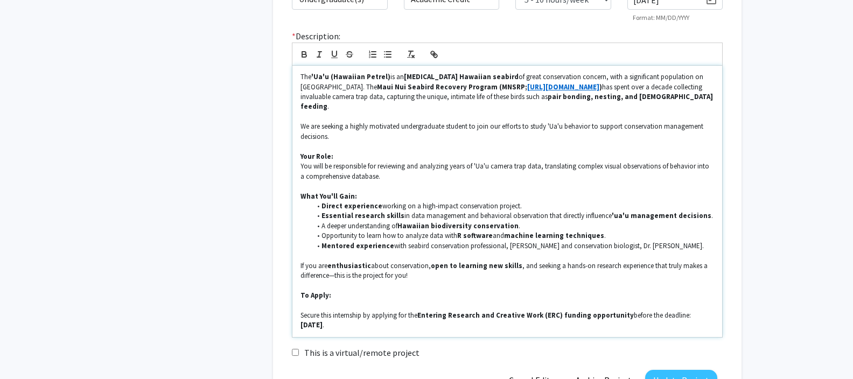
click at [527, 86] on strong "[URL][DOMAIN_NAME]" at bounding box center [563, 86] width 72 height 9
click at [505, 63] on link at bounding box center [492, 66] width 25 height 9
paste input "hawaiian-[PERSON_NAME]/"
type input "[URL][DOMAIN_NAME]"
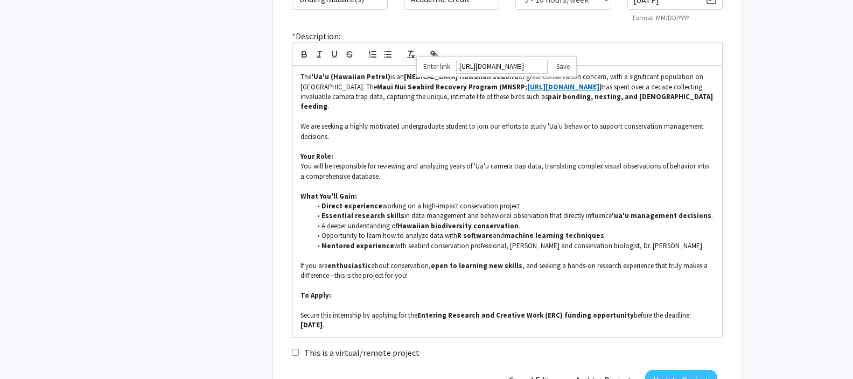
scroll to position [0, 0]
click at [567, 67] on link at bounding box center [559, 66] width 22 height 9
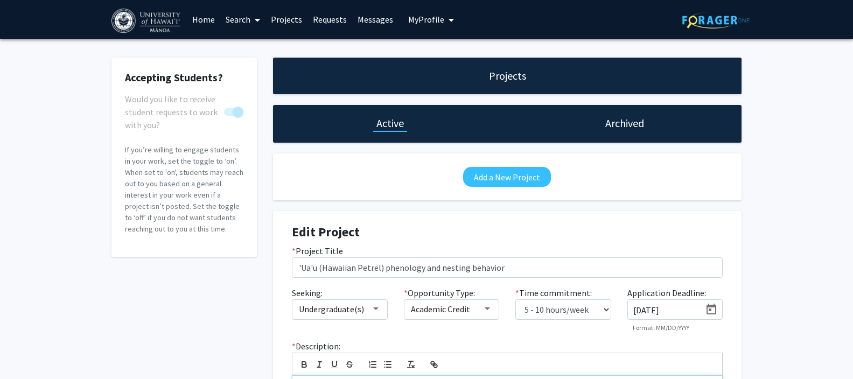
scroll to position [382, 0]
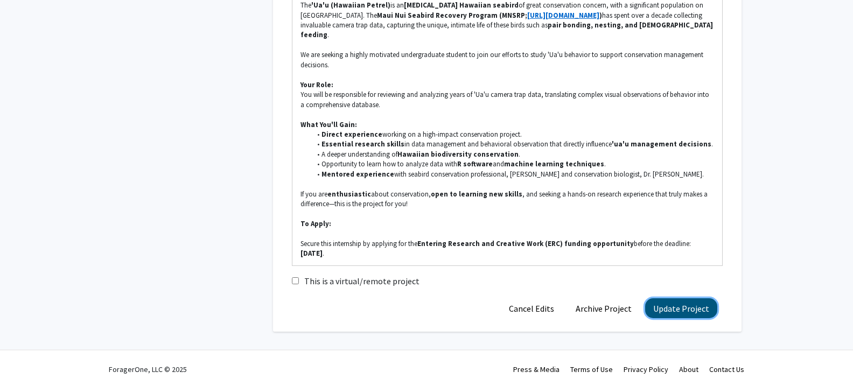
click at [688, 298] on button "Update Project" at bounding box center [681, 308] width 72 height 20
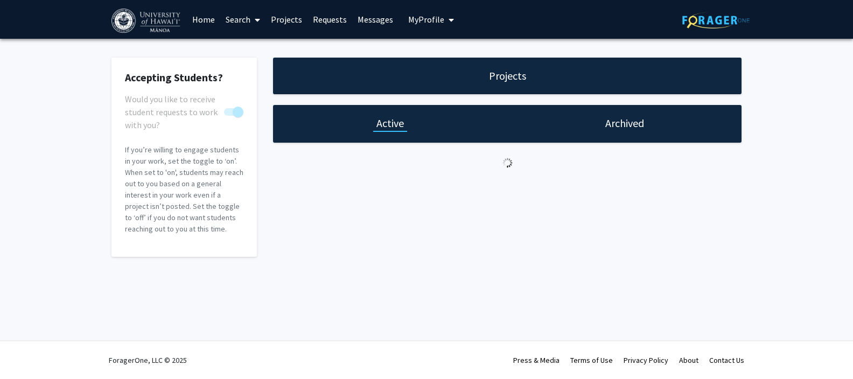
scroll to position [0, 0]
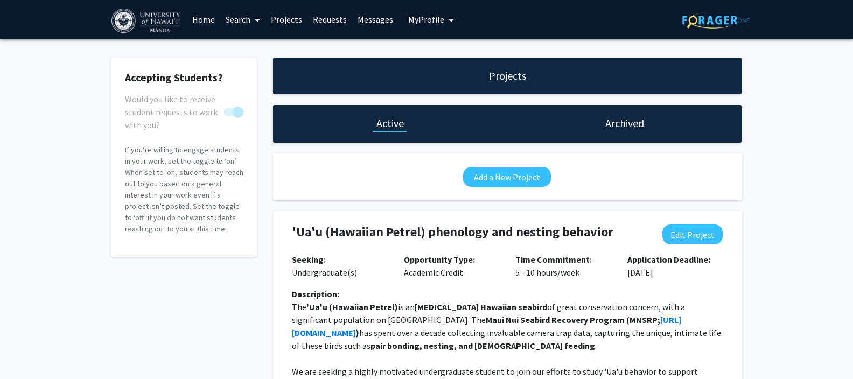
click at [413, 22] on span "My Profile" at bounding box center [426, 19] width 36 height 11
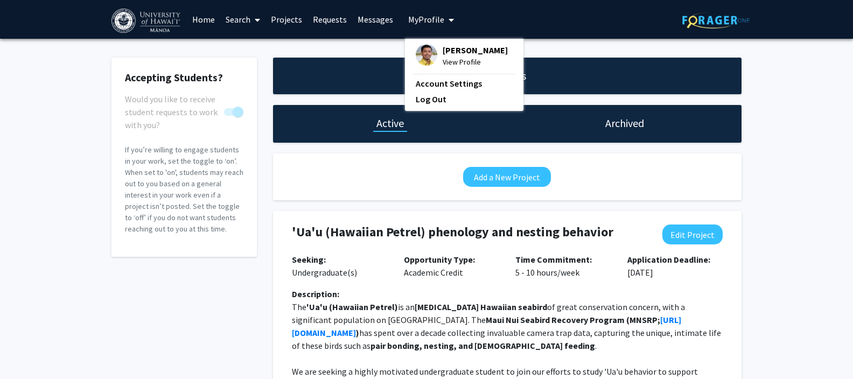
click at [447, 59] on span "View Profile" at bounding box center [475, 62] width 65 height 12
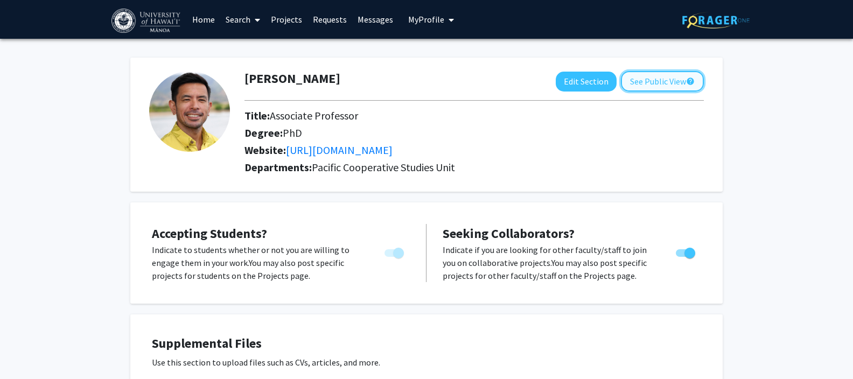
click at [647, 88] on button "See Public View help" at bounding box center [662, 81] width 83 height 20
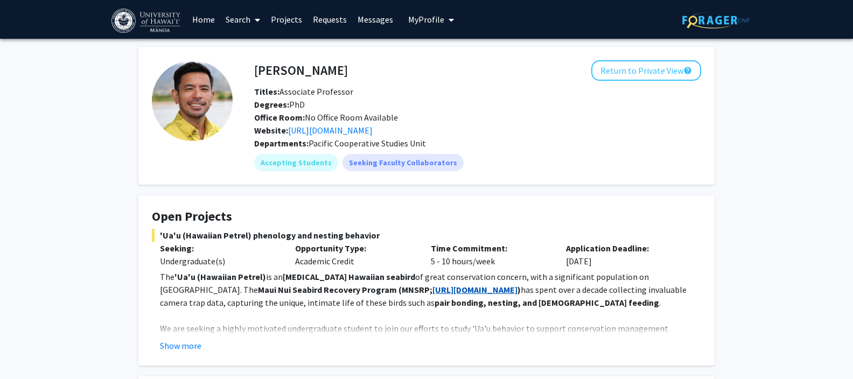
click at [433, 290] on strong "[URL][DOMAIN_NAME]" at bounding box center [475, 289] width 85 height 11
click at [182, 346] on button "Show more" at bounding box center [180, 345] width 41 height 13
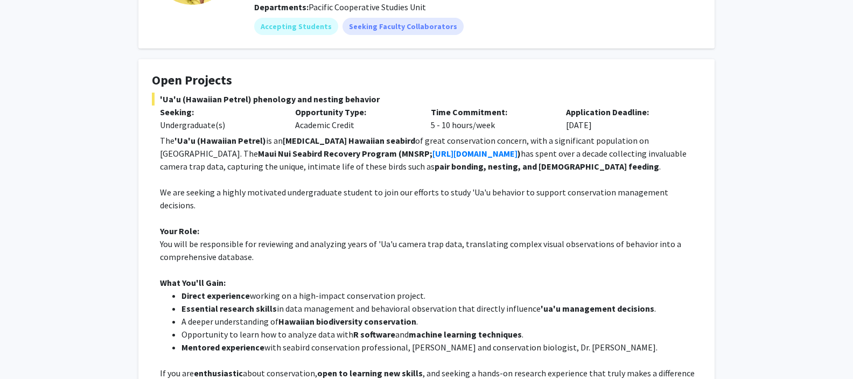
scroll to position [184, 0]
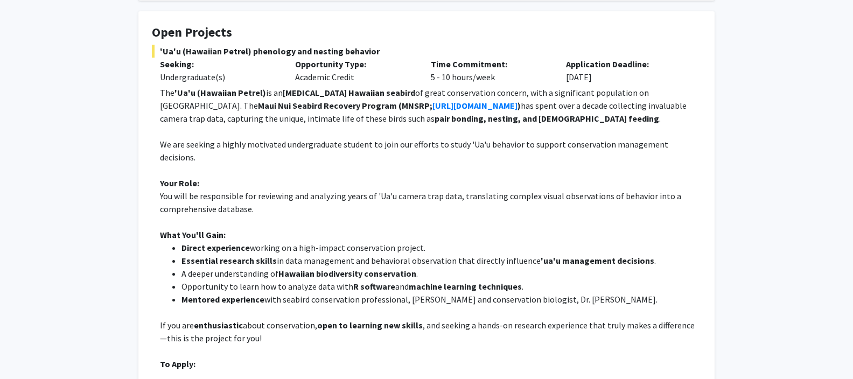
click at [177, 37] on h4 "Open Projects" at bounding box center [426, 33] width 549 height 16
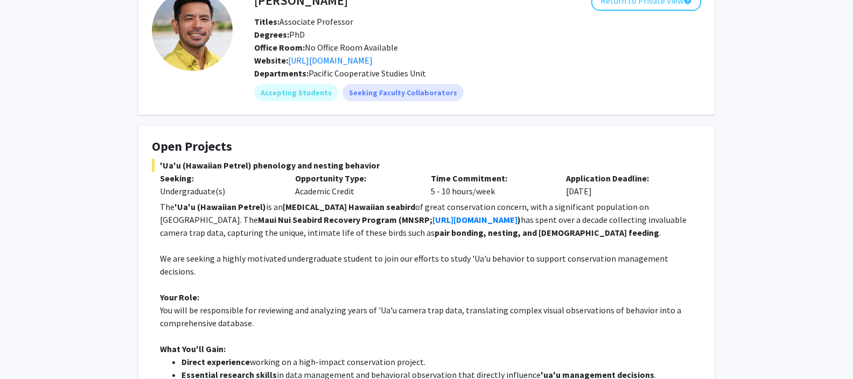
scroll to position [0, 0]
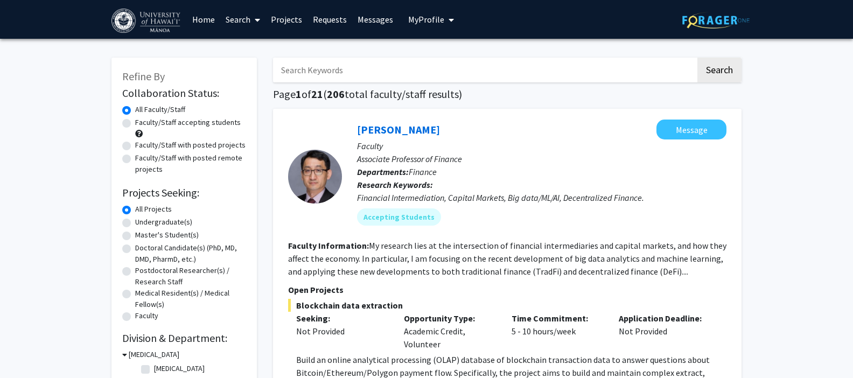
click at [286, 22] on link "Projects" at bounding box center [287, 20] width 42 height 38
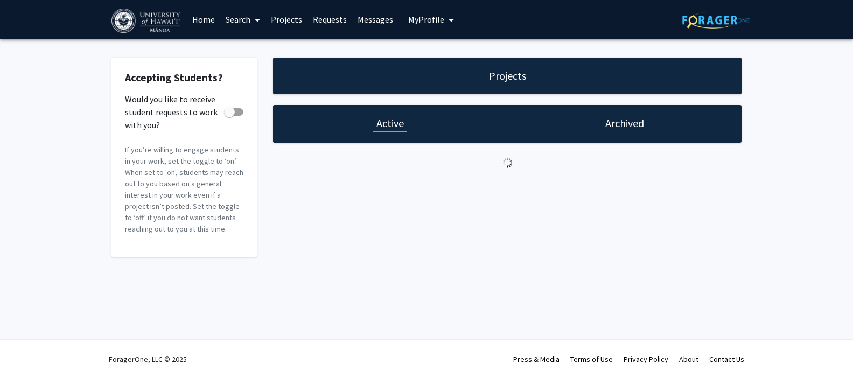
checkbox input "true"
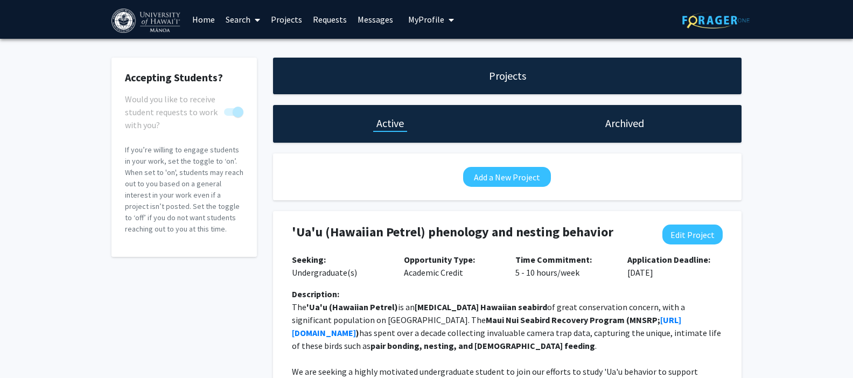
click at [201, 22] on link "Home" at bounding box center [203, 20] width 33 height 38
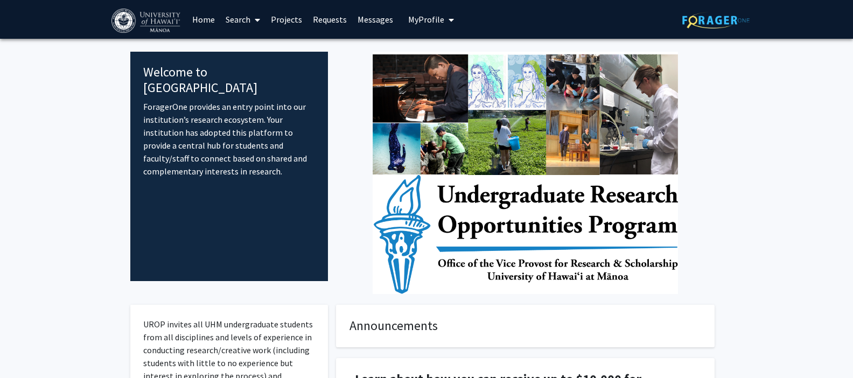
click at [450, 22] on icon "My profile dropdown to access profile and logout" at bounding box center [451, 20] width 5 height 9
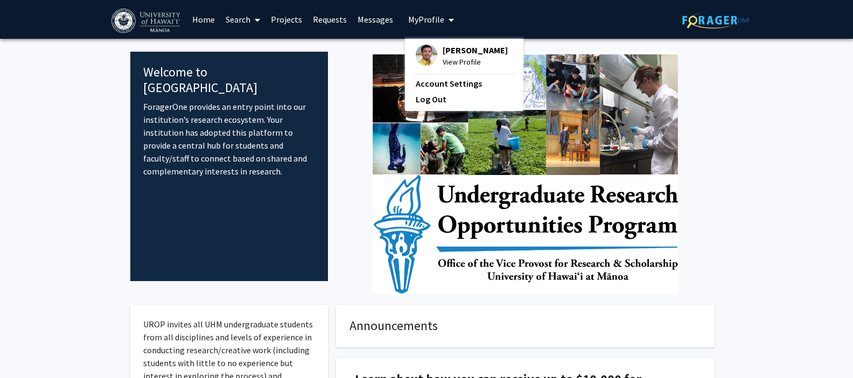
click at [380, 21] on link "Messages" at bounding box center [375, 20] width 46 height 38
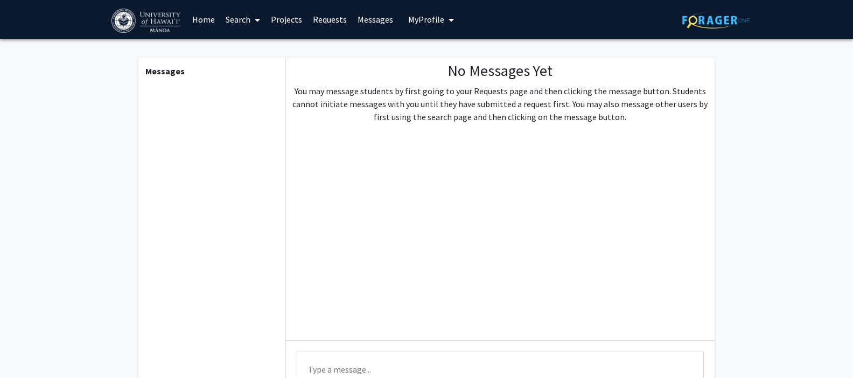
click at [318, 23] on link "Requests" at bounding box center [330, 20] width 45 height 38
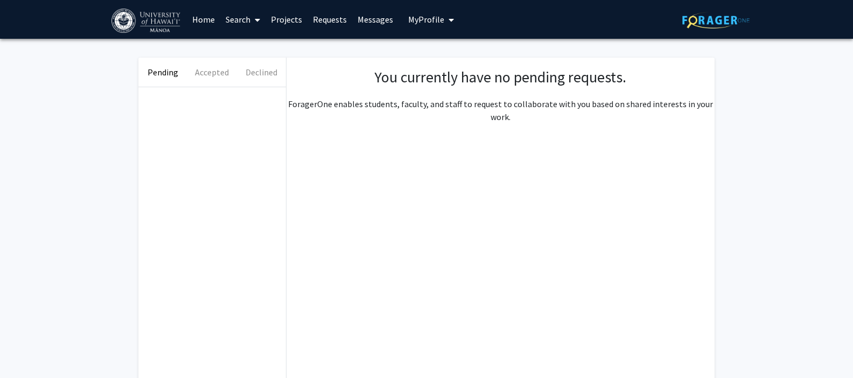
click at [284, 23] on link "Projects" at bounding box center [287, 20] width 42 height 38
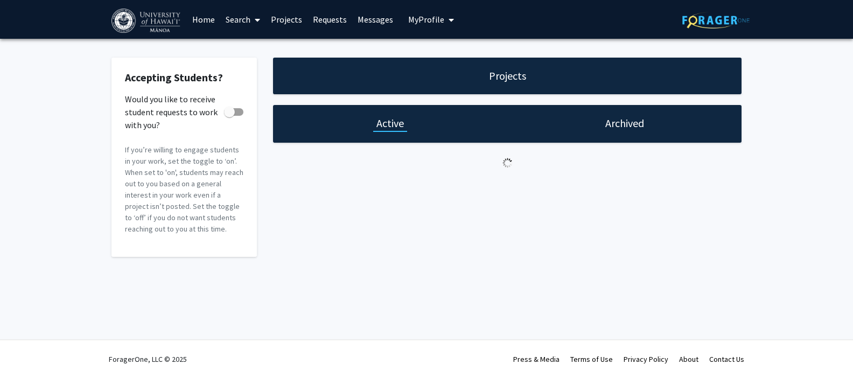
checkbox input "true"
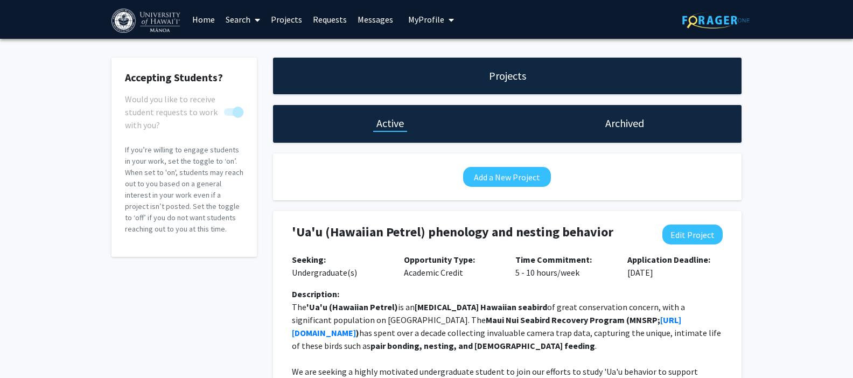
click at [257, 25] on span at bounding box center [255, 20] width 10 height 38
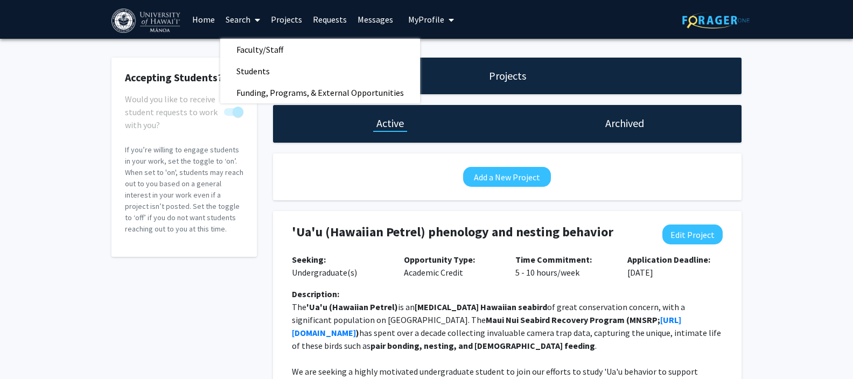
click at [59, 210] on div "Accepting Students? Would you like to receive student requests to work with you…" at bounding box center [426, 378] width 853 height 679
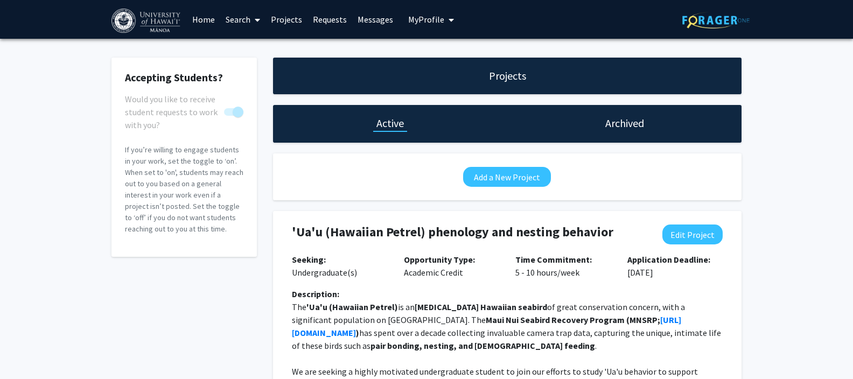
click at [423, 15] on span "My Profile" at bounding box center [426, 19] width 36 height 11
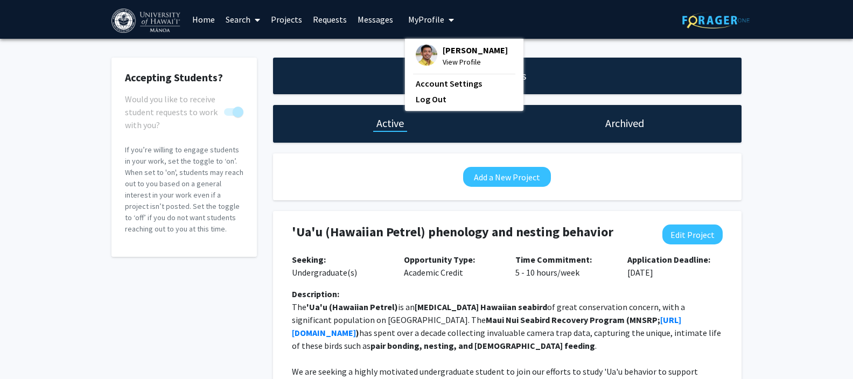
click at [451, 58] on span "View Profile" at bounding box center [475, 62] width 65 height 12
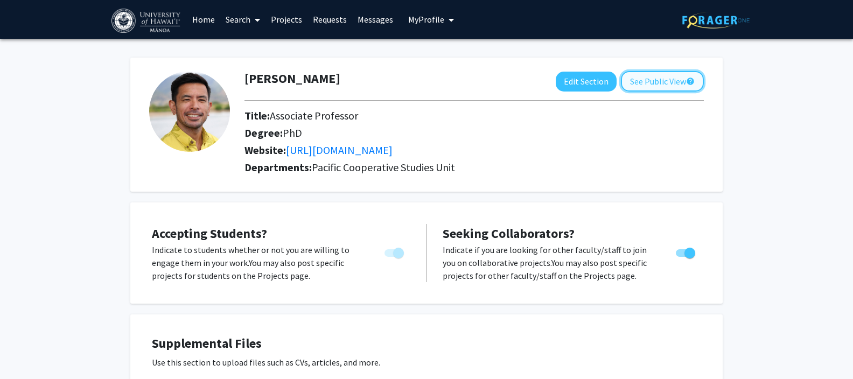
click at [664, 82] on button "See Public View help" at bounding box center [662, 81] width 83 height 20
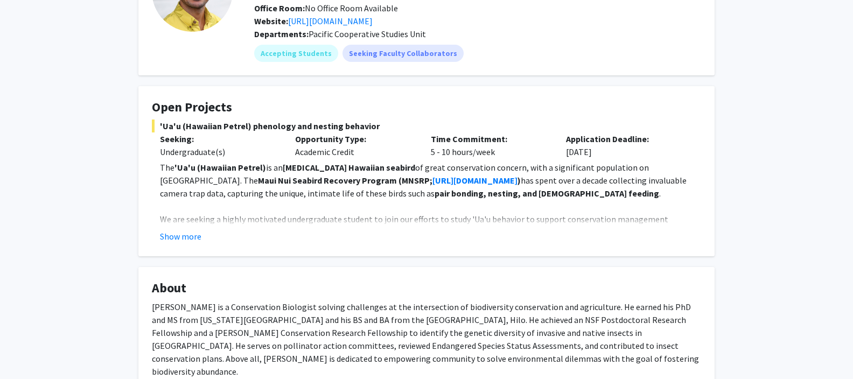
scroll to position [117, 0]
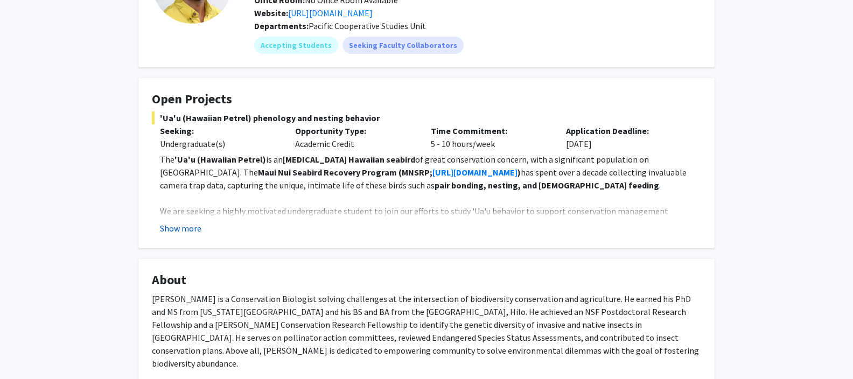
click at [182, 227] on button "Show more" at bounding box center [180, 228] width 41 height 13
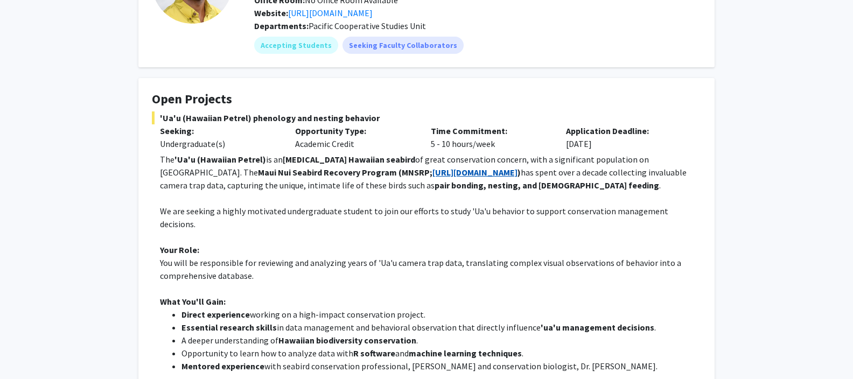
click at [433, 175] on strong "[URL][DOMAIN_NAME]" at bounding box center [475, 172] width 85 height 11
